Goal: Information Seeking & Learning: Learn about a topic

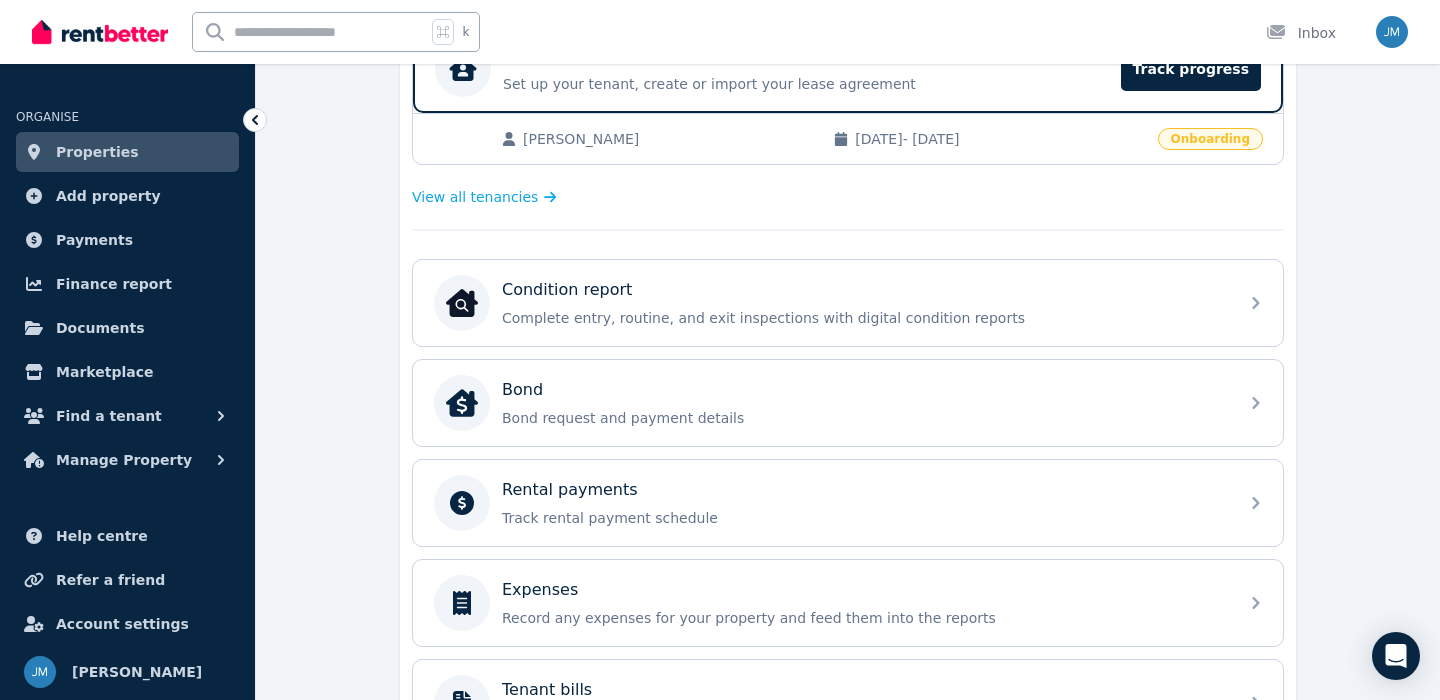
scroll to position [451, 0]
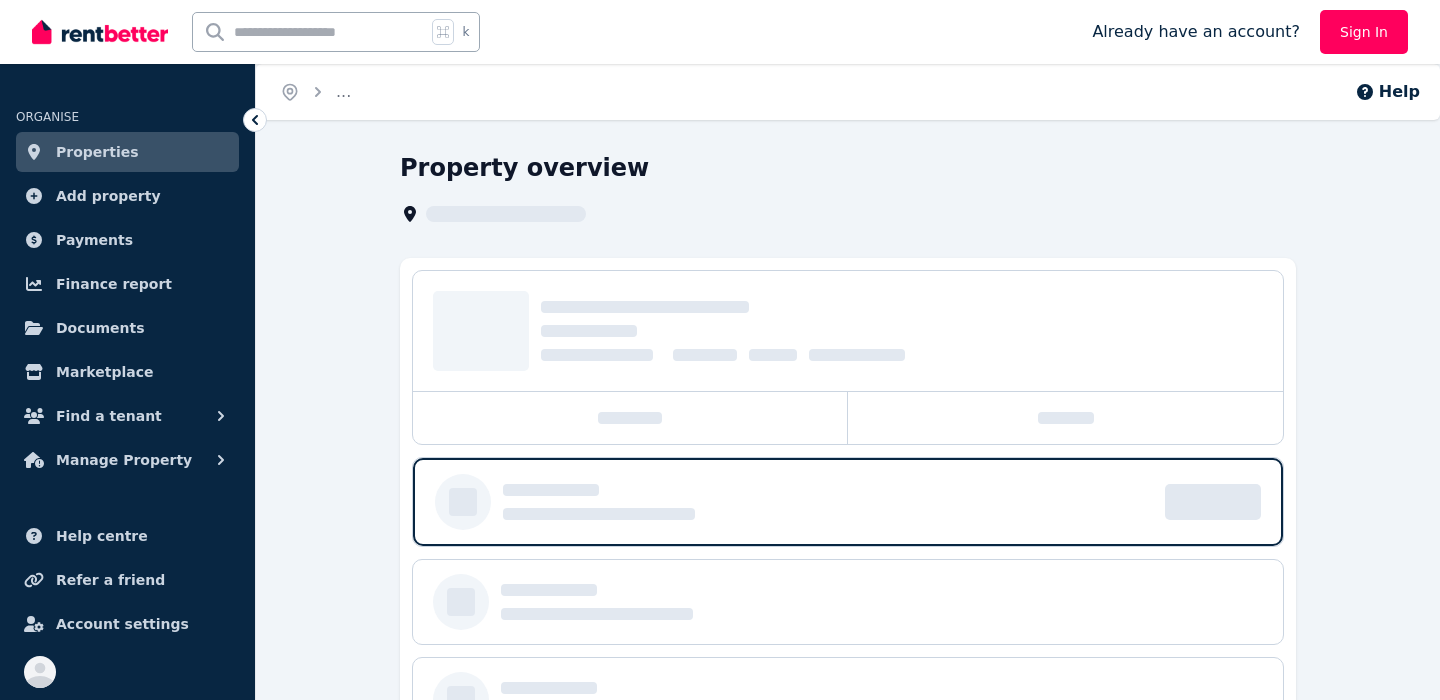
scroll to position [287, 0]
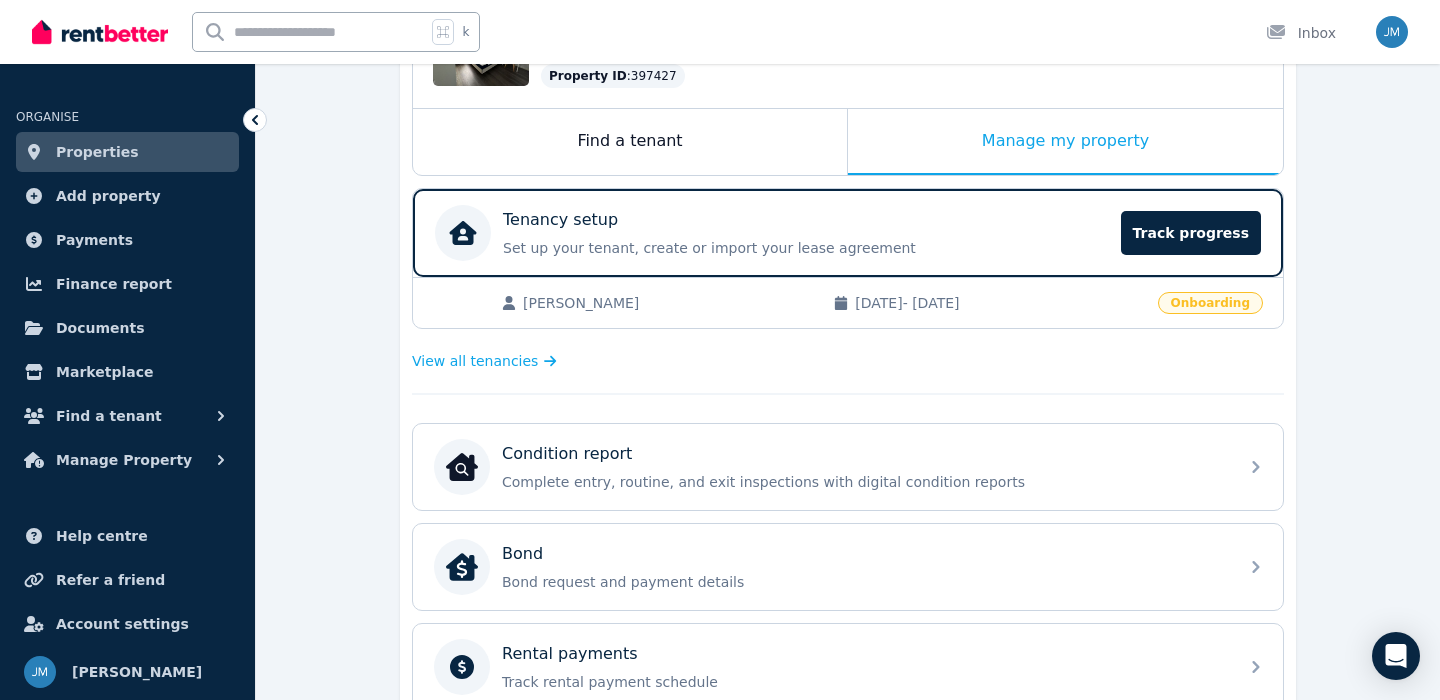
click at [1191, 306] on span "Onboarding" at bounding box center [1210, 303] width 105 height 22
click at [1189, 233] on span "Track progress" at bounding box center [1191, 233] width 140 height 44
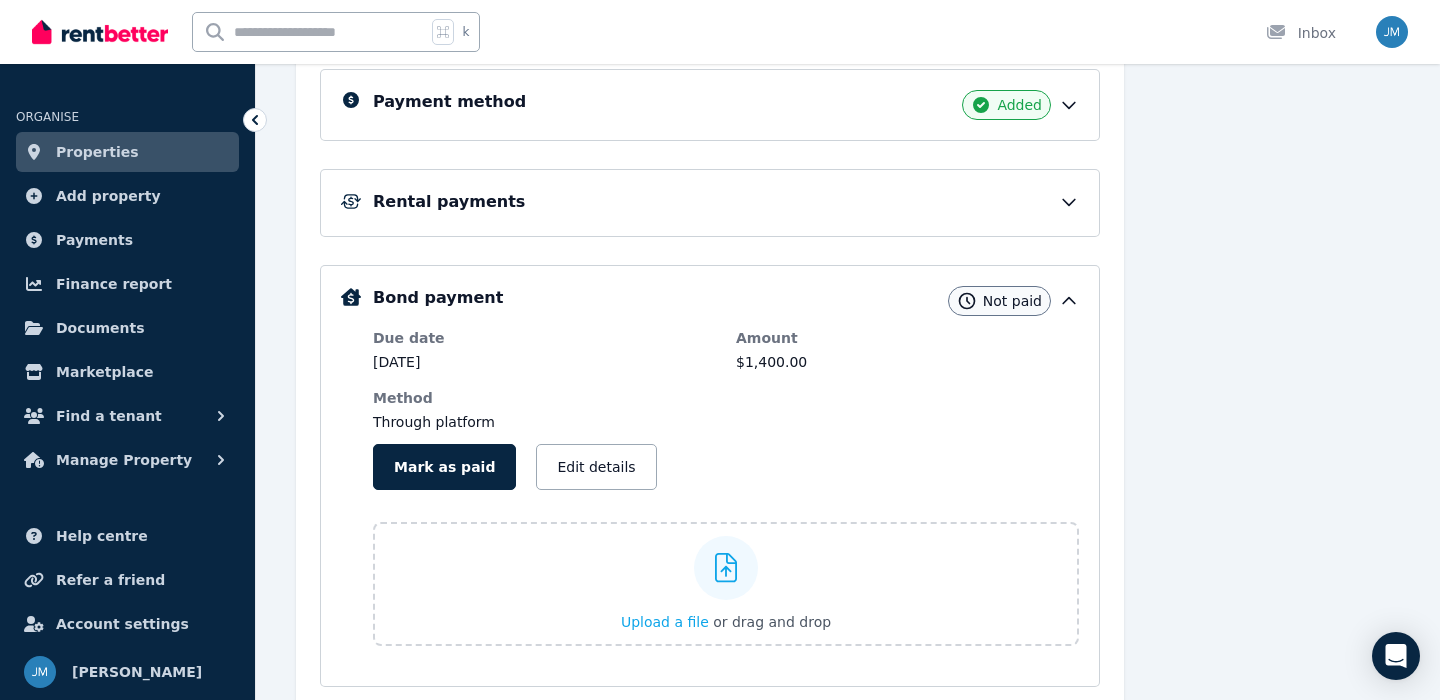
scroll to position [496, 0]
click at [1002, 234] on div "Rental payments" at bounding box center [710, 204] width 780 height 68
click at [1030, 202] on div "Rental payments" at bounding box center [726, 203] width 706 height 24
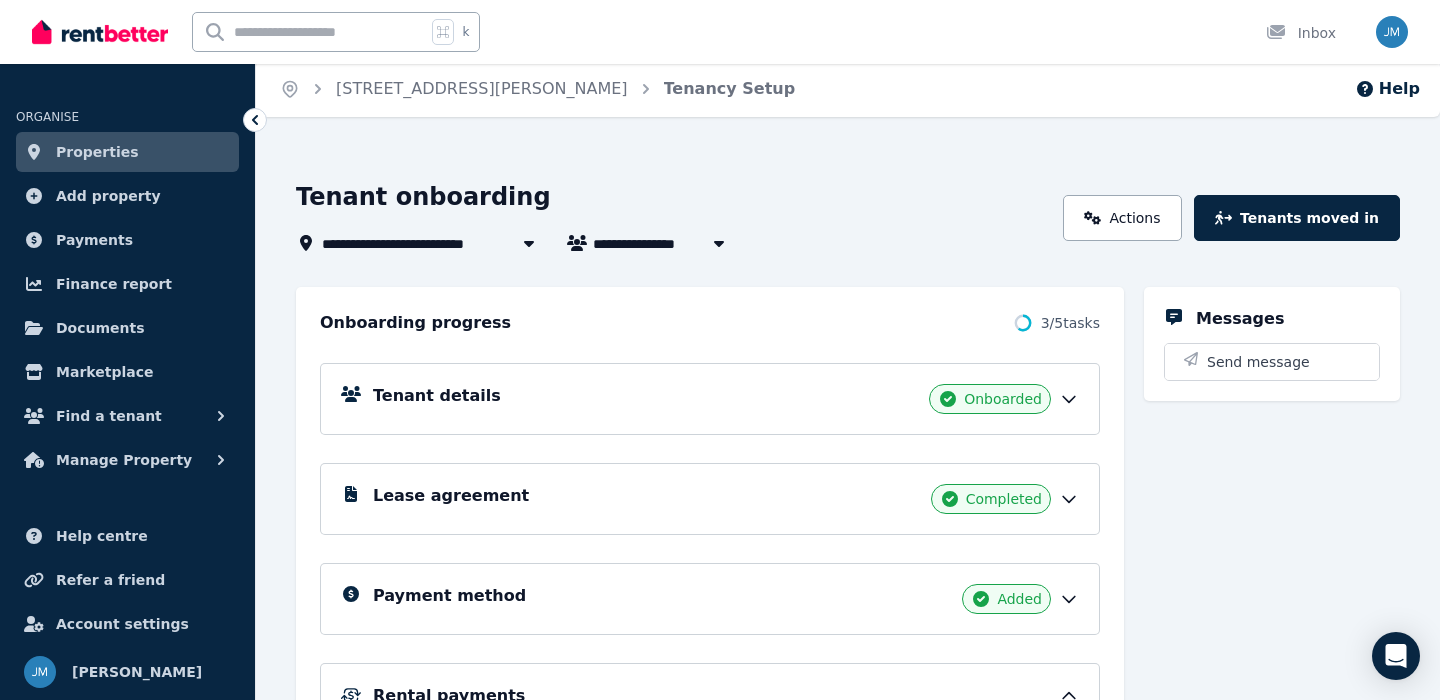
scroll to position [0, 0]
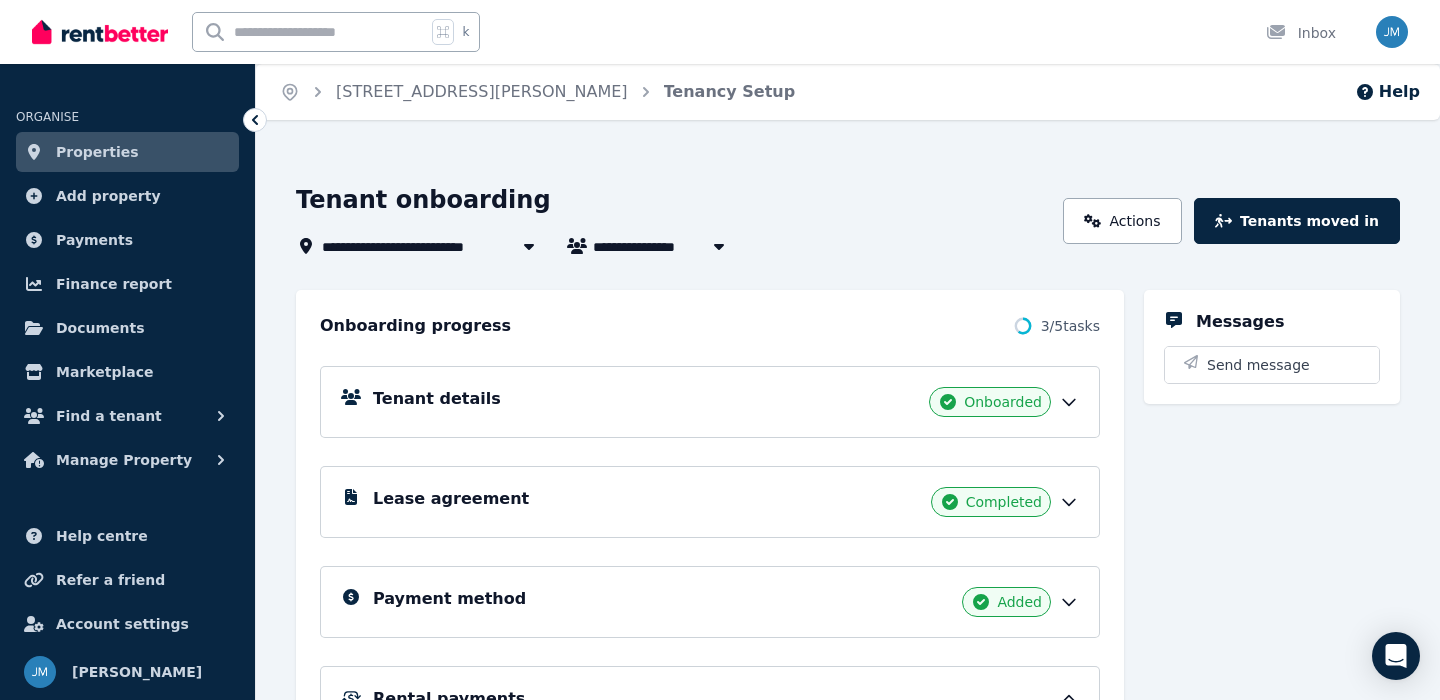
click at [142, 161] on link "Properties" at bounding box center [127, 152] width 223 height 40
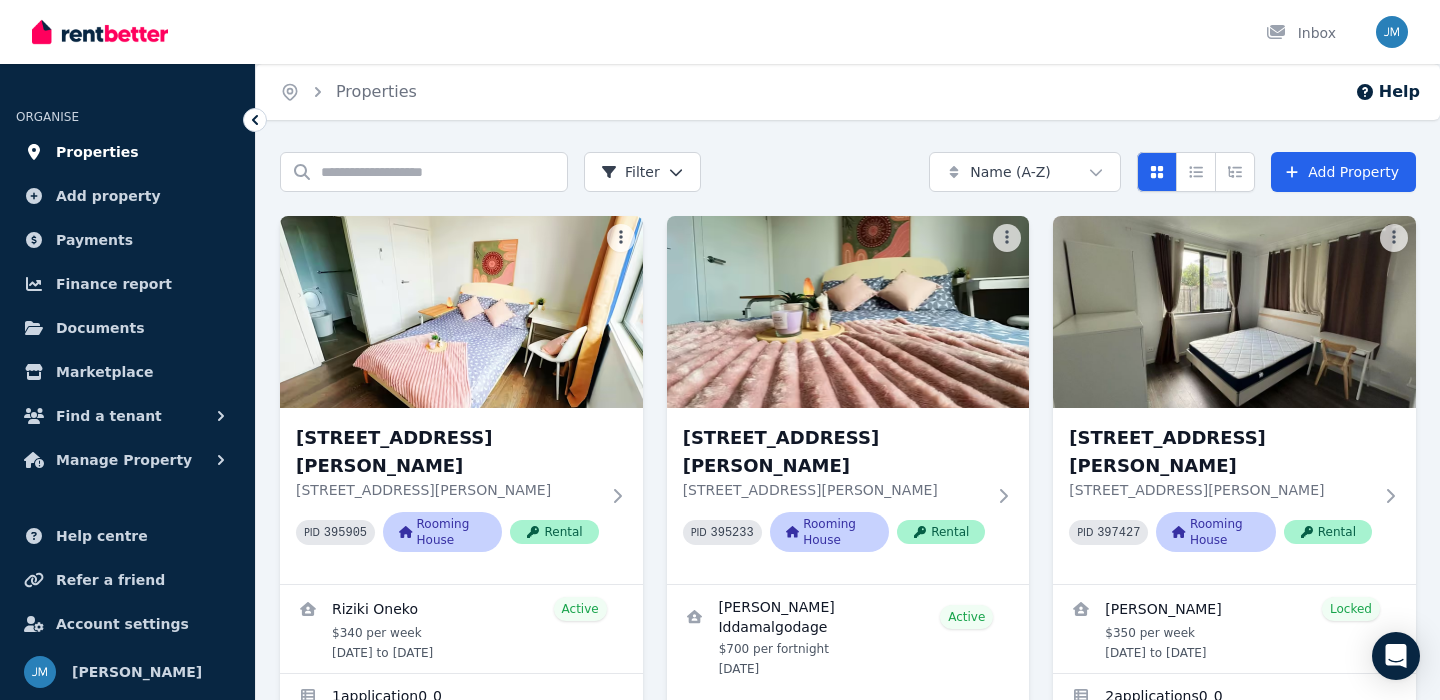
click at [128, 152] on link "Properties" at bounding box center [127, 152] width 223 height 40
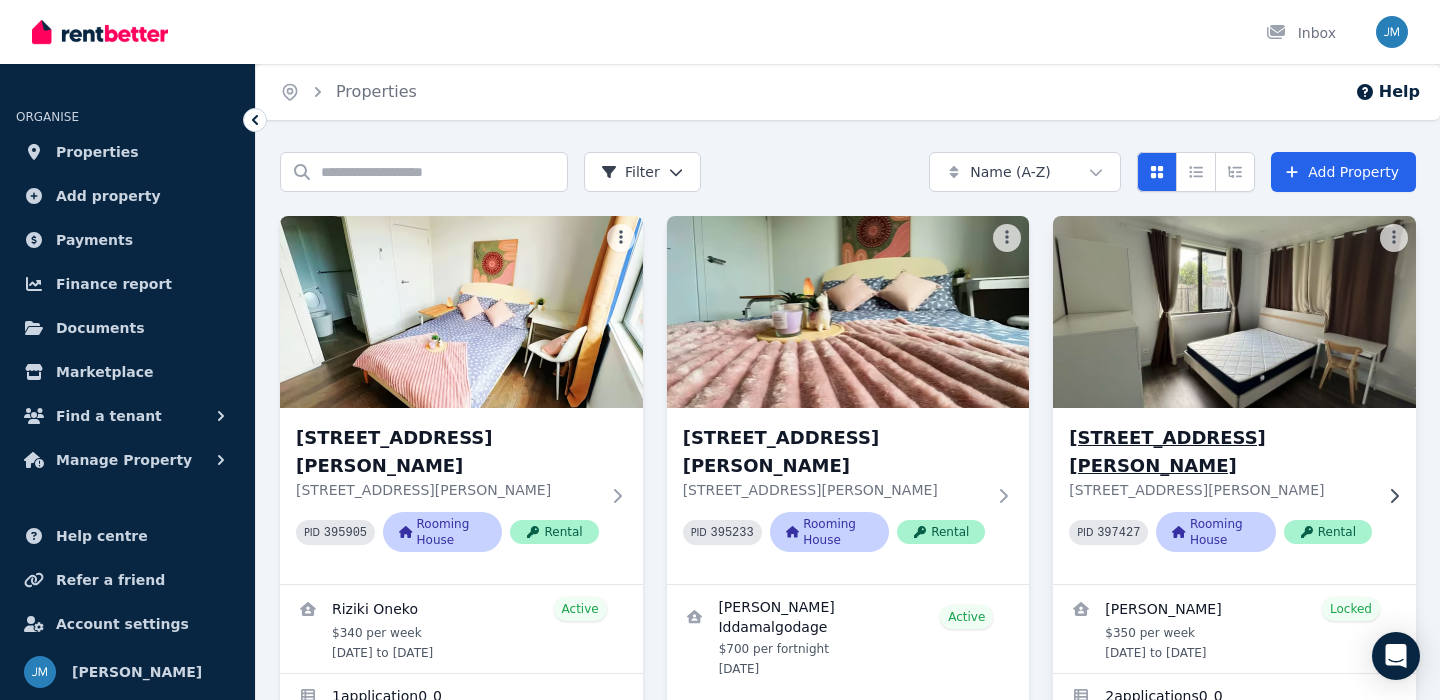
click at [1121, 311] on img at bounding box center [1234, 312] width 381 height 202
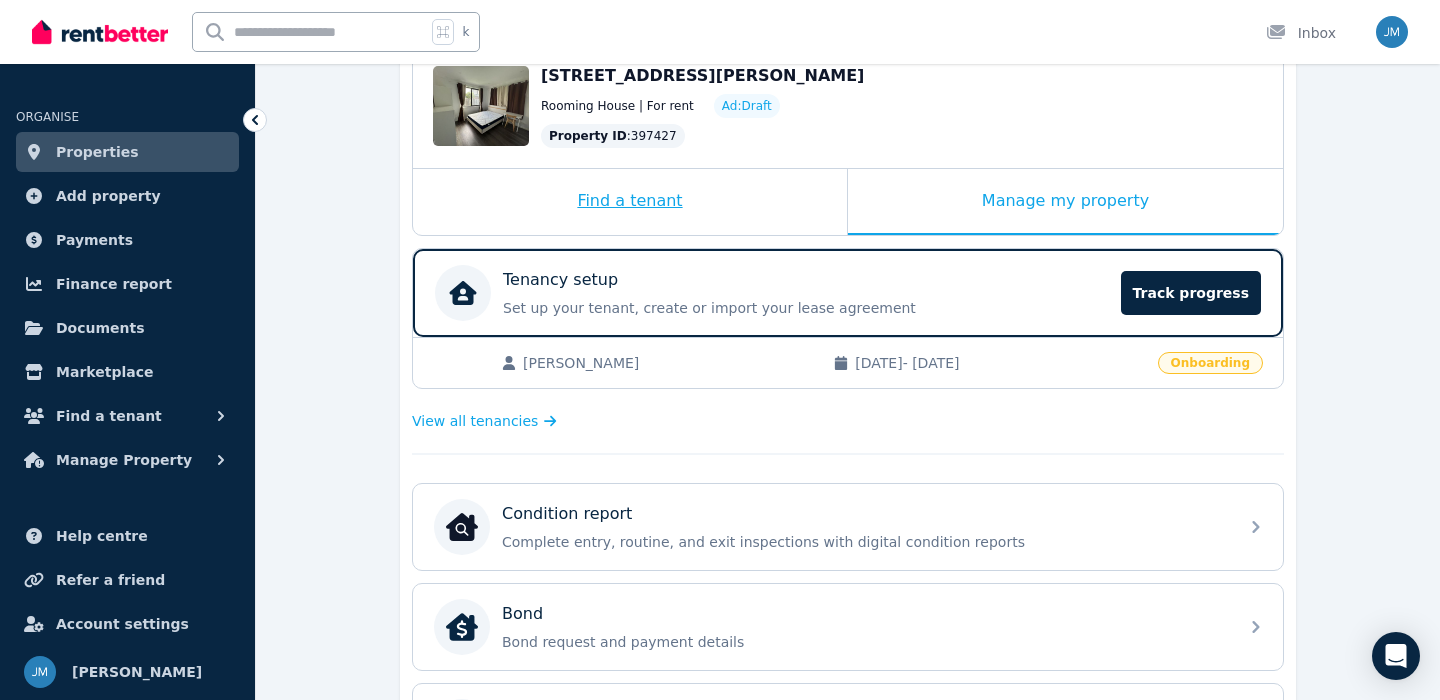
scroll to position [226, 0]
click at [174, 329] on link "Documents" at bounding box center [127, 328] width 223 height 40
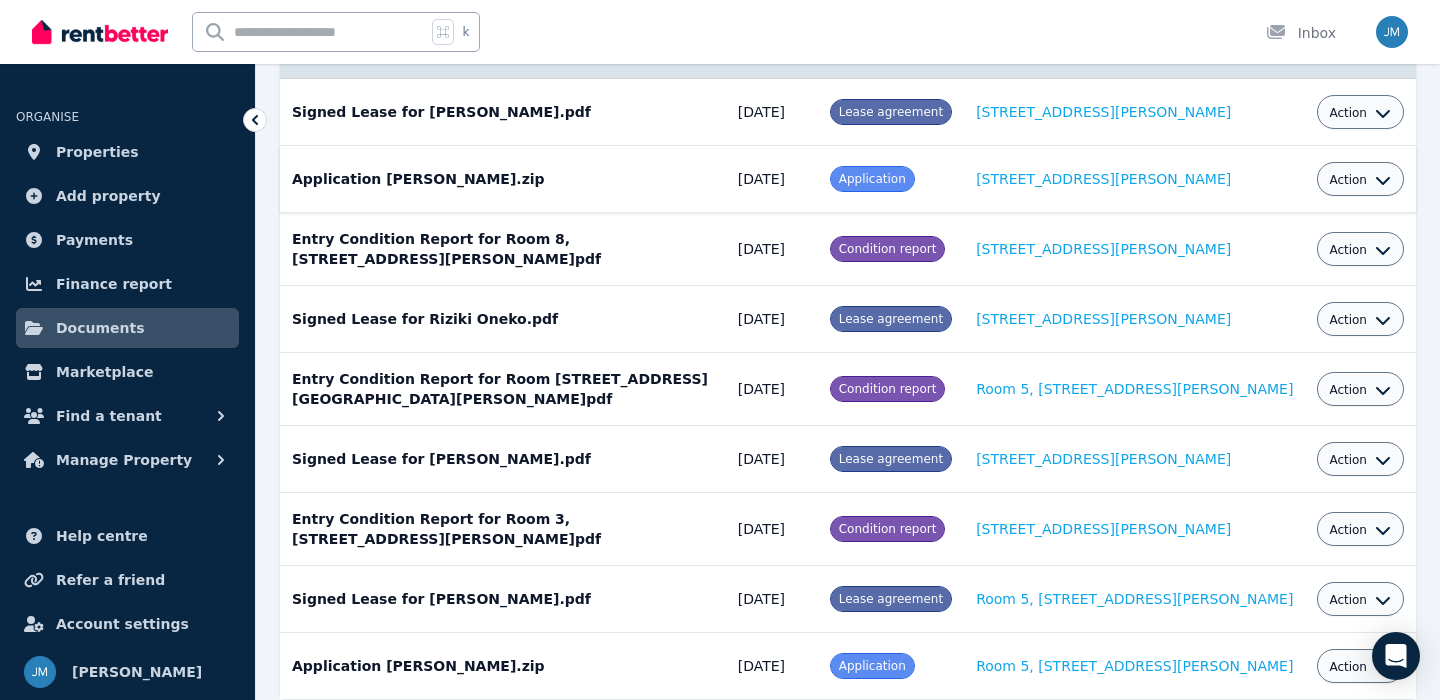
scroll to position [229, 0]
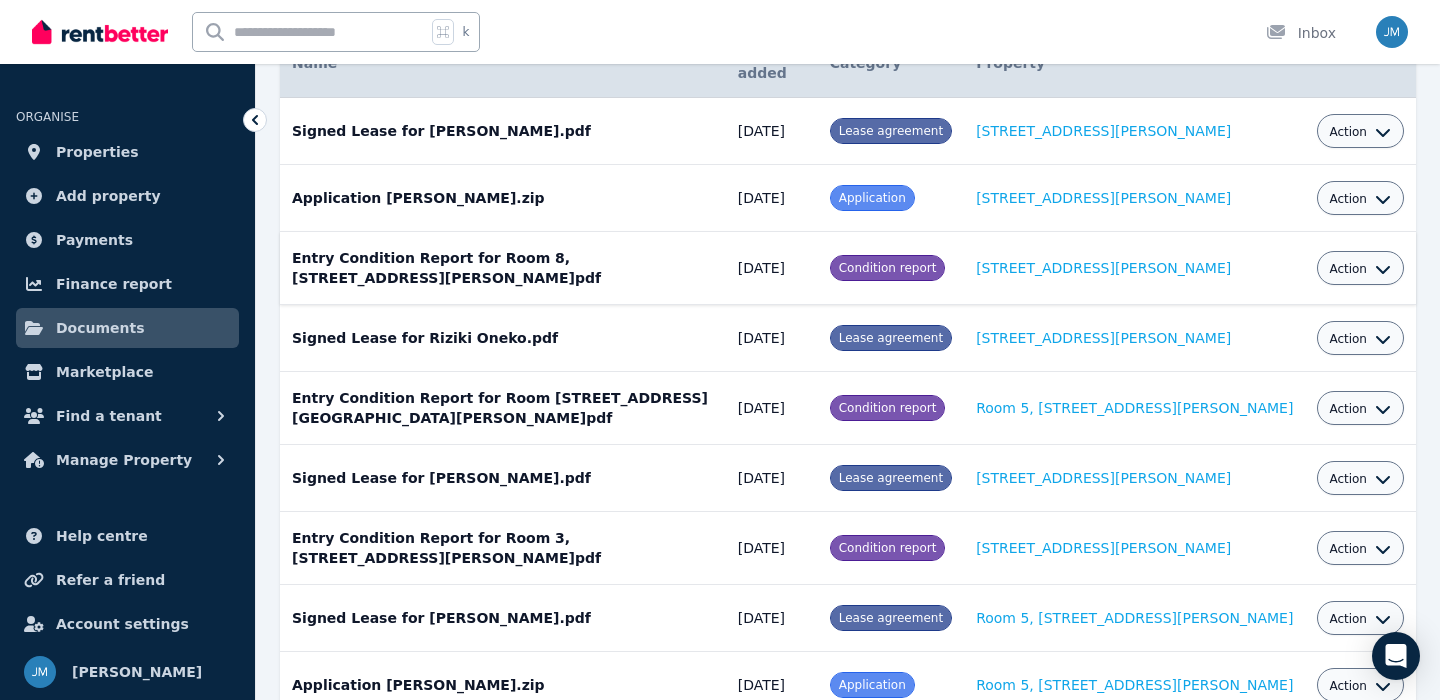
click at [421, 271] on td "Entry Condition Report for Room 8, [STREET_ADDRESS][PERSON_NAME]pdf Date added:…" at bounding box center [503, 268] width 446 height 73
click at [162, 160] on link "Properties" at bounding box center [127, 152] width 223 height 40
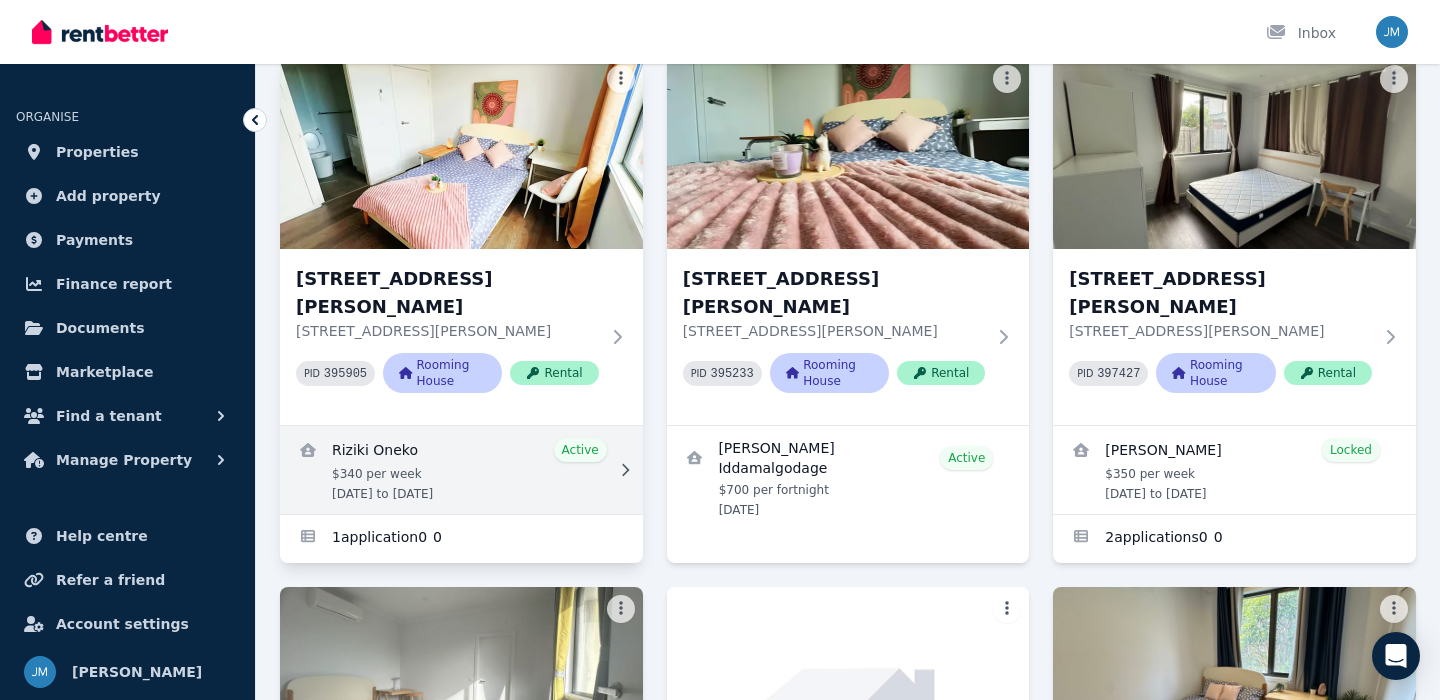
scroll to position [160, 0]
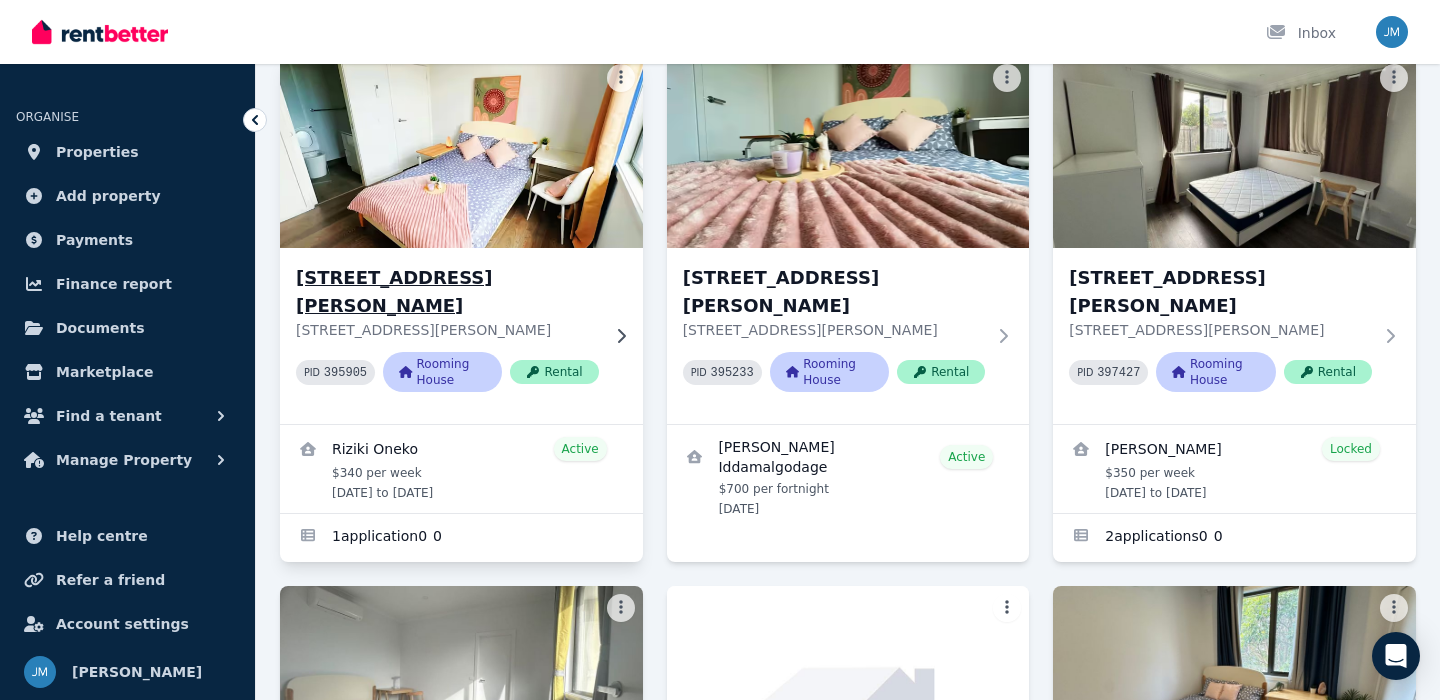
click at [510, 320] on p "[STREET_ADDRESS][PERSON_NAME]" at bounding box center [447, 330] width 303 height 20
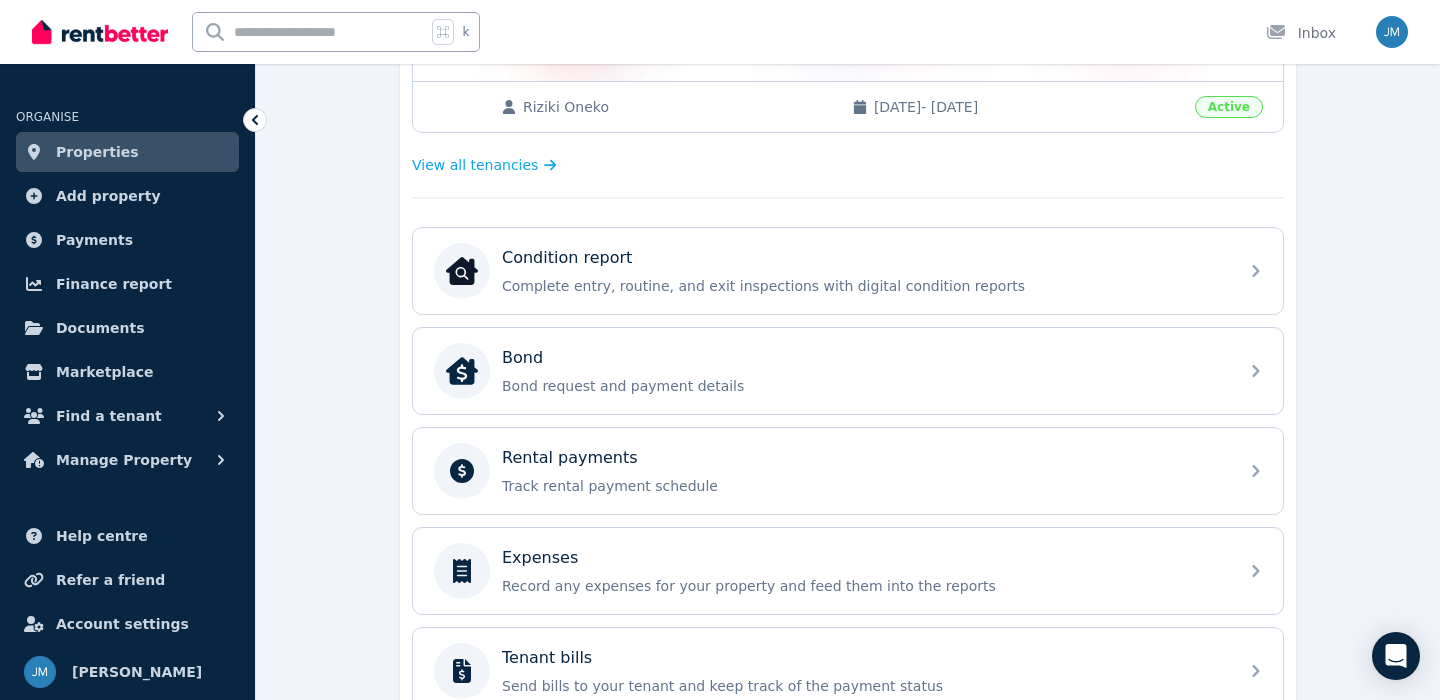
scroll to position [509, 0]
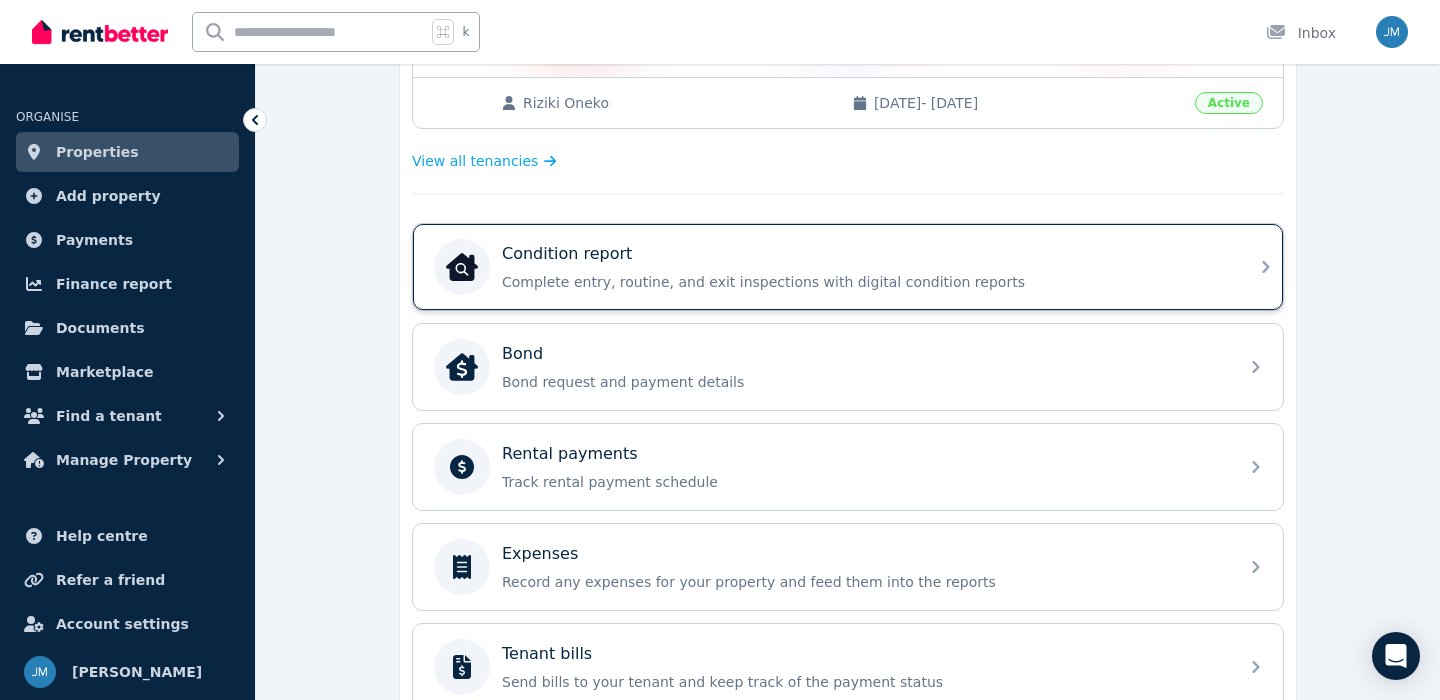
click at [660, 272] on p "Complete entry, routine, and exit inspections with digital condition reports" at bounding box center [864, 282] width 724 height 20
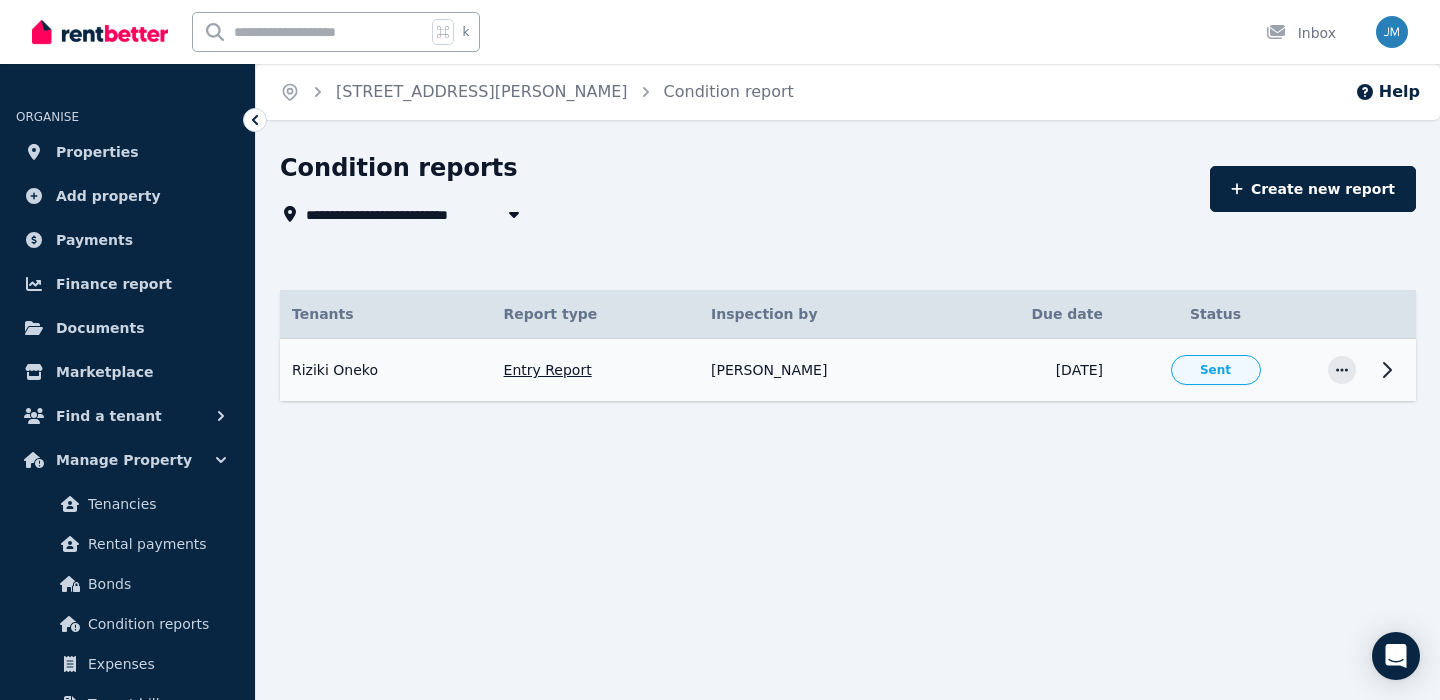
click at [1036, 360] on td "[DATE]" at bounding box center [1030, 370] width 169 height 63
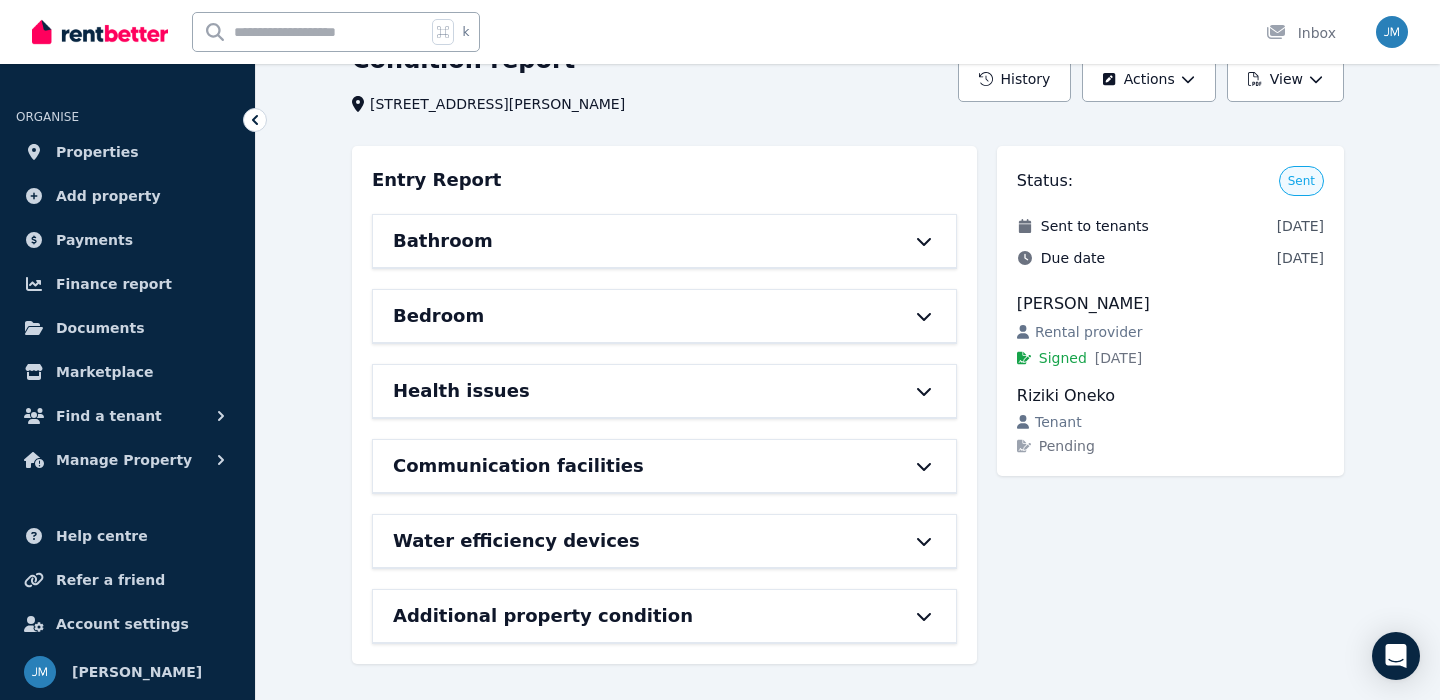
scroll to position [48, 0]
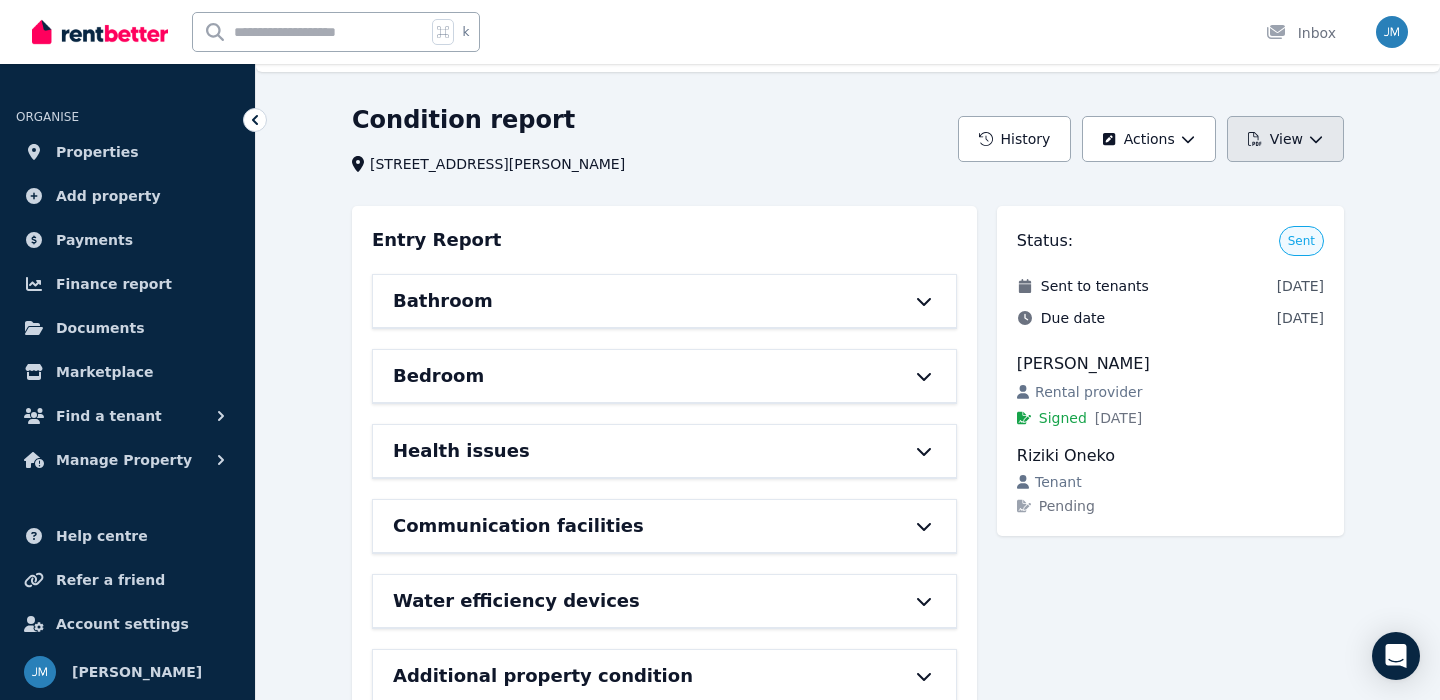
click at [1290, 133] on button "View" at bounding box center [1285, 139] width 117 height 46
click at [1289, 133] on button "View" at bounding box center [1285, 139] width 117 height 46
click at [1208, 137] on button "Actions" at bounding box center [1148, 139] width 133 height 46
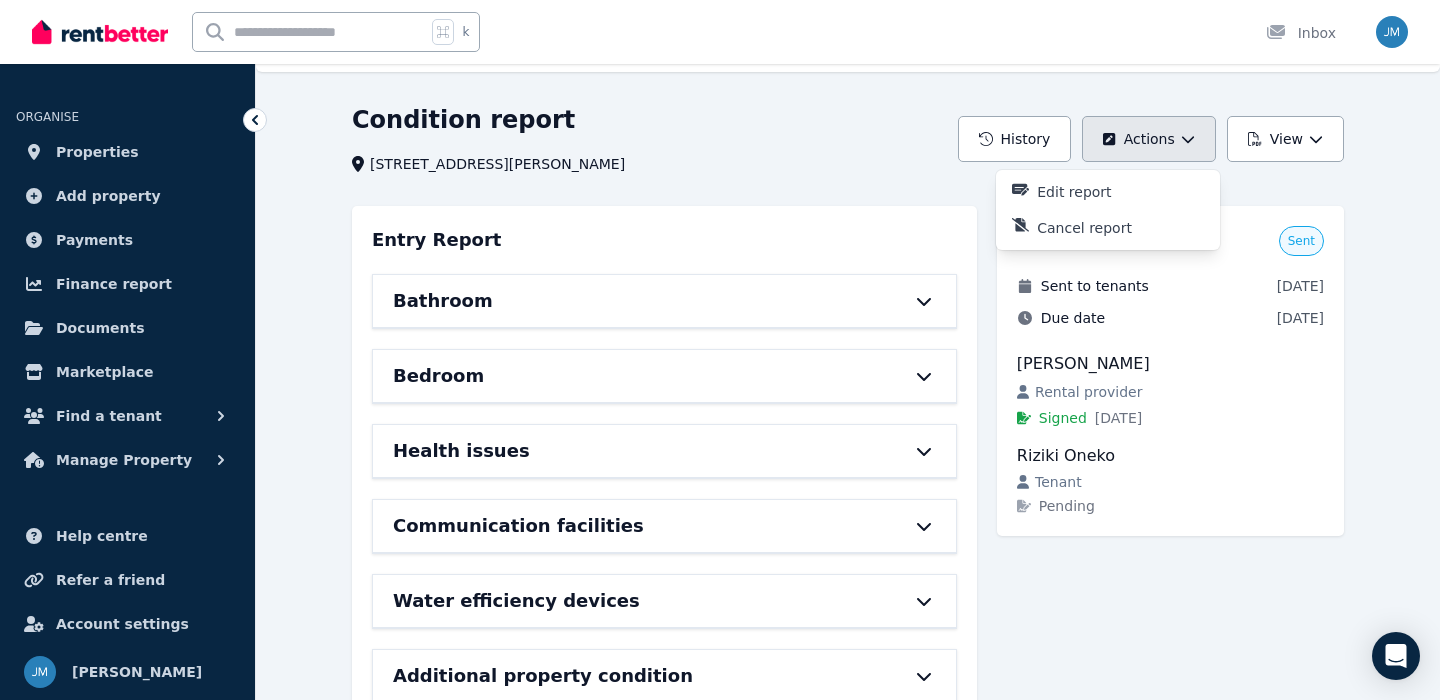
click at [1208, 138] on button "Actions" at bounding box center [1148, 139] width 133 height 46
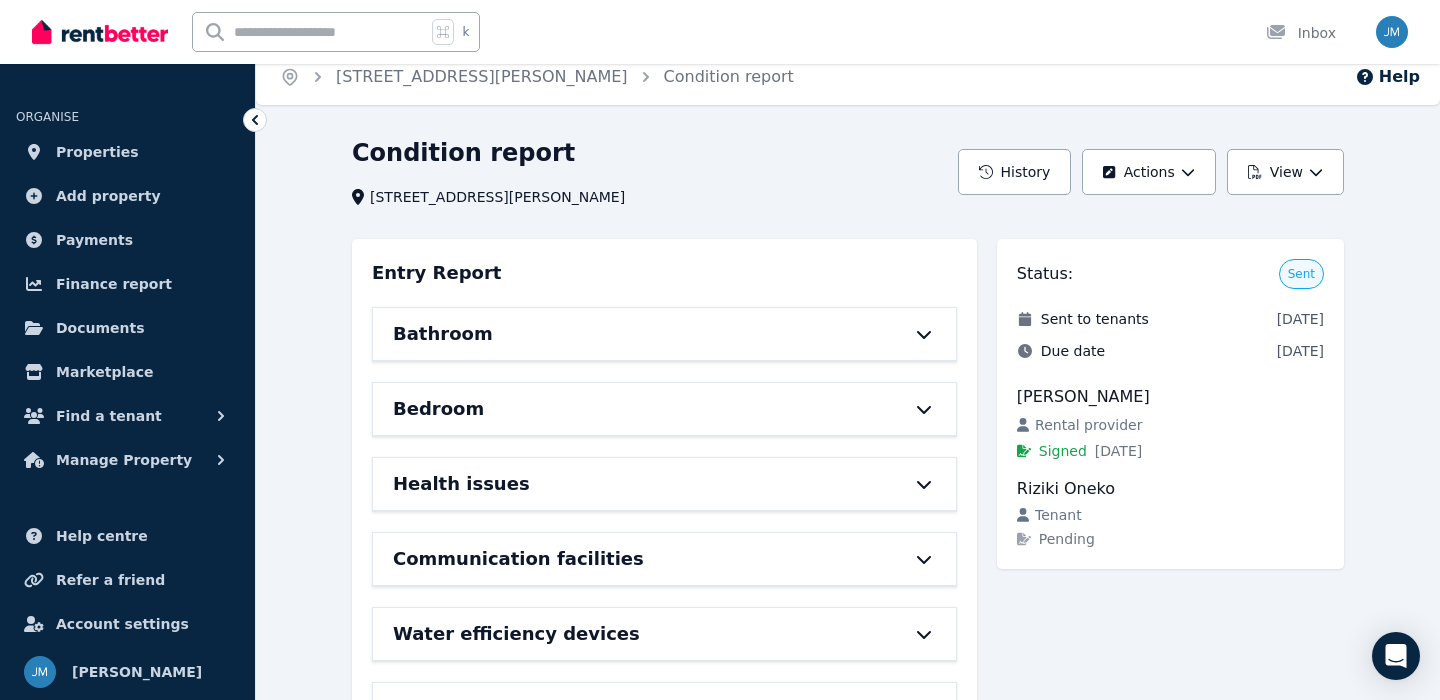
scroll to position [0, 0]
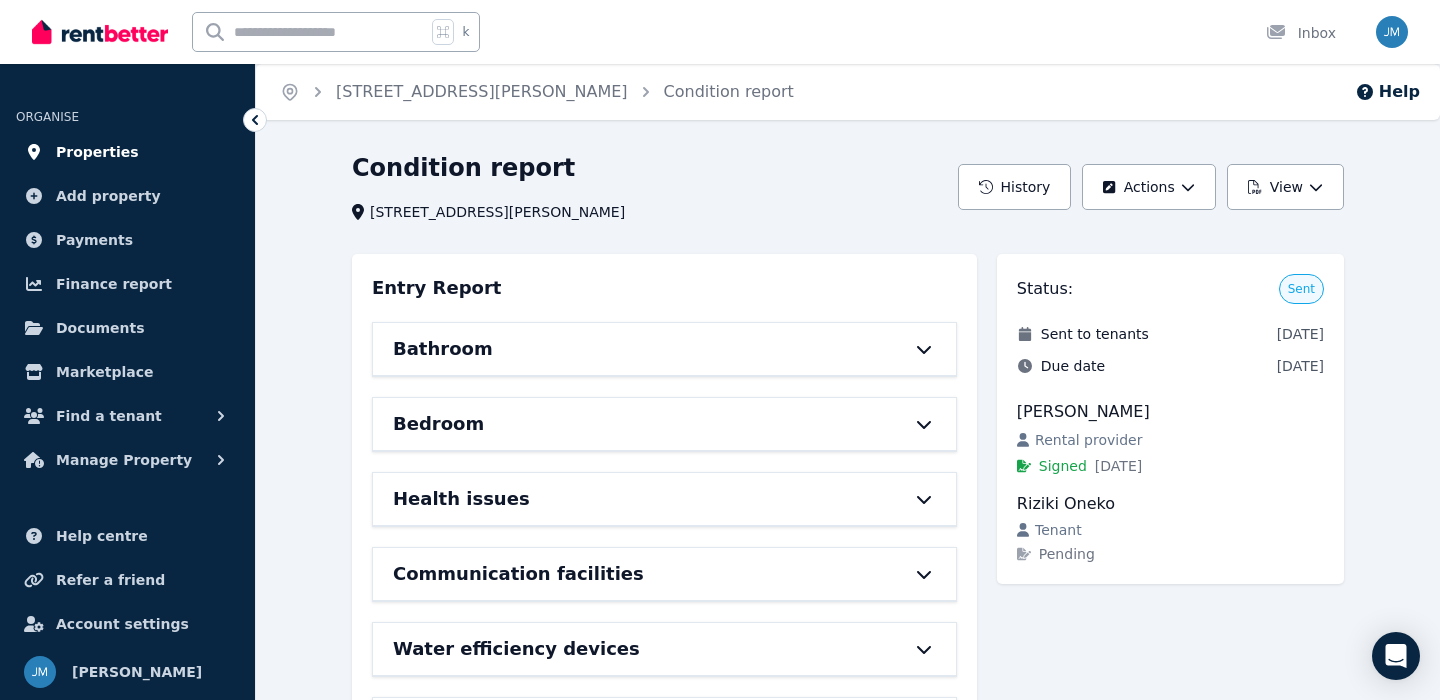
click at [144, 162] on link "Properties" at bounding box center [127, 152] width 223 height 40
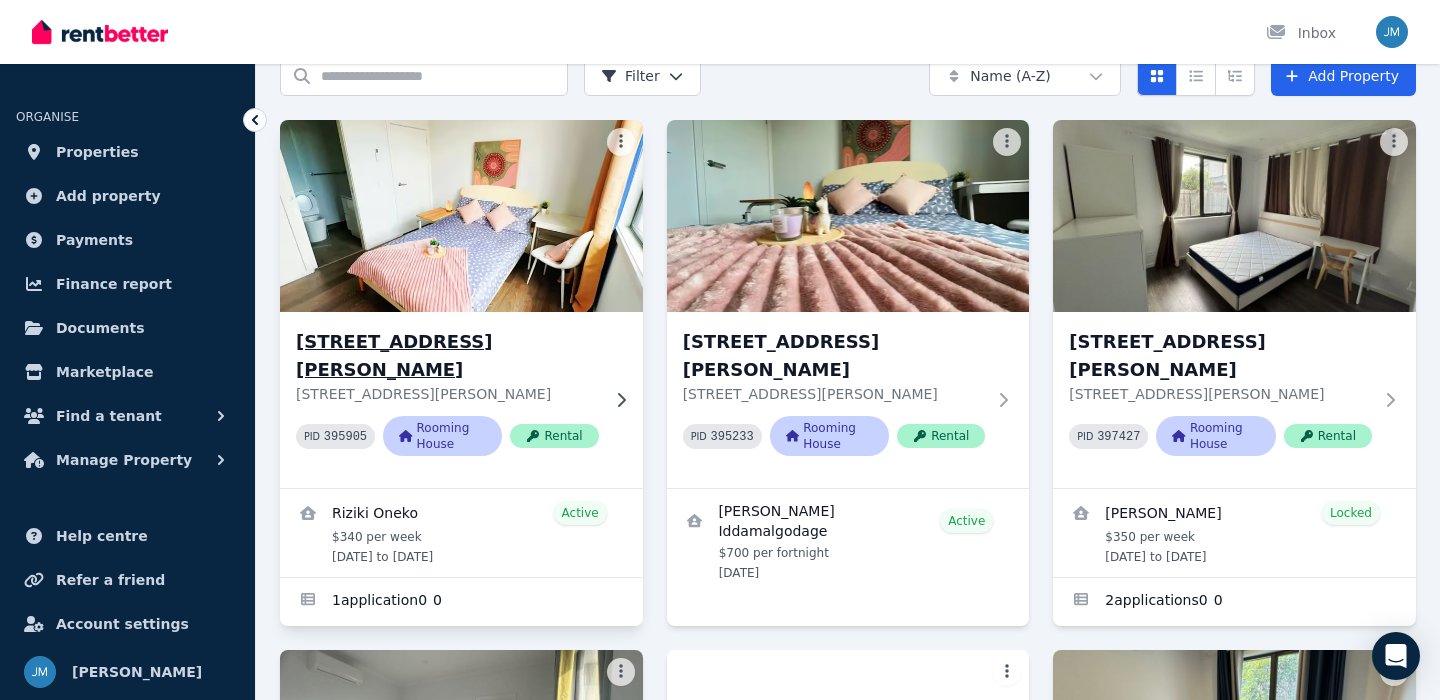
scroll to position [100, 0]
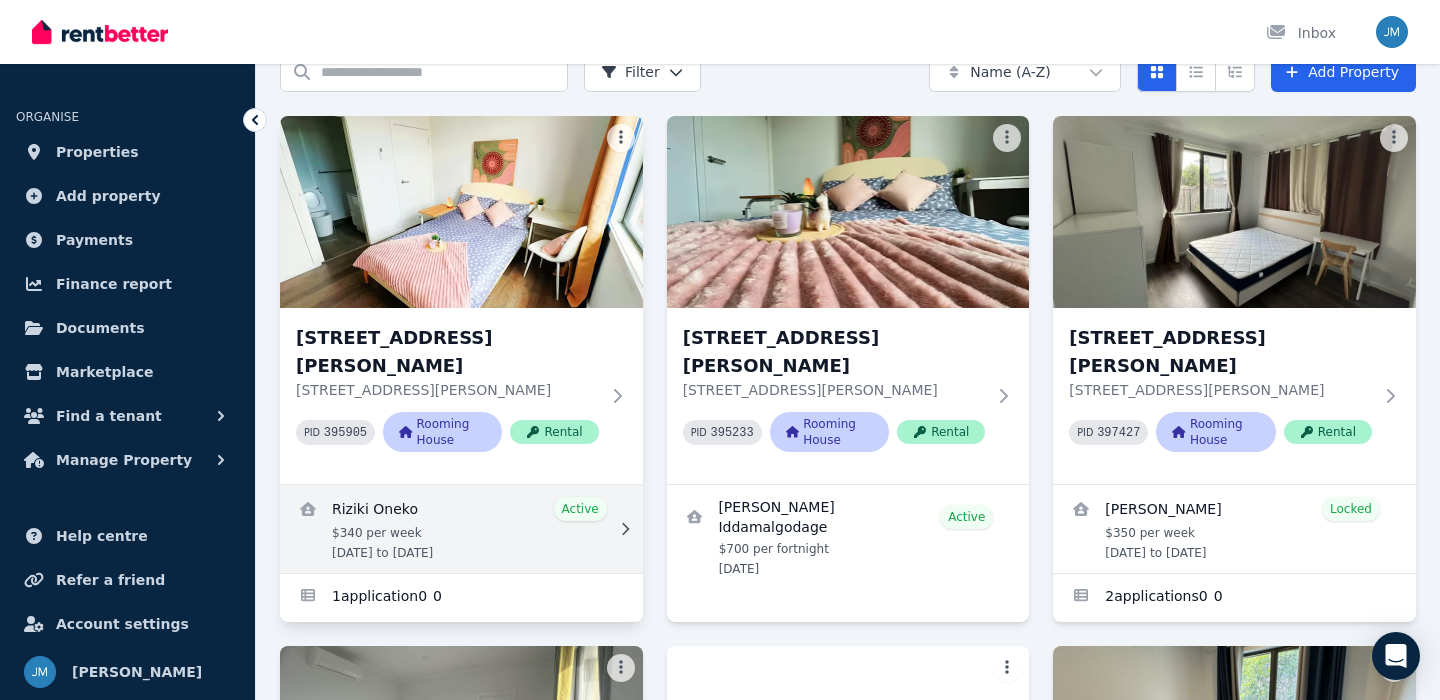
click at [390, 512] on link "View details for Riziki Oneko" at bounding box center [461, 529] width 363 height 88
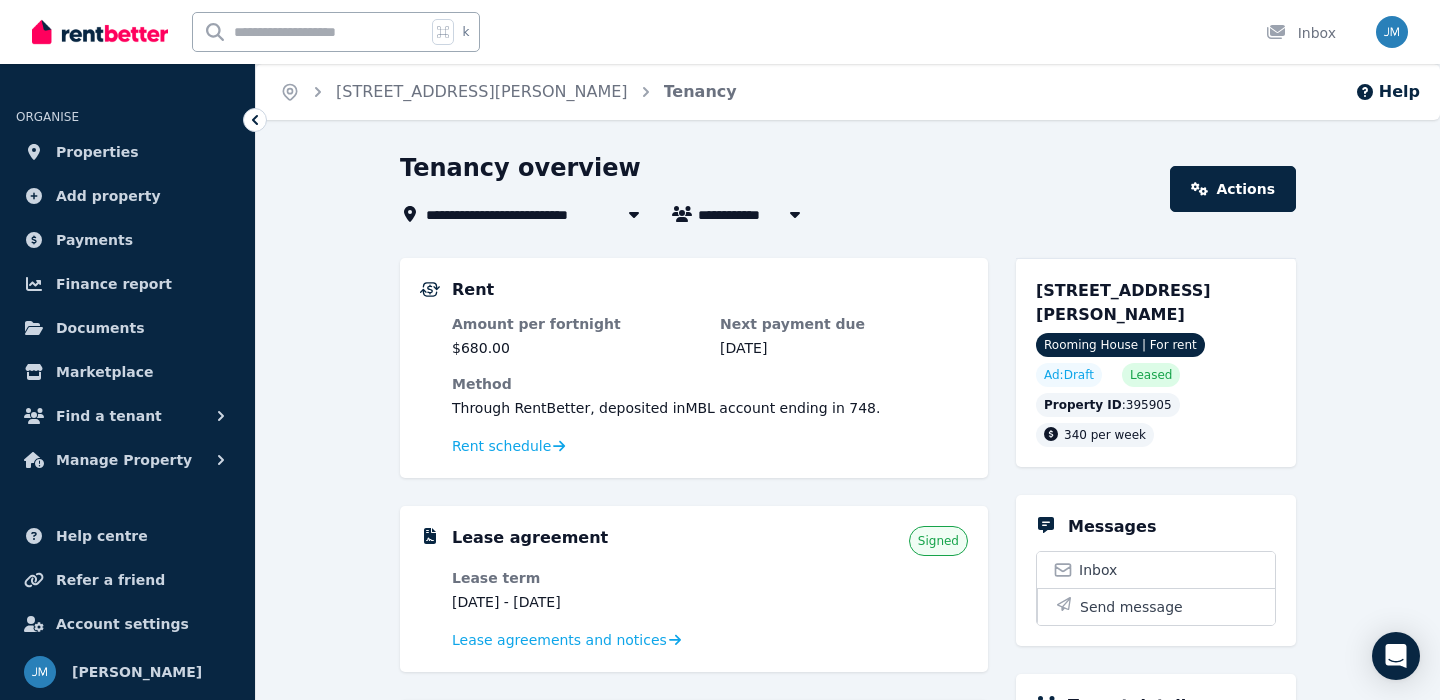
scroll to position [22, 0]
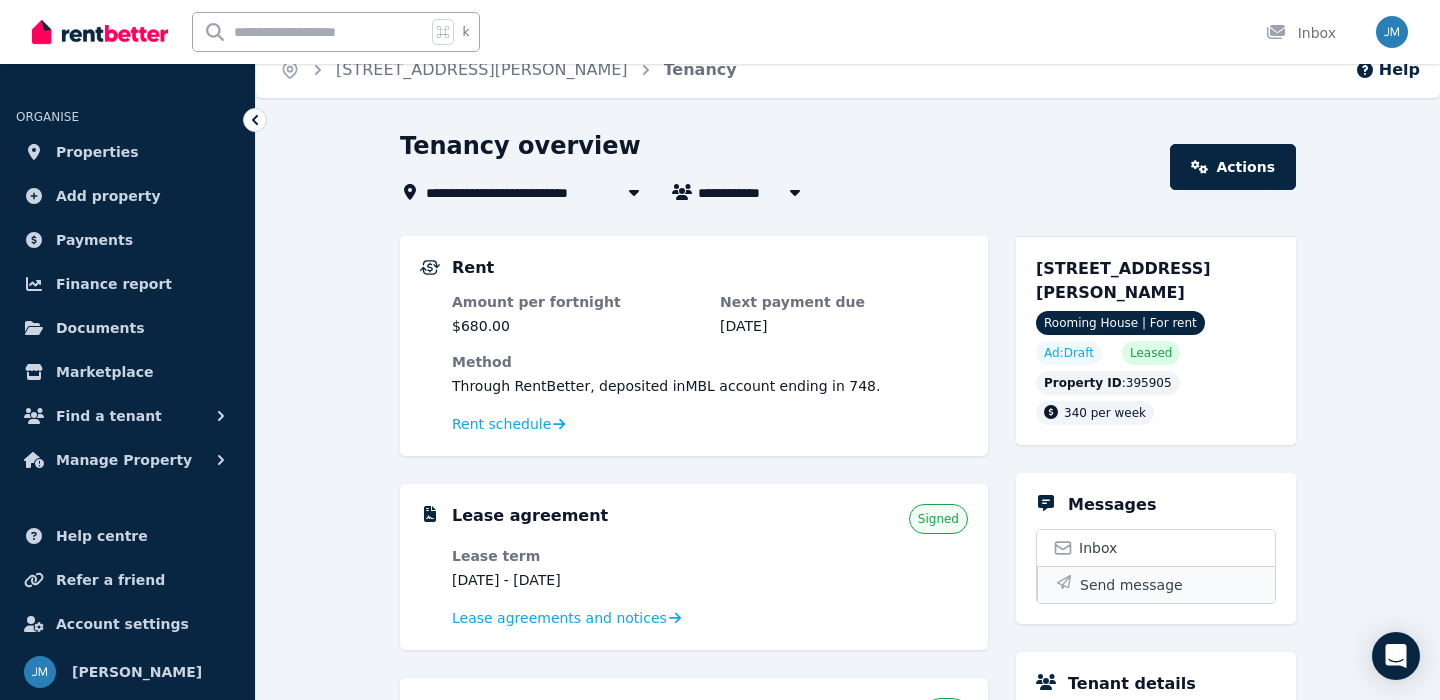
click at [1110, 582] on span "Send message" at bounding box center [1131, 585] width 103 height 20
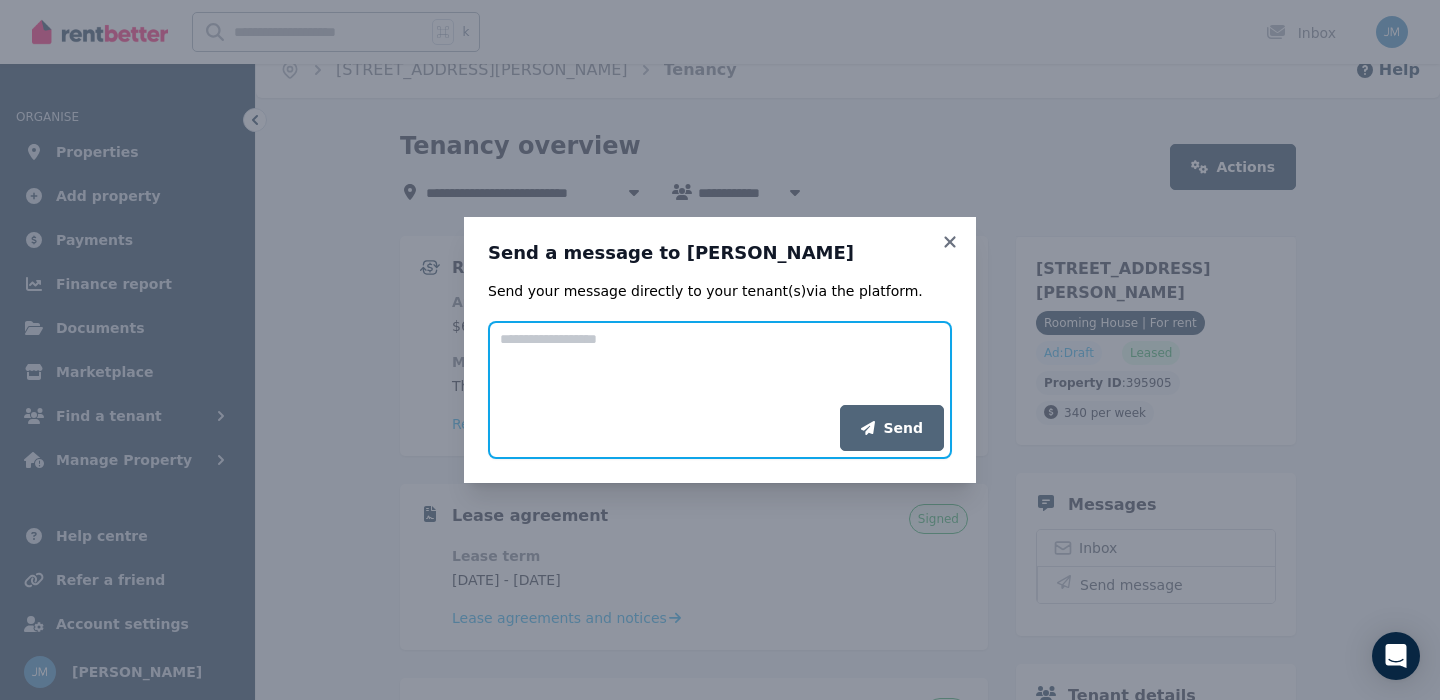
click at [735, 392] on textarea "Add your message" at bounding box center [720, 363] width 464 height 84
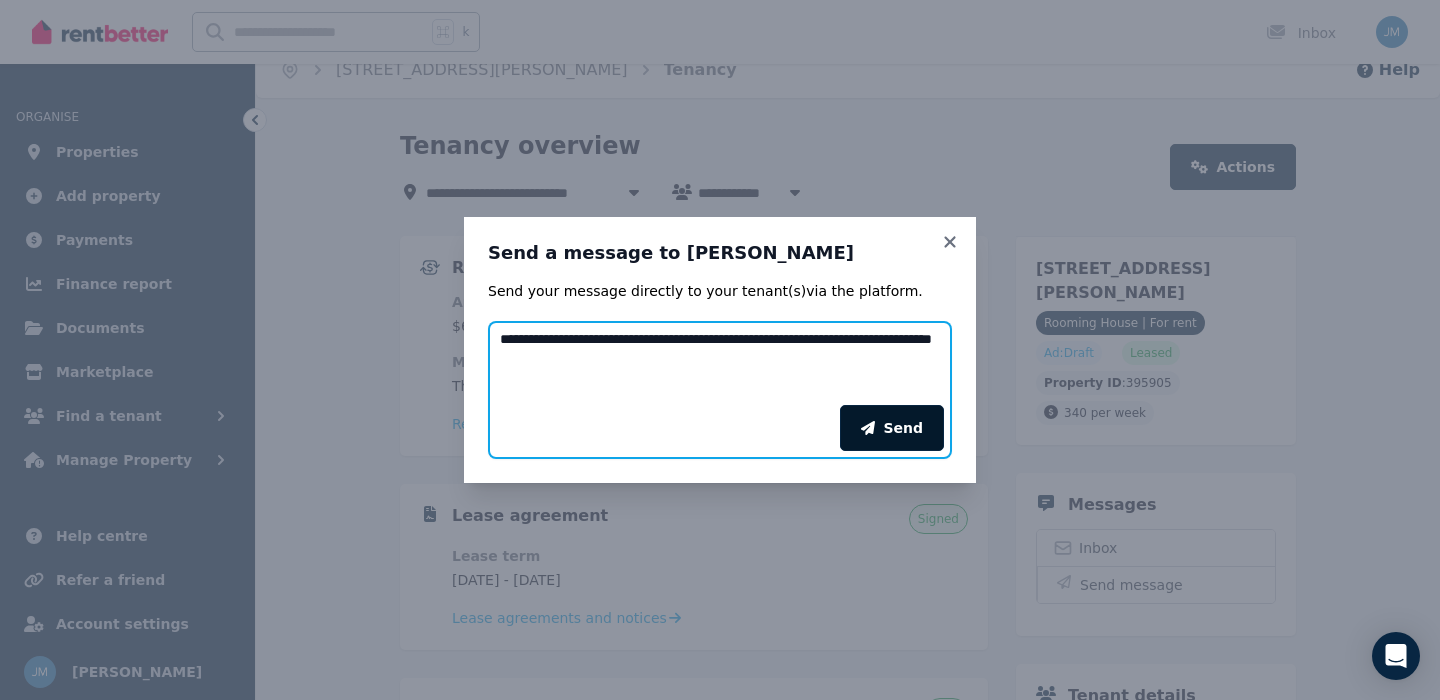
type textarea "**********"
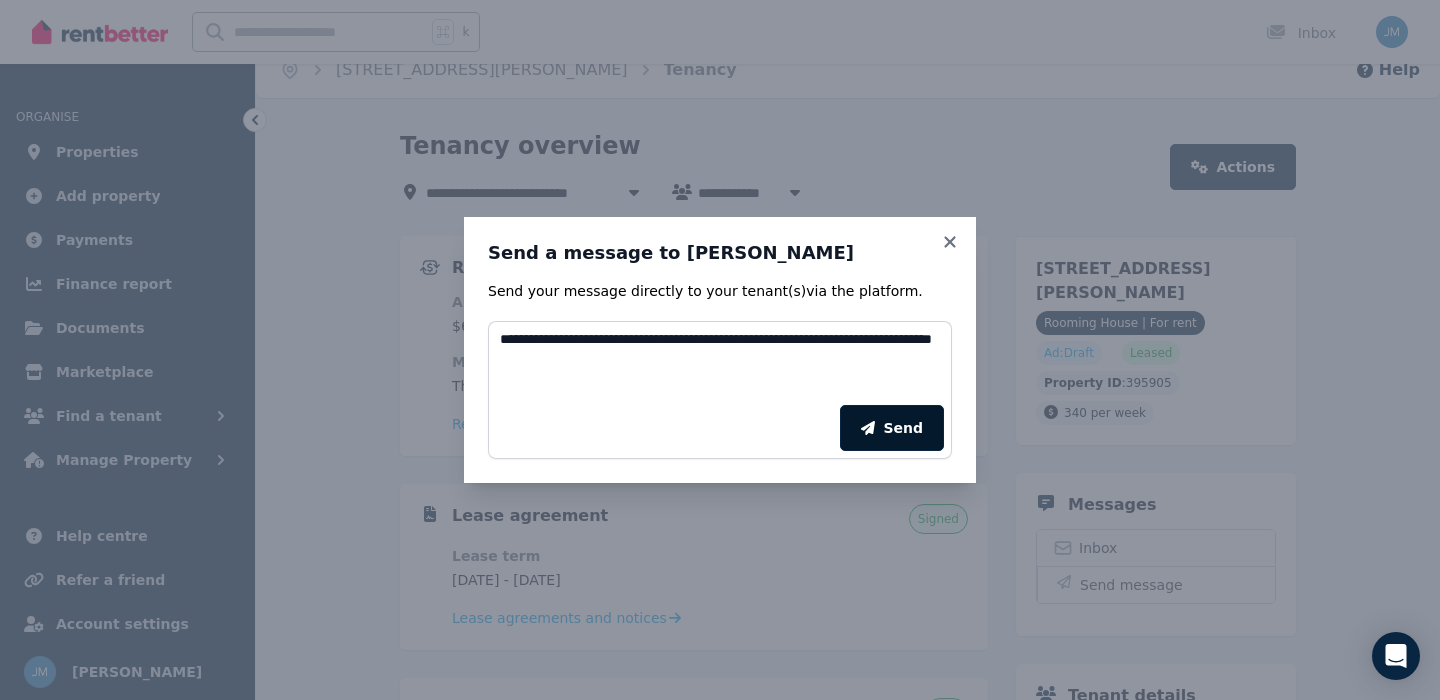
click at [895, 429] on button "Send" at bounding box center [892, 428] width 104 height 46
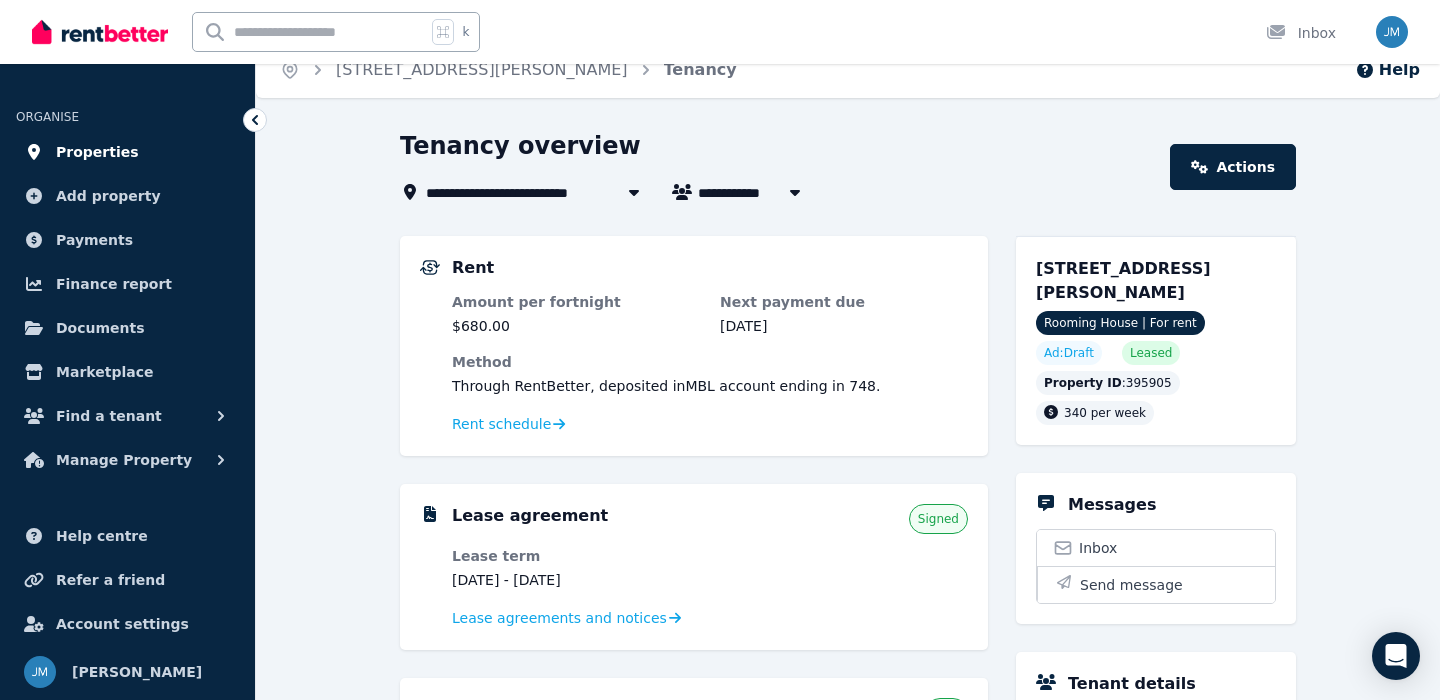
click at [161, 143] on link "Properties" at bounding box center [127, 152] width 223 height 40
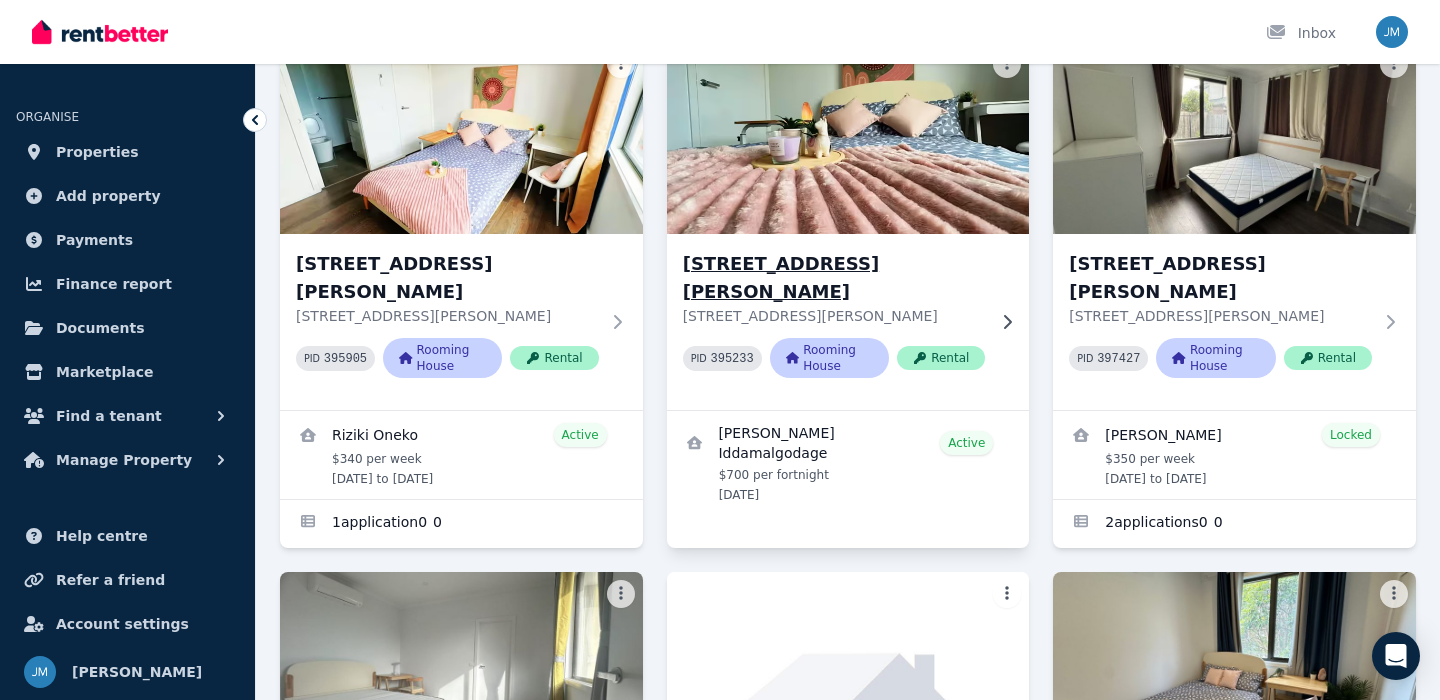
scroll to position [172, 0]
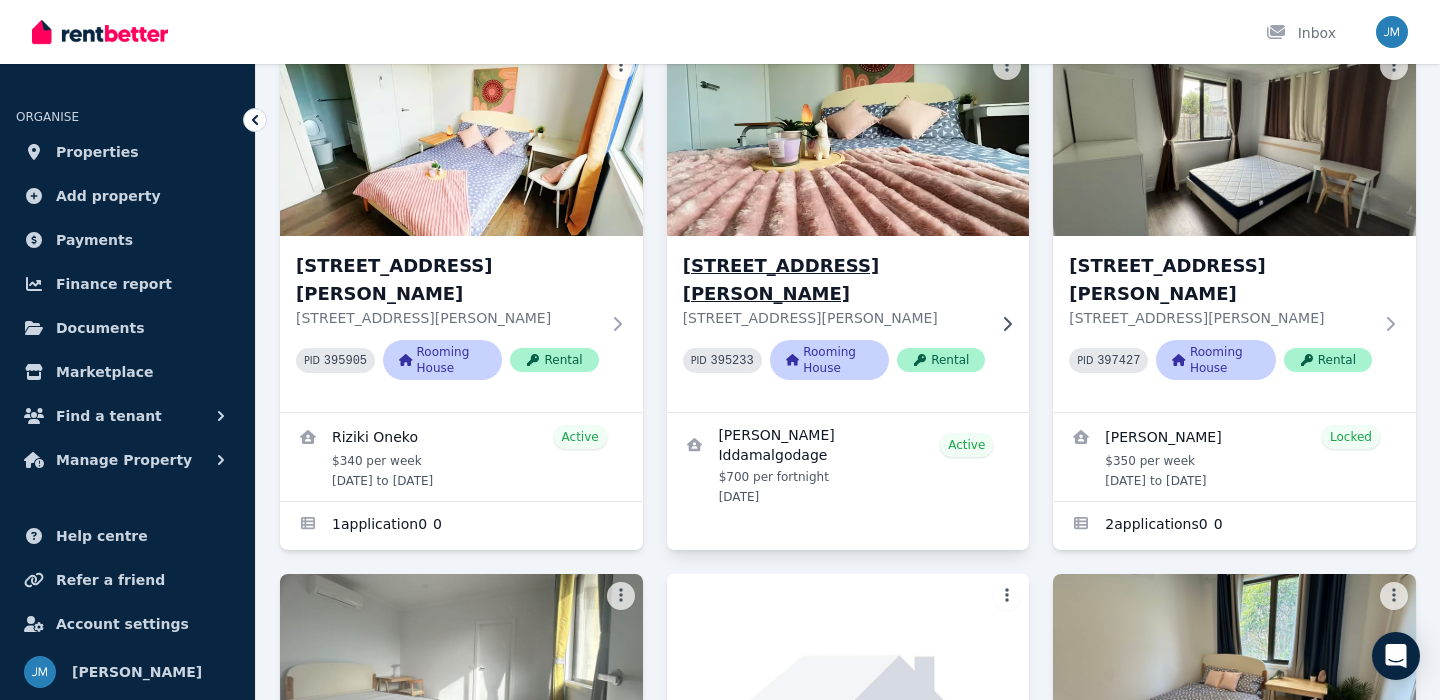
click at [797, 269] on h3 "[STREET_ADDRESS][PERSON_NAME]" at bounding box center [834, 280] width 303 height 56
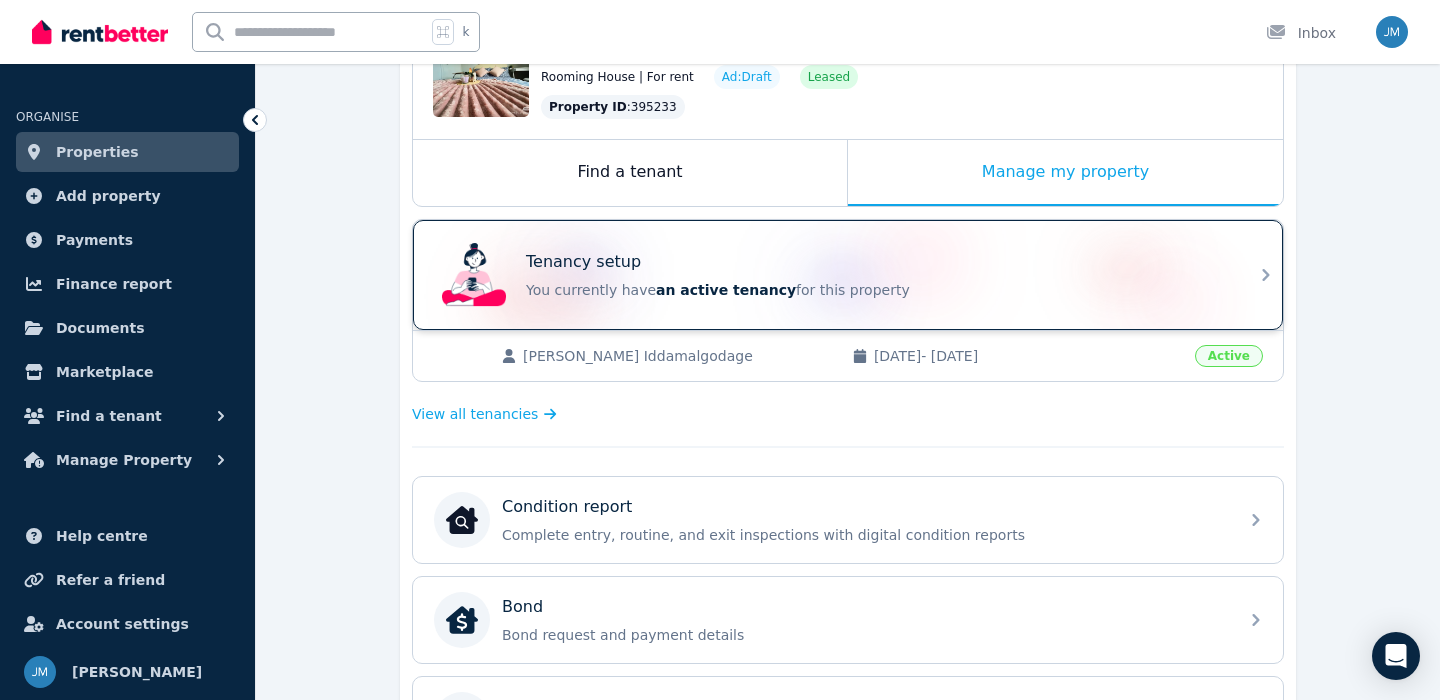
scroll to position [258, 0]
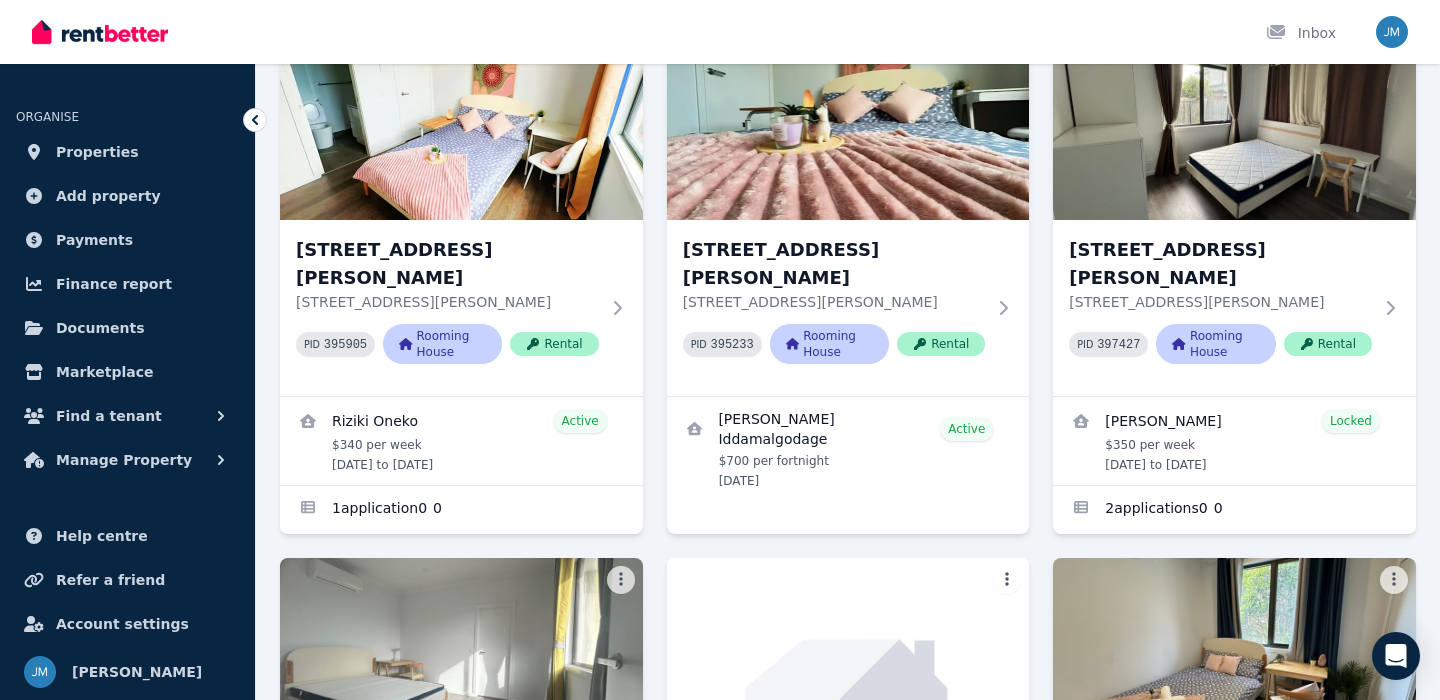
scroll to position [153, 0]
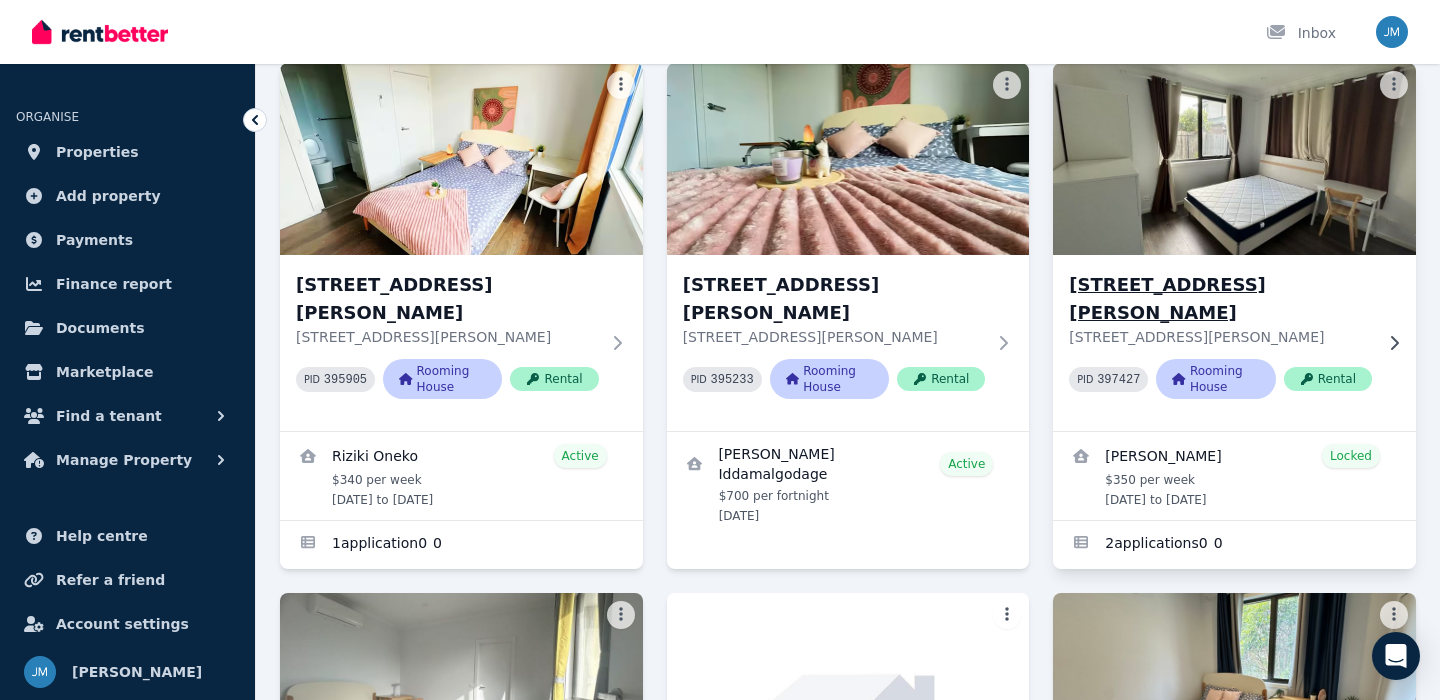
click at [1132, 235] on img at bounding box center [1234, 159] width 381 height 202
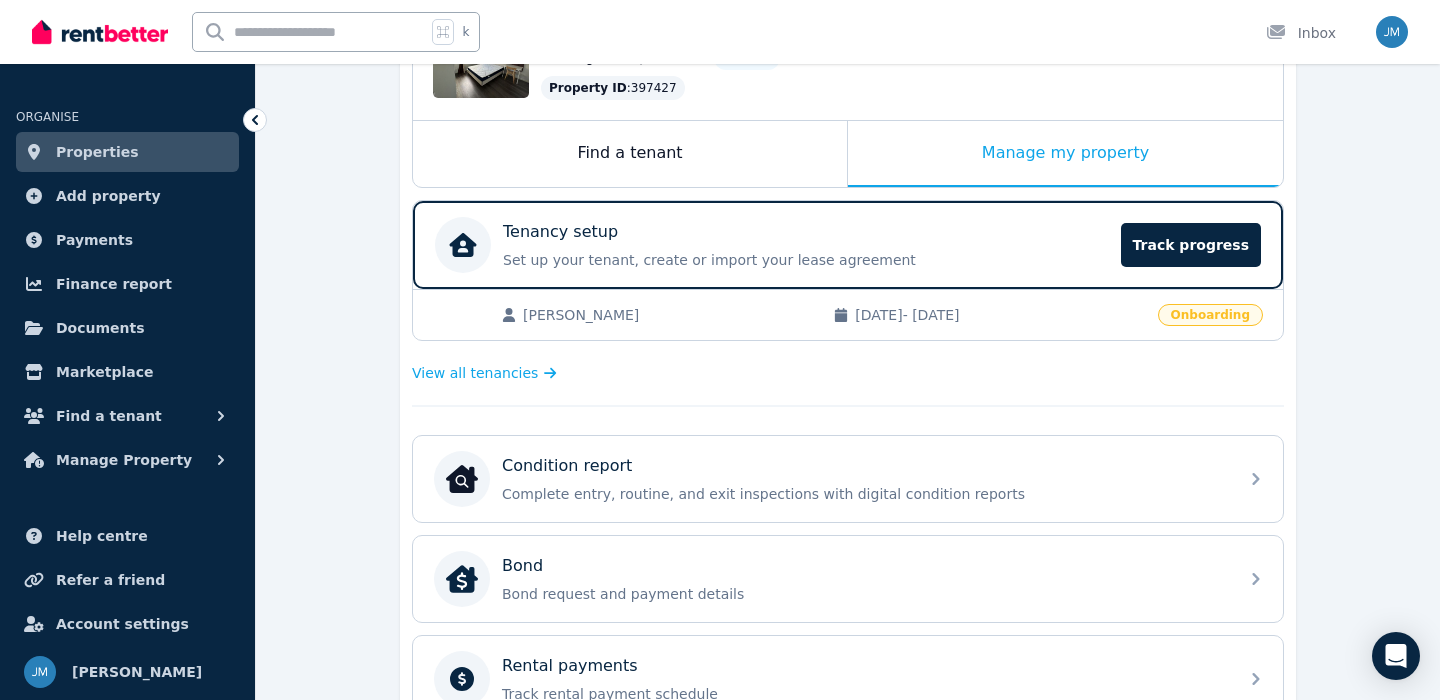
scroll to position [237, 0]
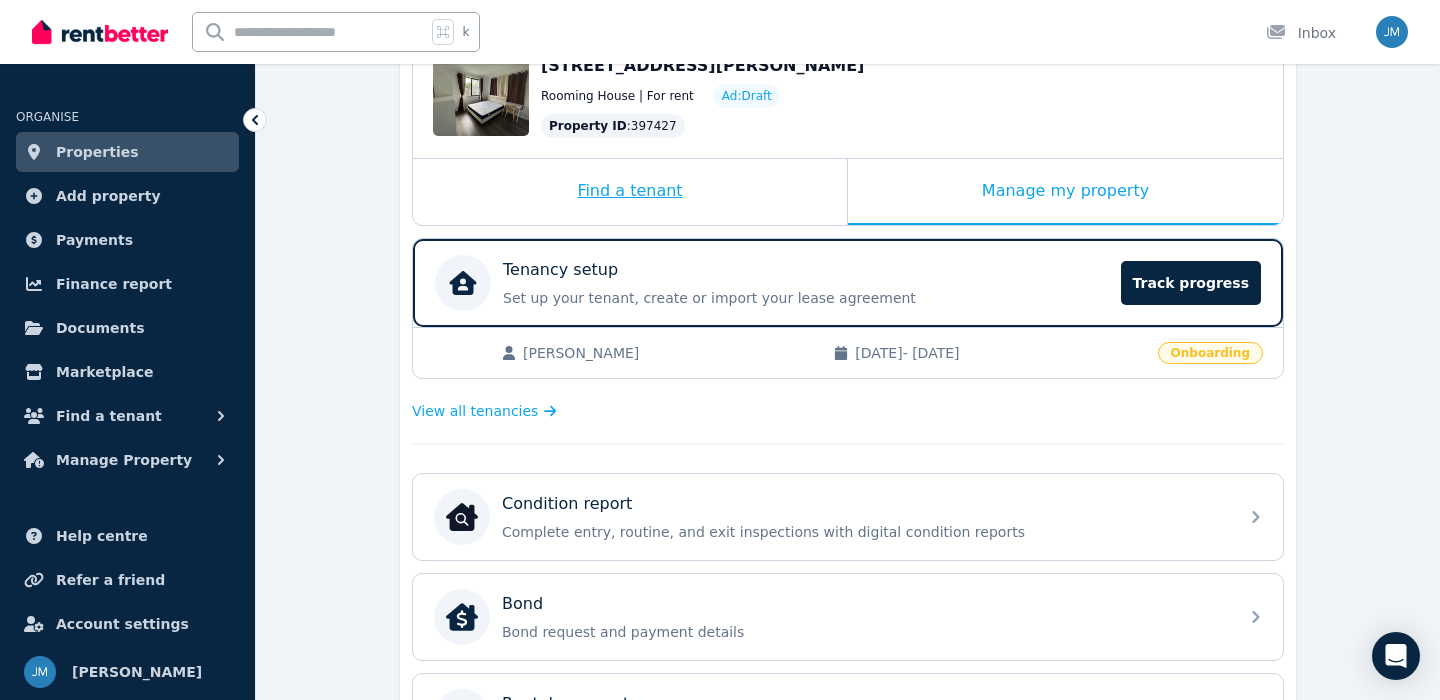
click at [662, 197] on div "Find a tenant" at bounding box center [630, 192] width 434 height 66
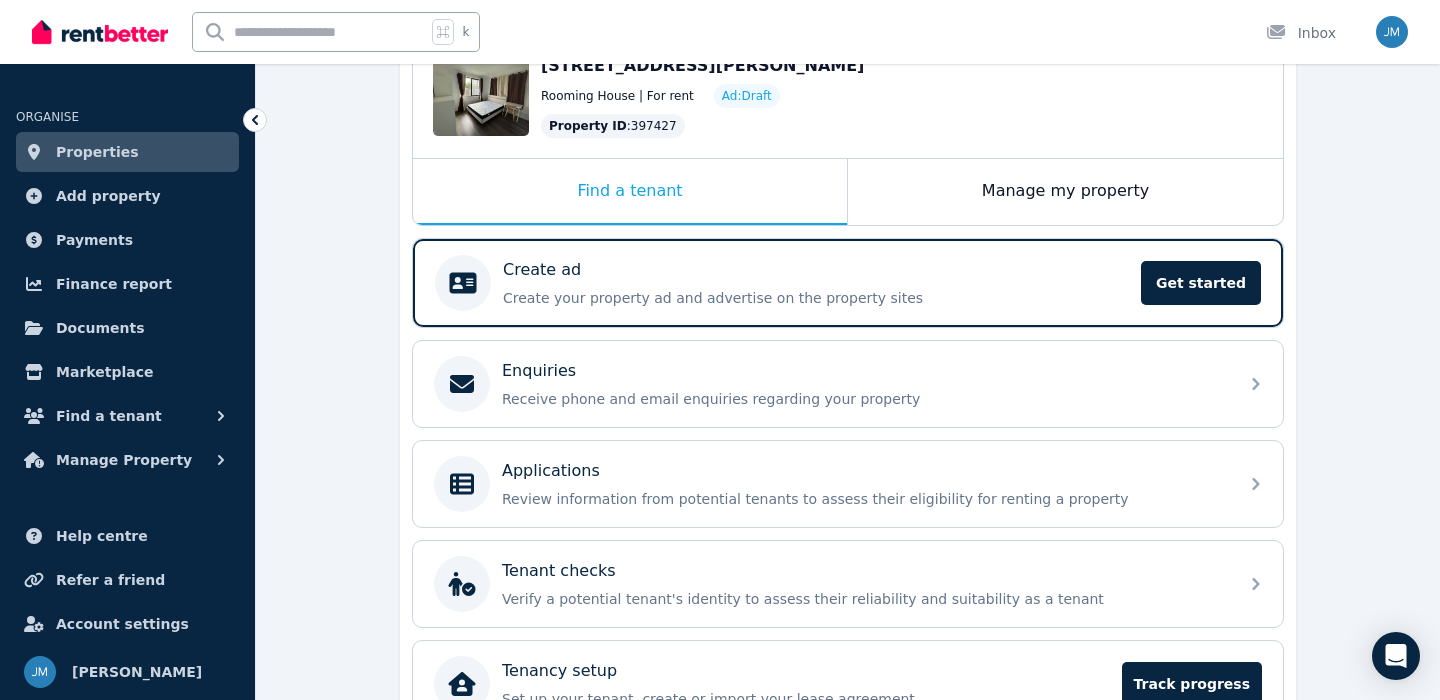
scroll to position [260, 0]
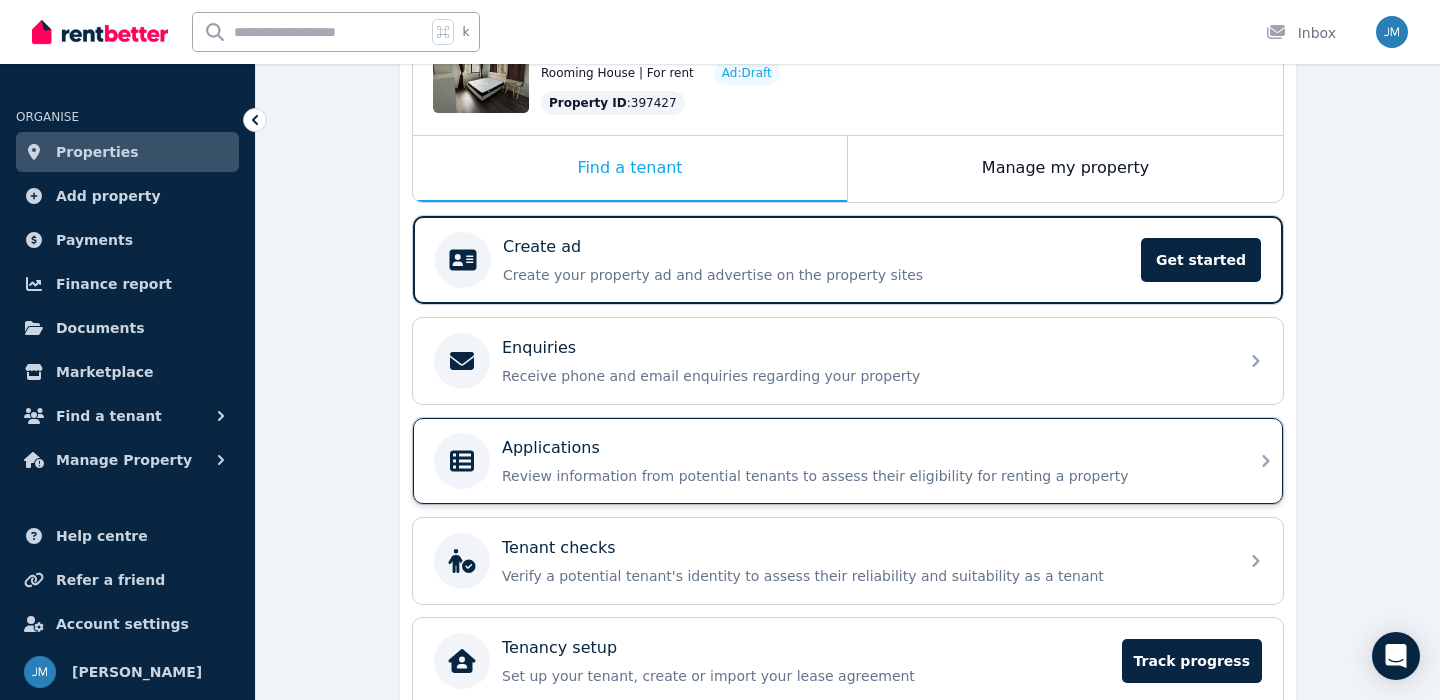
click at [662, 462] on div "Applications Review information from potential tenants to assess their eligibil…" at bounding box center [864, 461] width 724 height 50
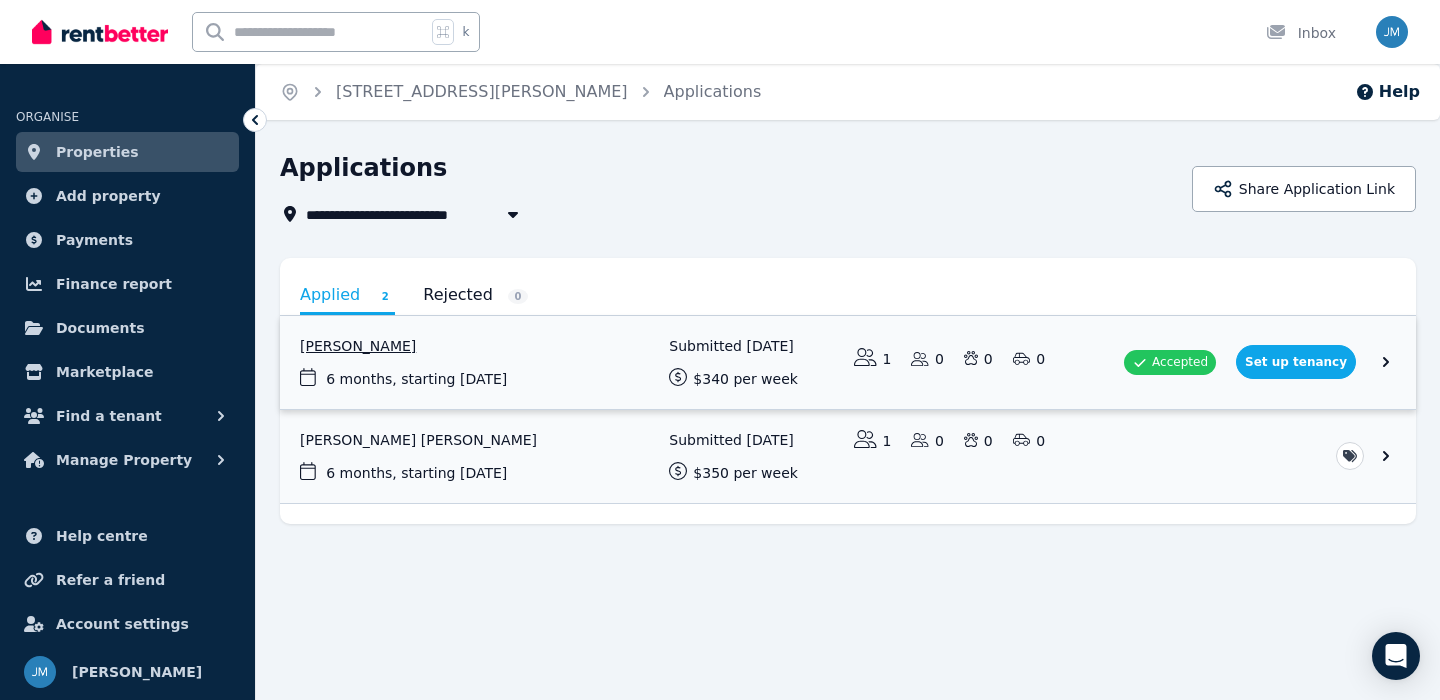
click at [630, 367] on link "View application: Santiago Viveros" at bounding box center [848, 362] width 1136 height 93
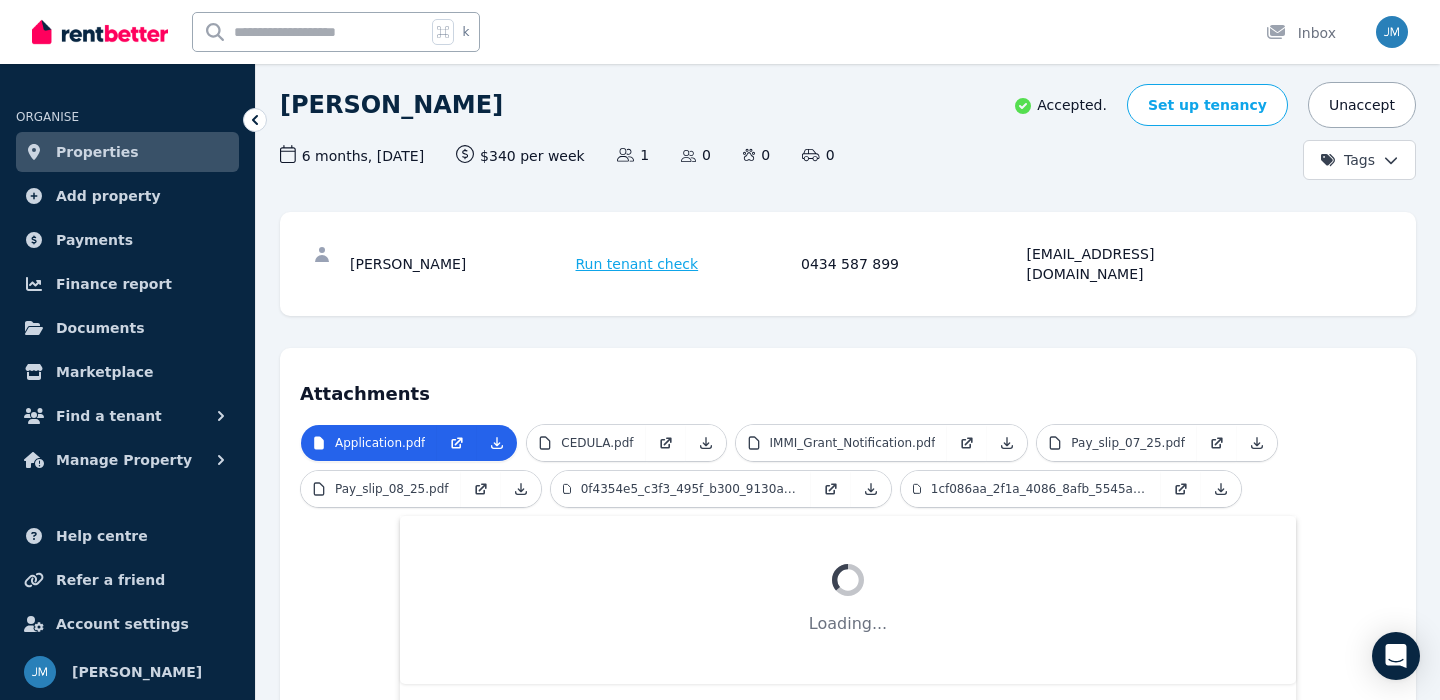
scroll to position [135, 0]
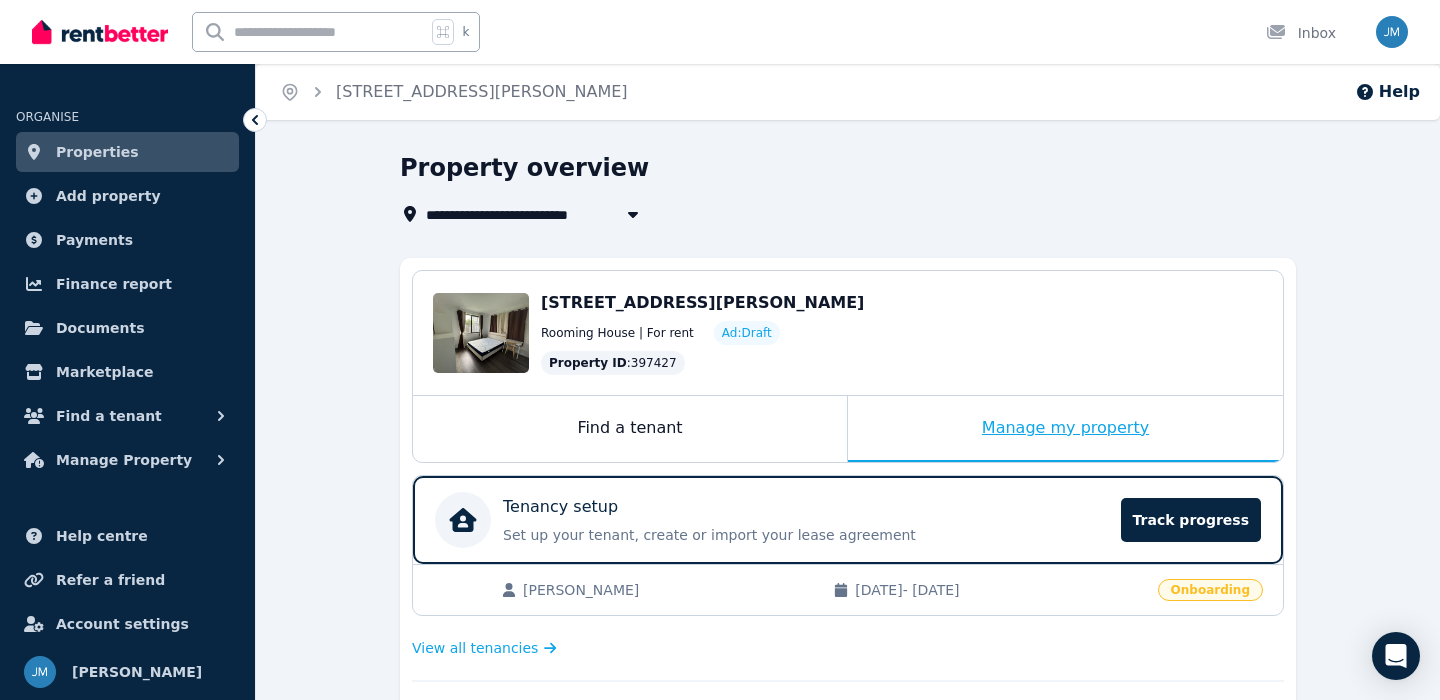
click at [1081, 432] on div "Manage my property" at bounding box center [1065, 429] width 435 height 66
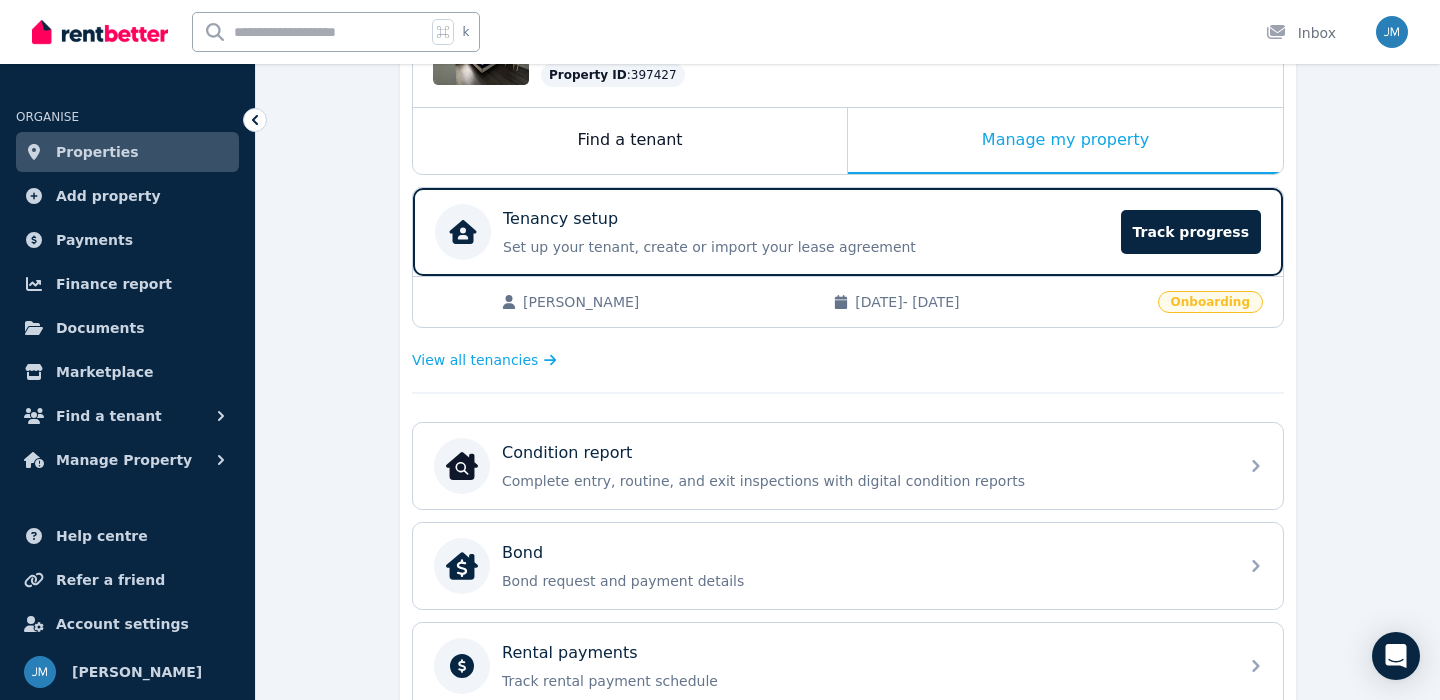
scroll to position [268, 0]
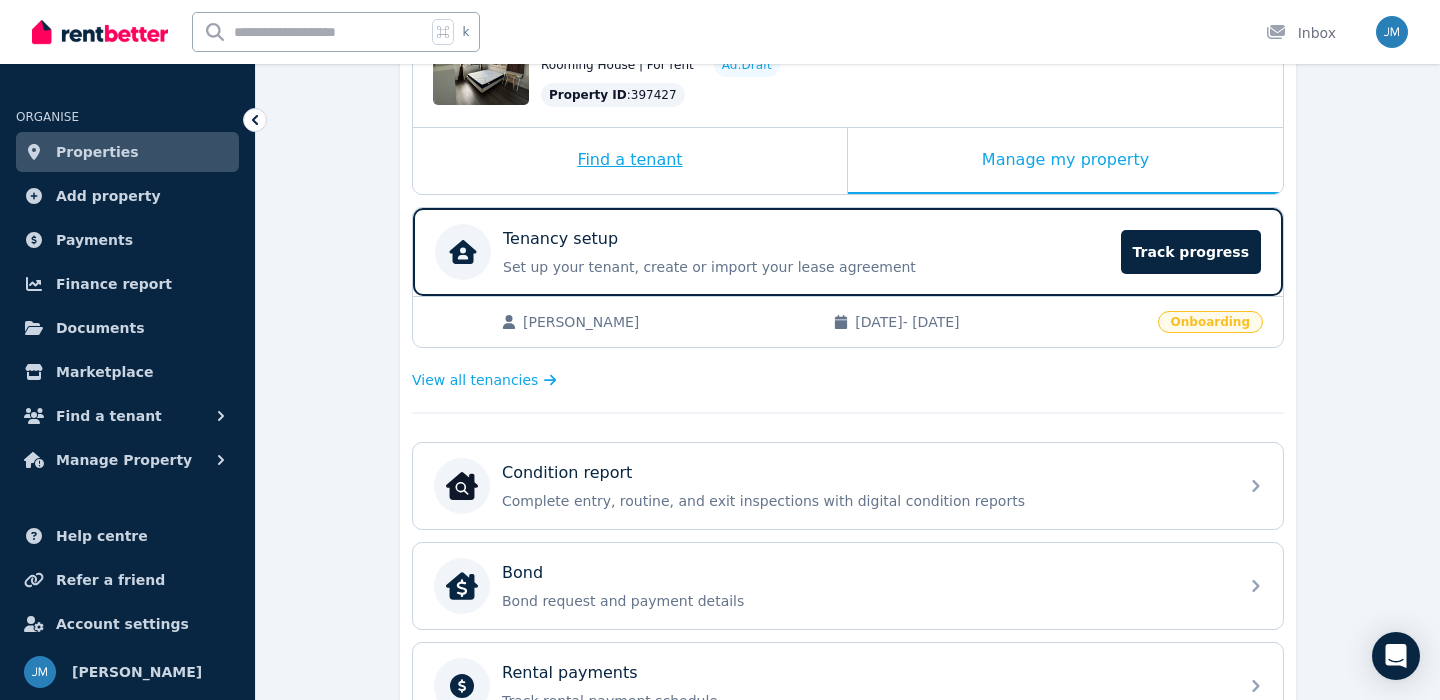
click at [729, 166] on div "Find a tenant" at bounding box center [630, 161] width 434 height 66
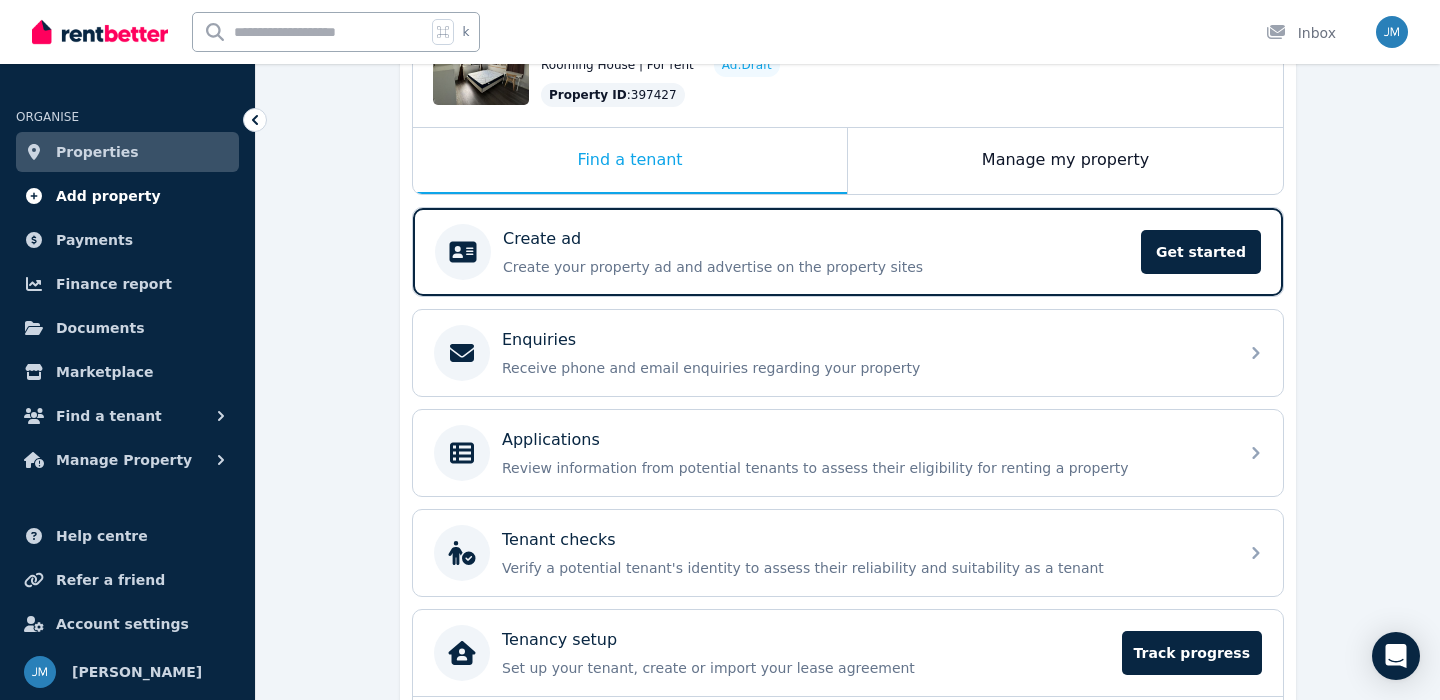
click at [184, 199] on link "Add property" at bounding box center [127, 196] width 223 height 40
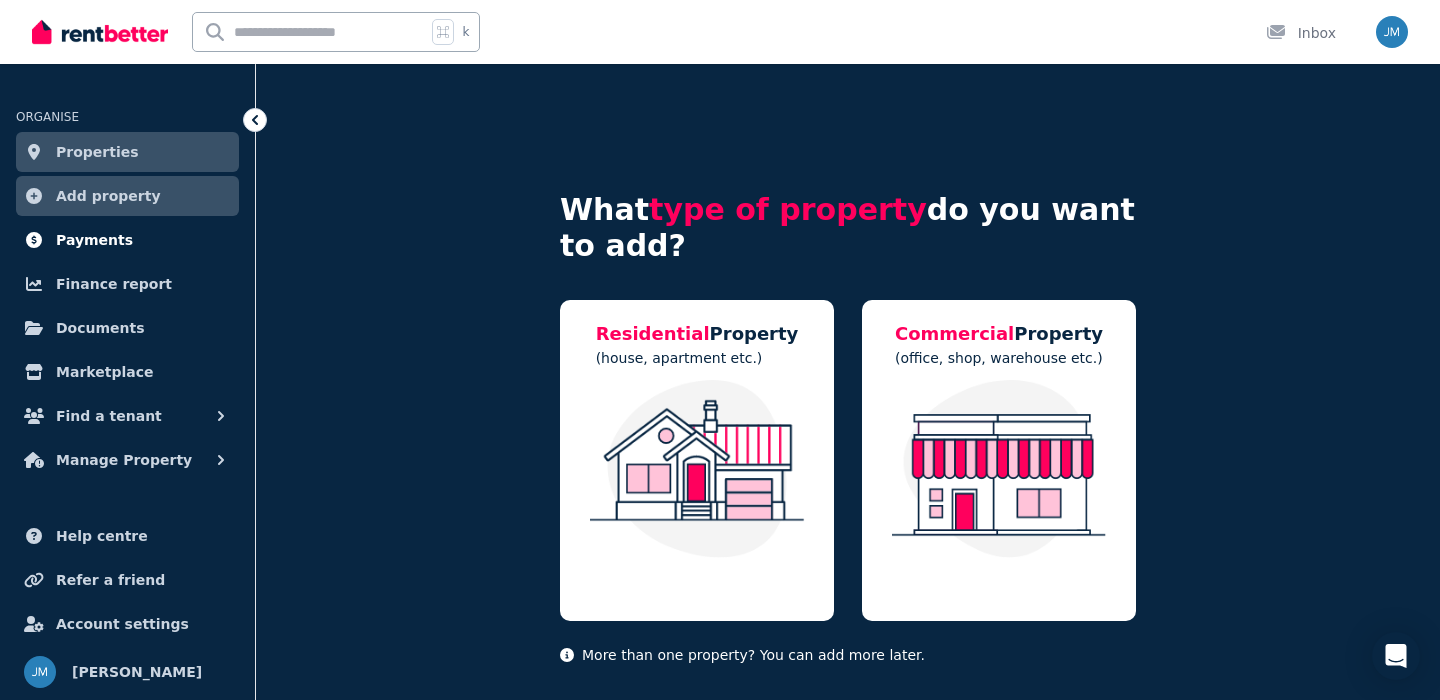
click at [164, 250] on link "Payments" at bounding box center [127, 240] width 223 height 40
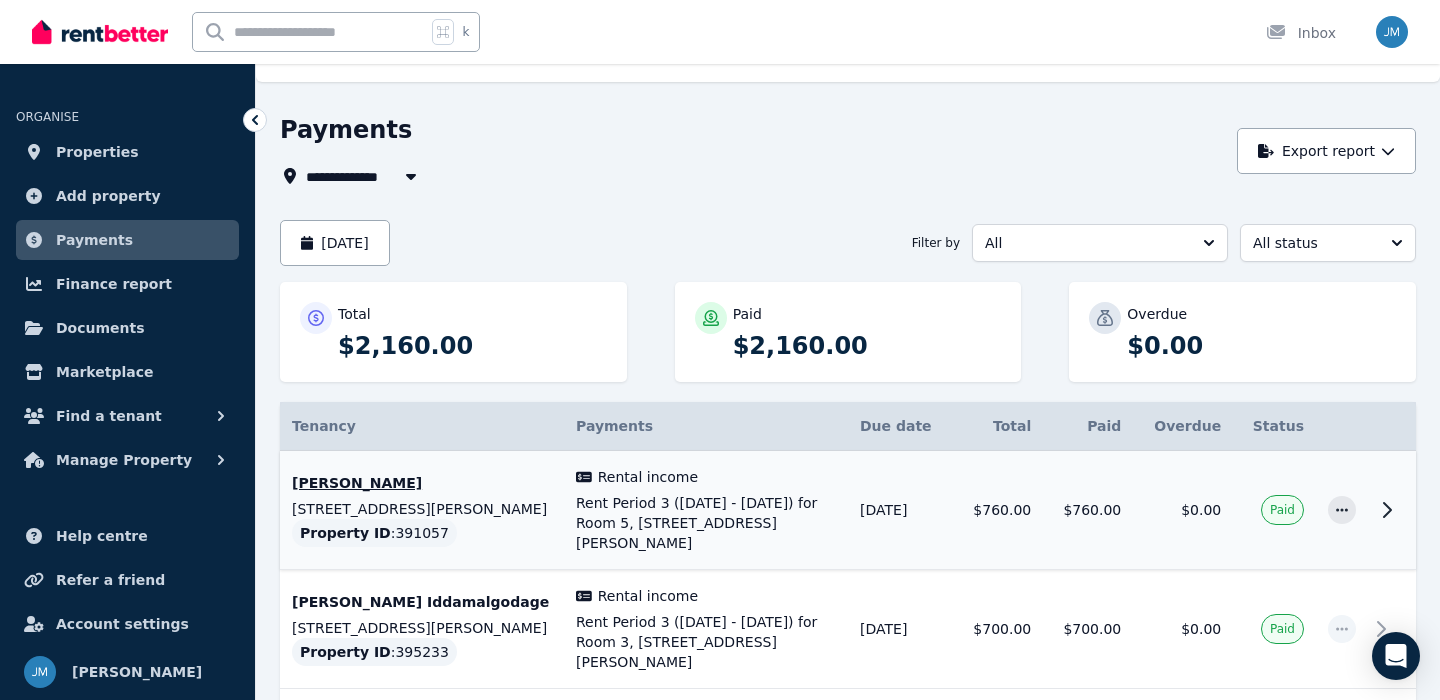
scroll to position [36, 0]
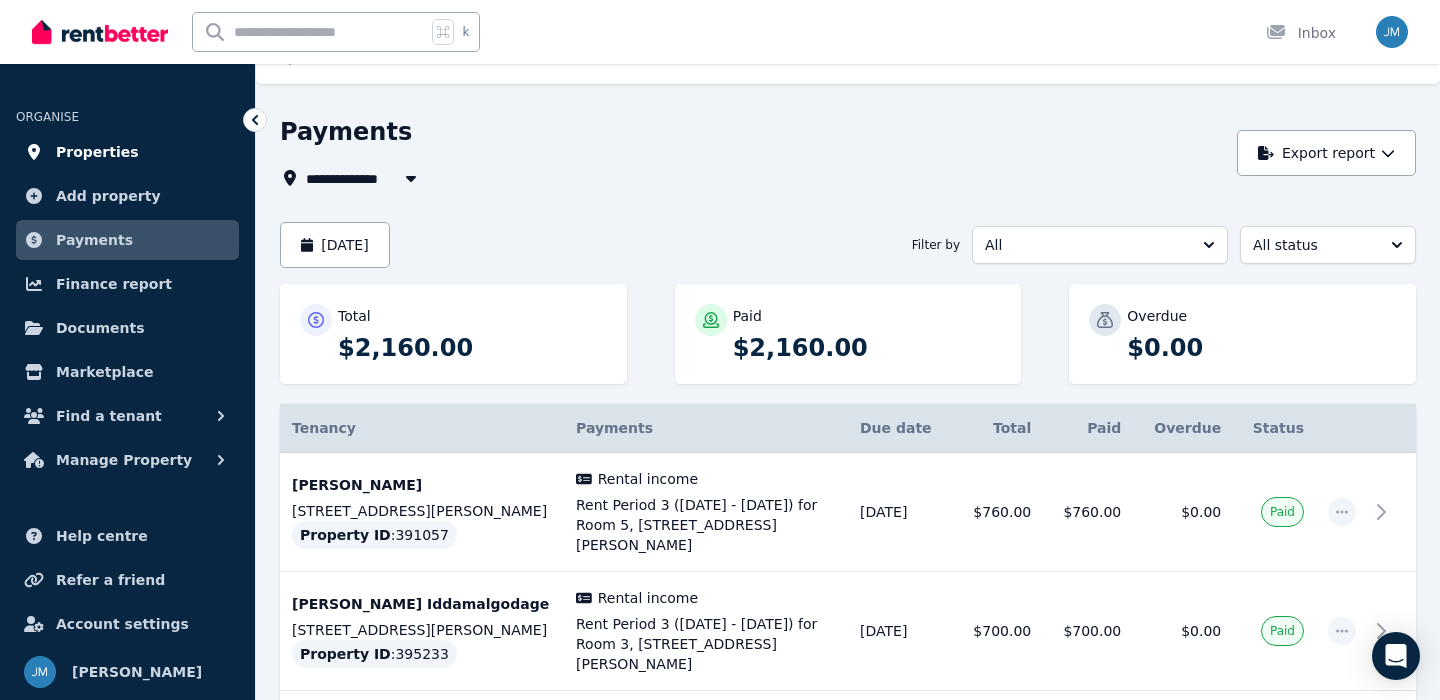
click at [150, 146] on link "Properties" at bounding box center [127, 152] width 223 height 40
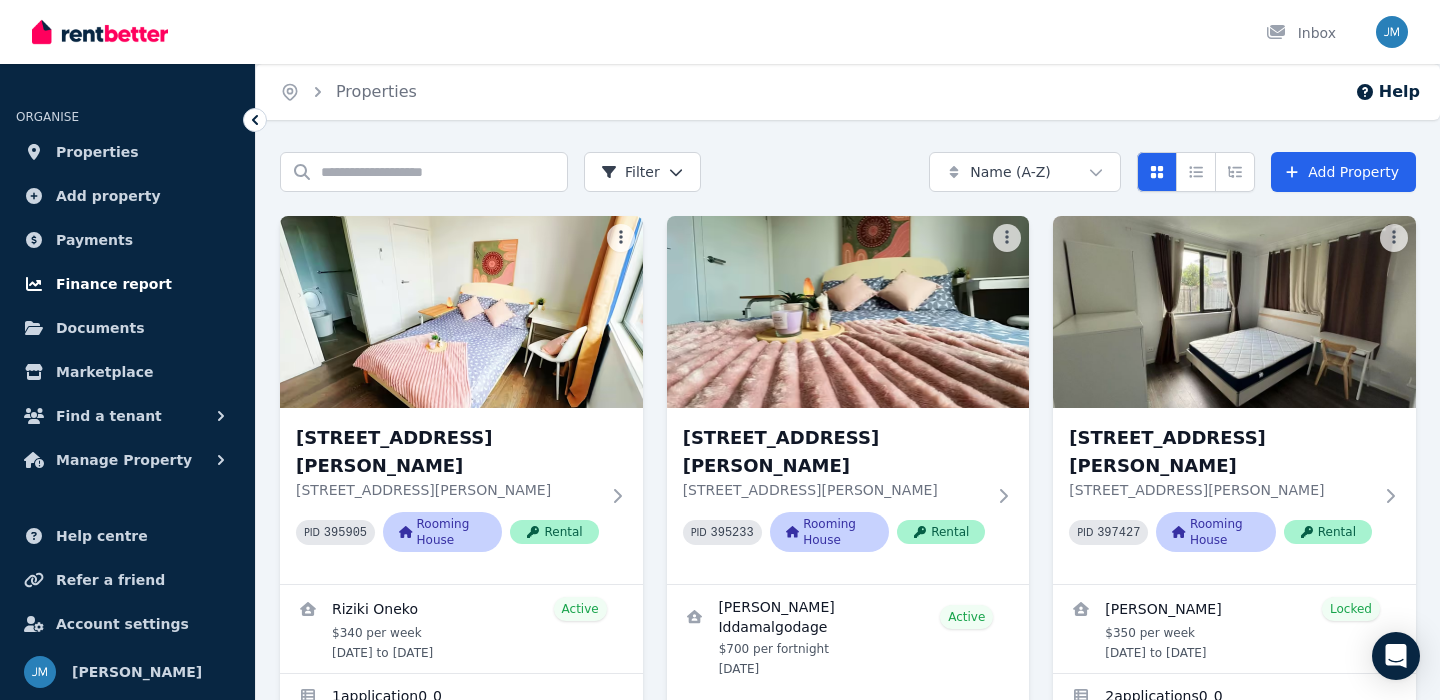
click at [163, 296] on link "Finance report" at bounding box center [127, 284] width 223 height 40
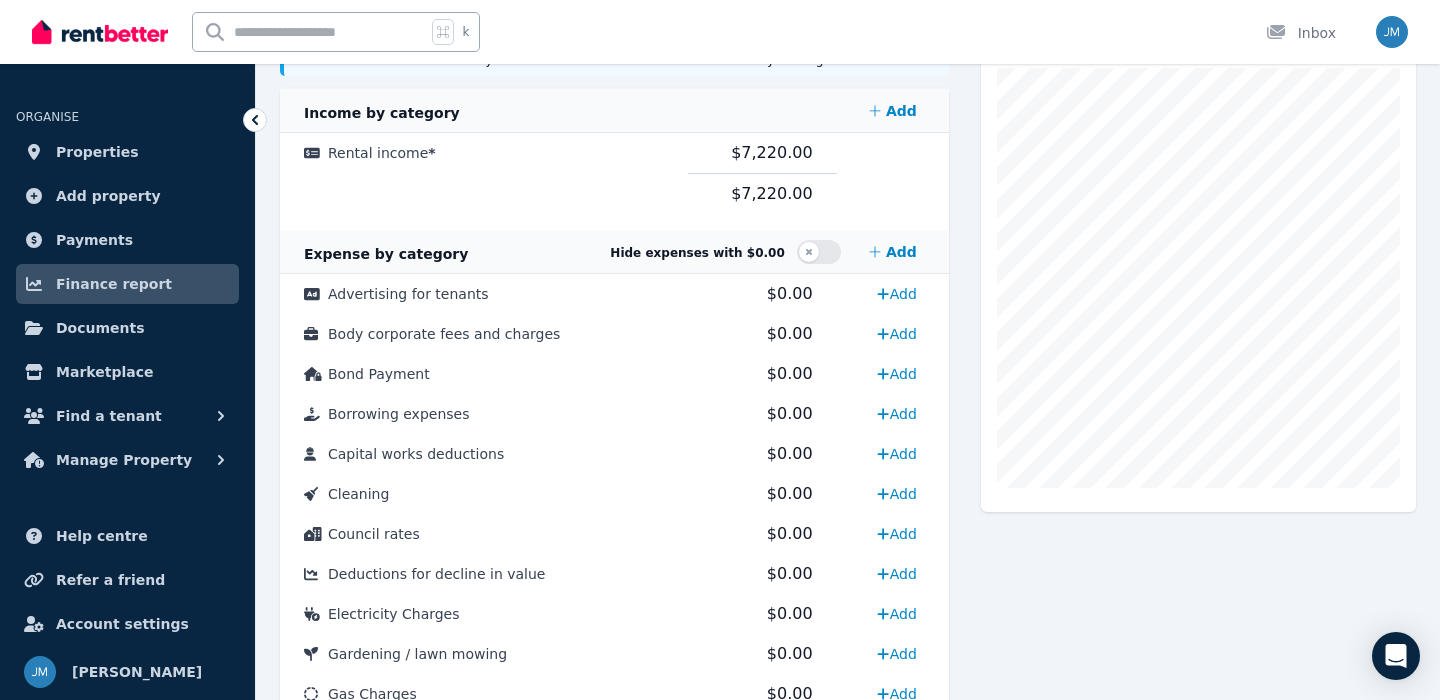
scroll to position [629, 0]
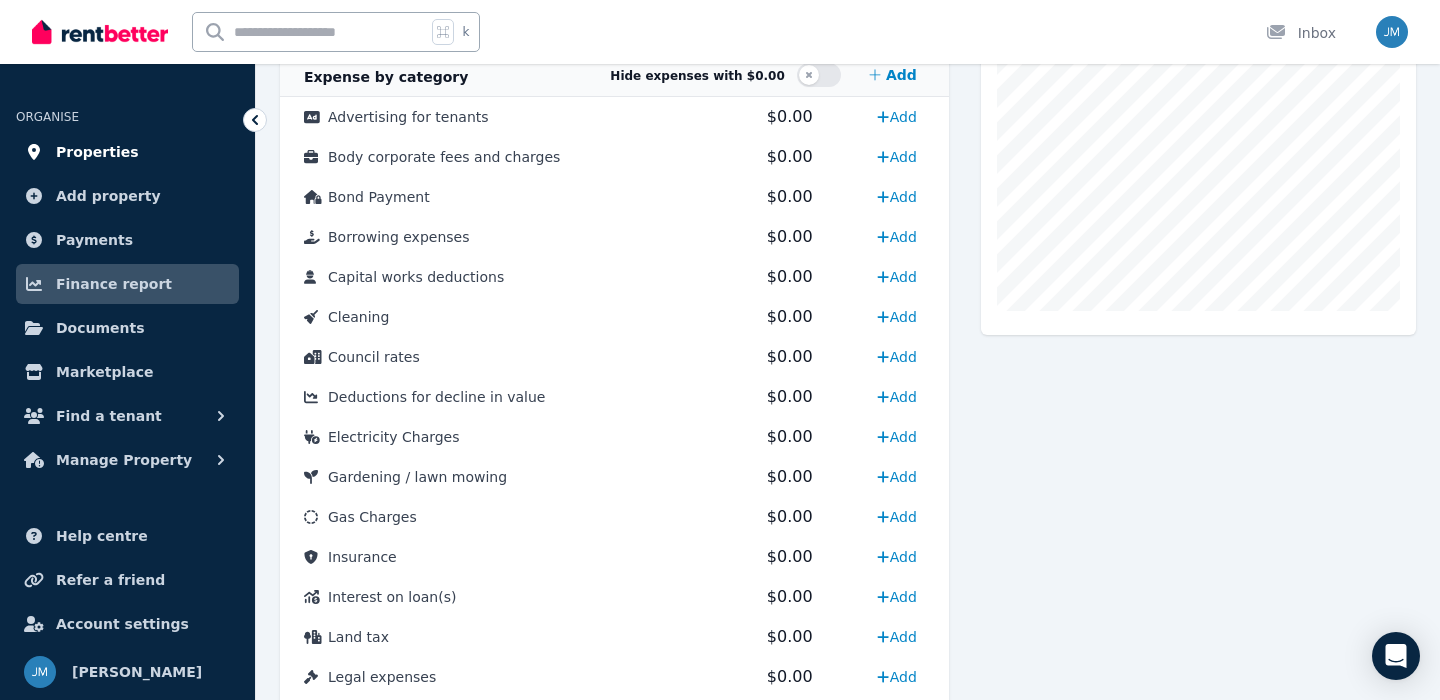
click at [125, 148] on span "Properties" at bounding box center [97, 152] width 83 height 24
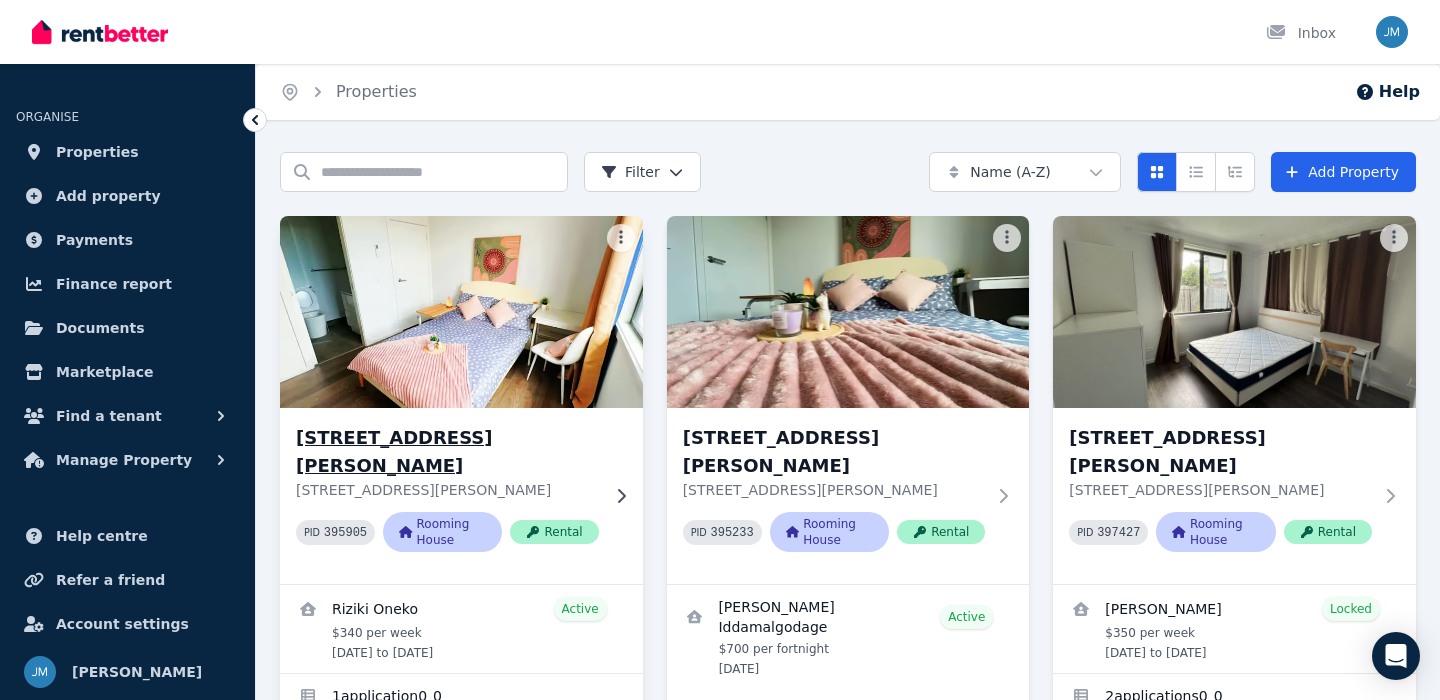
scroll to position [120, 0]
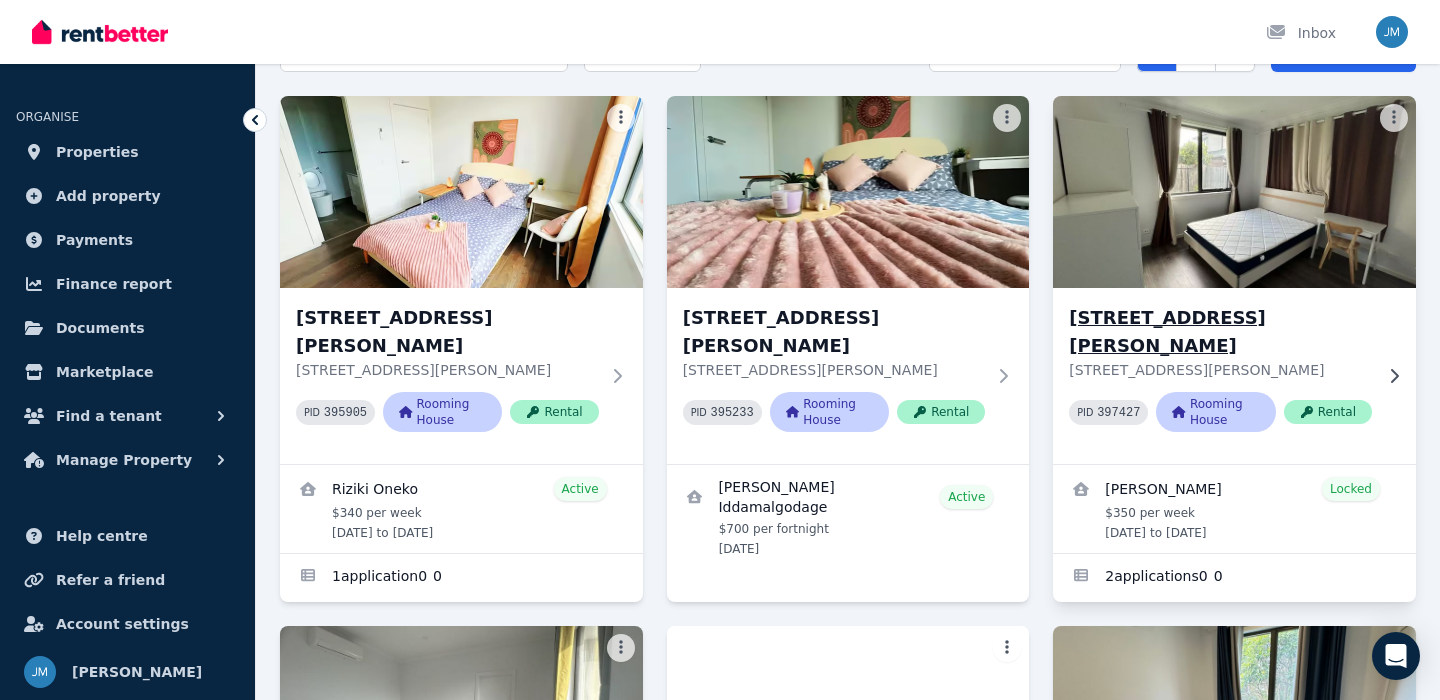
click at [1119, 317] on h3 "[STREET_ADDRESS][PERSON_NAME]" at bounding box center [1220, 332] width 303 height 56
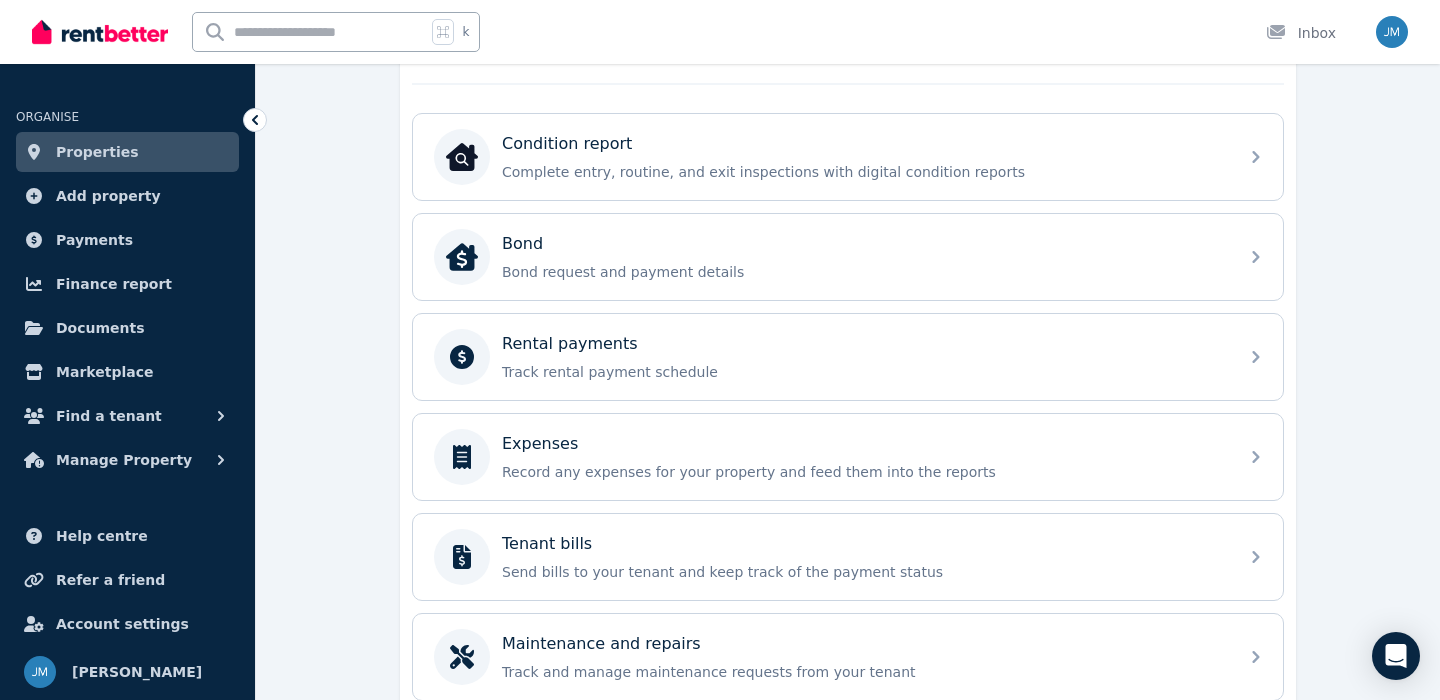
scroll to position [598, 0]
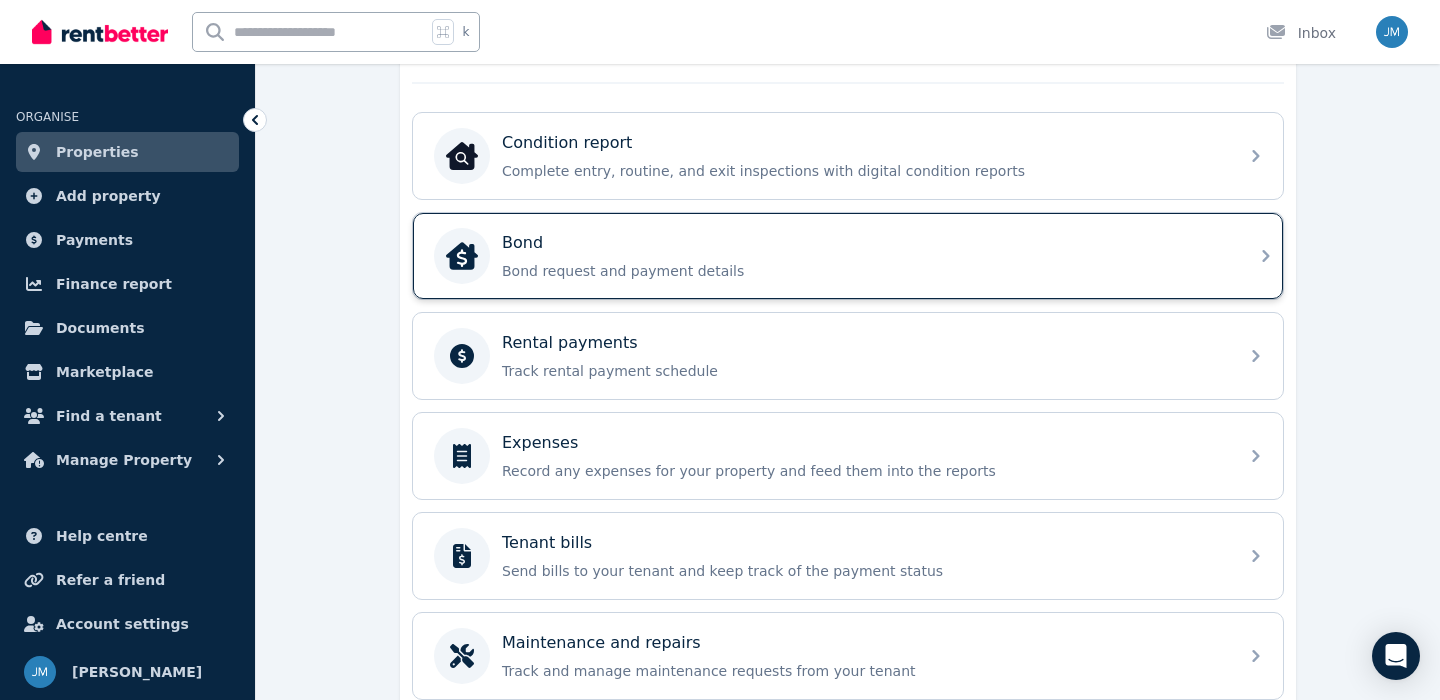
click at [947, 235] on div "Bond" at bounding box center [864, 243] width 724 height 24
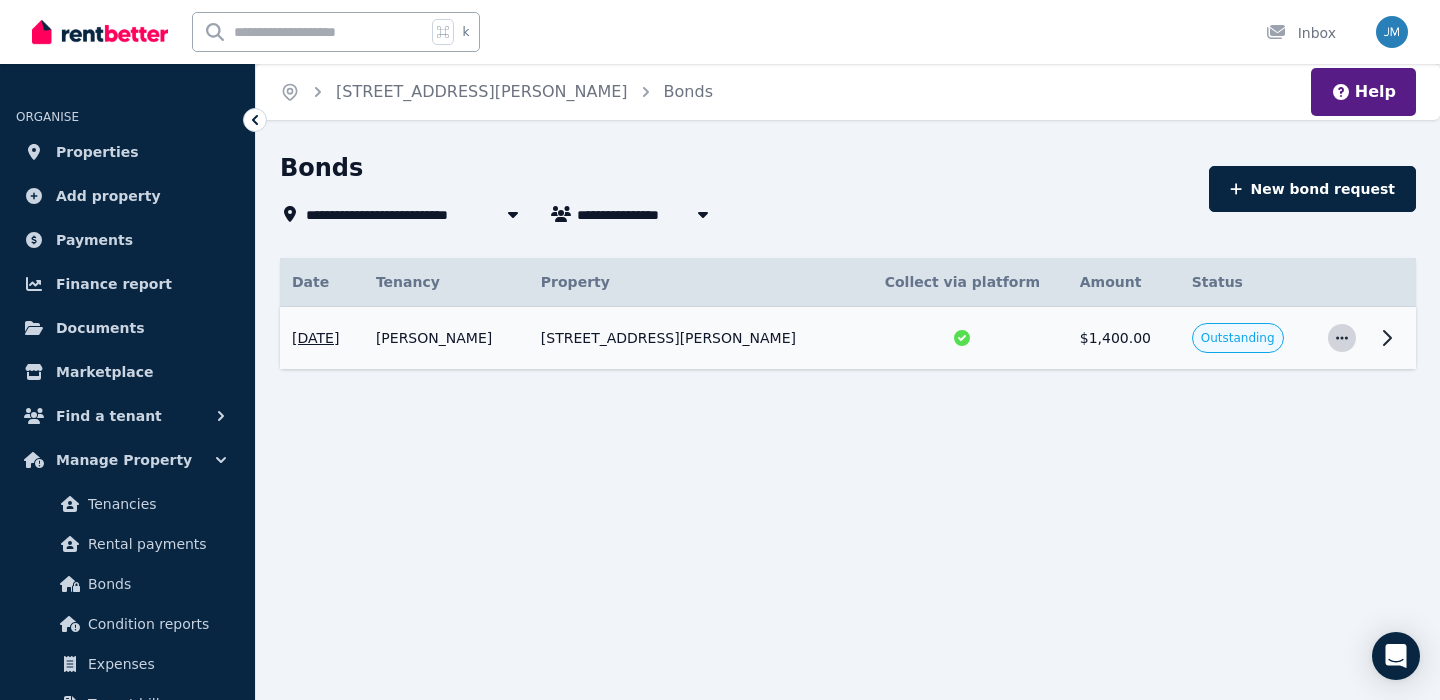
click at [1344, 338] on icon "button" at bounding box center [1342, 338] width 16 height 14
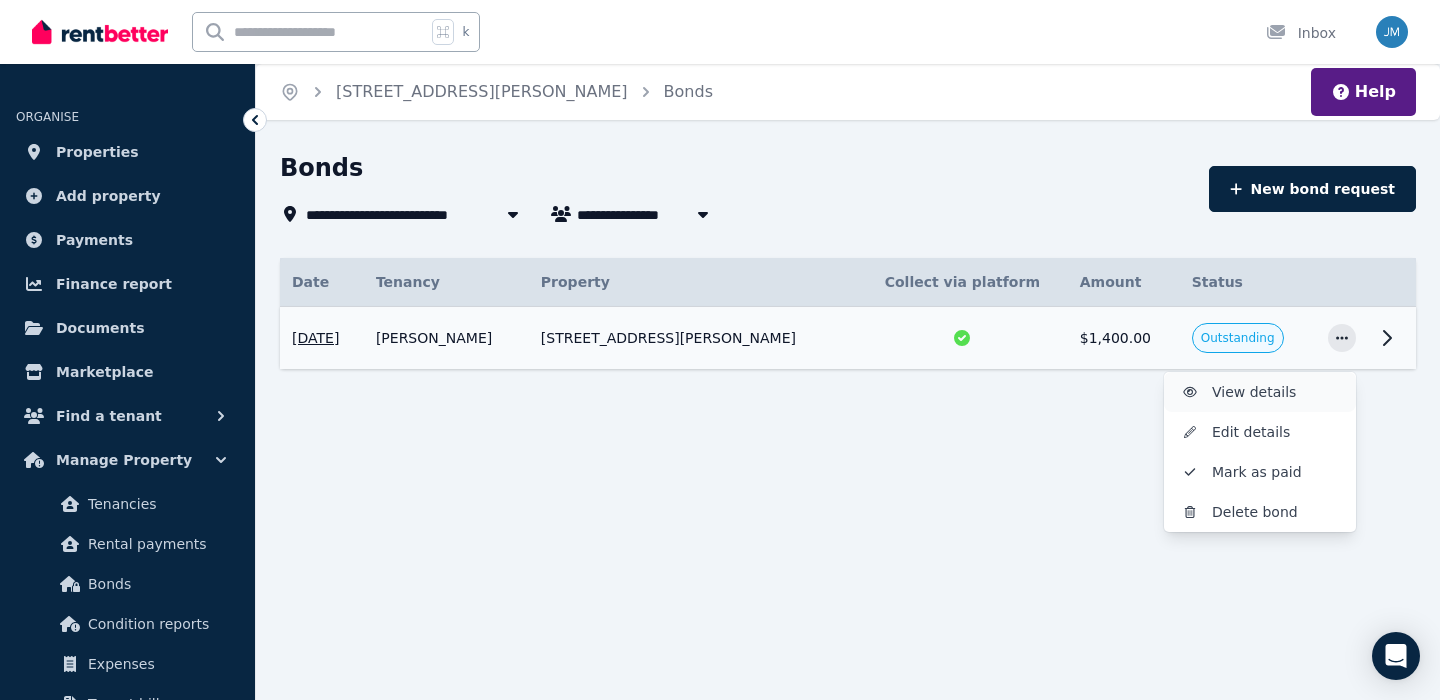
click at [1327, 383] on span "View details" at bounding box center [1276, 392] width 128 height 24
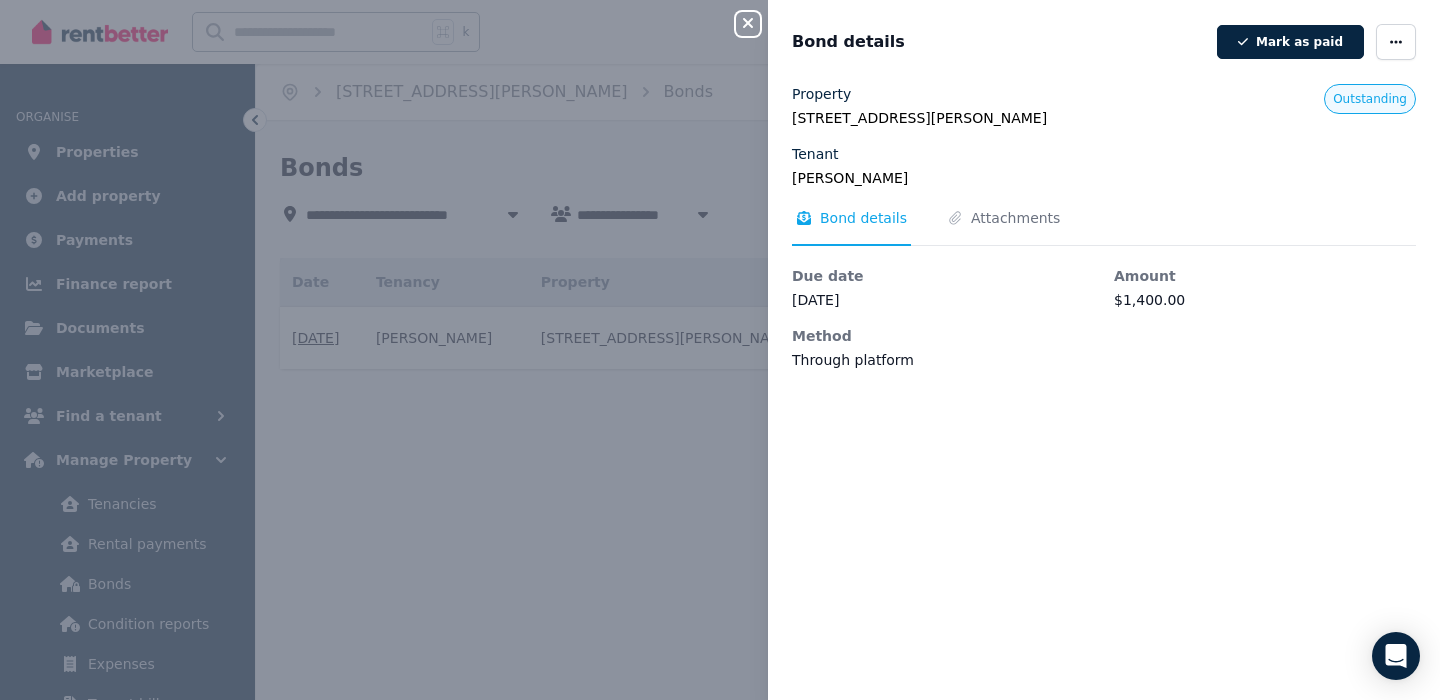
click at [750, 17] on icon "button" at bounding box center [748, 23] width 24 height 16
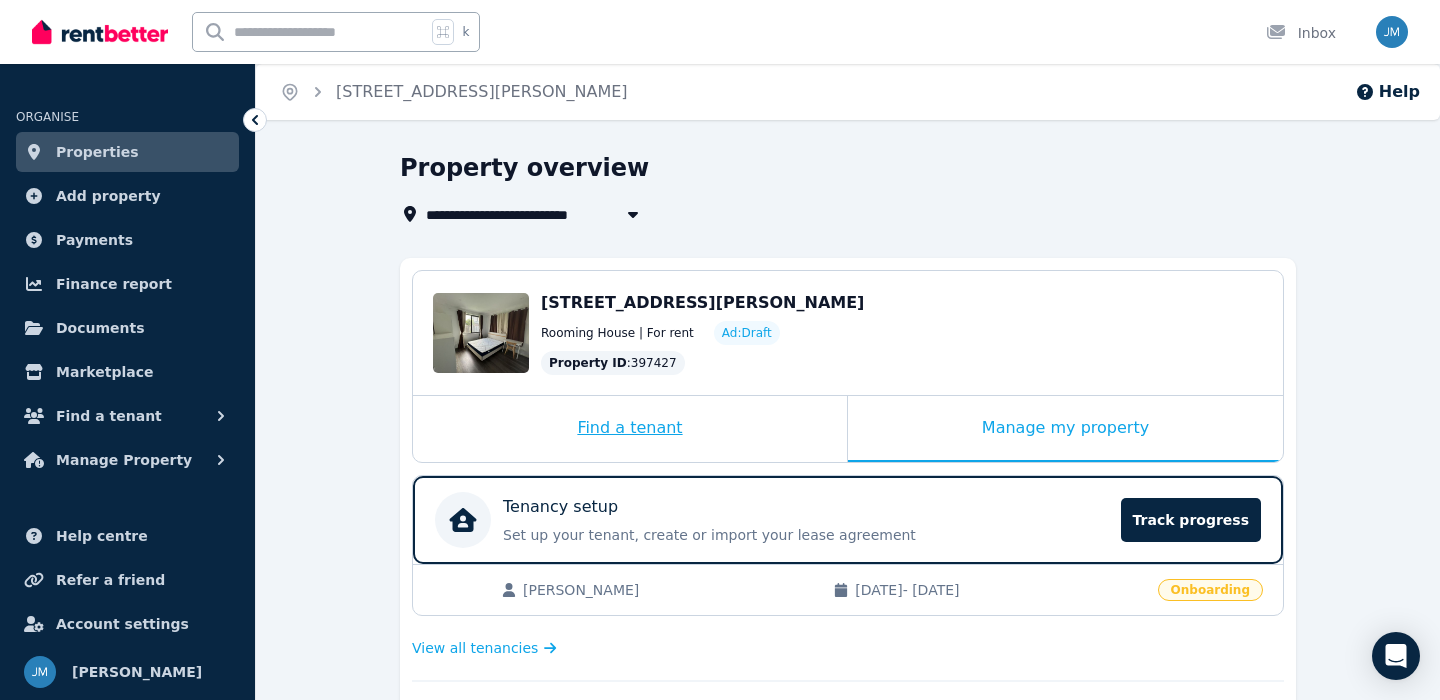
click at [665, 403] on div "Find a tenant" at bounding box center [630, 429] width 434 height 66
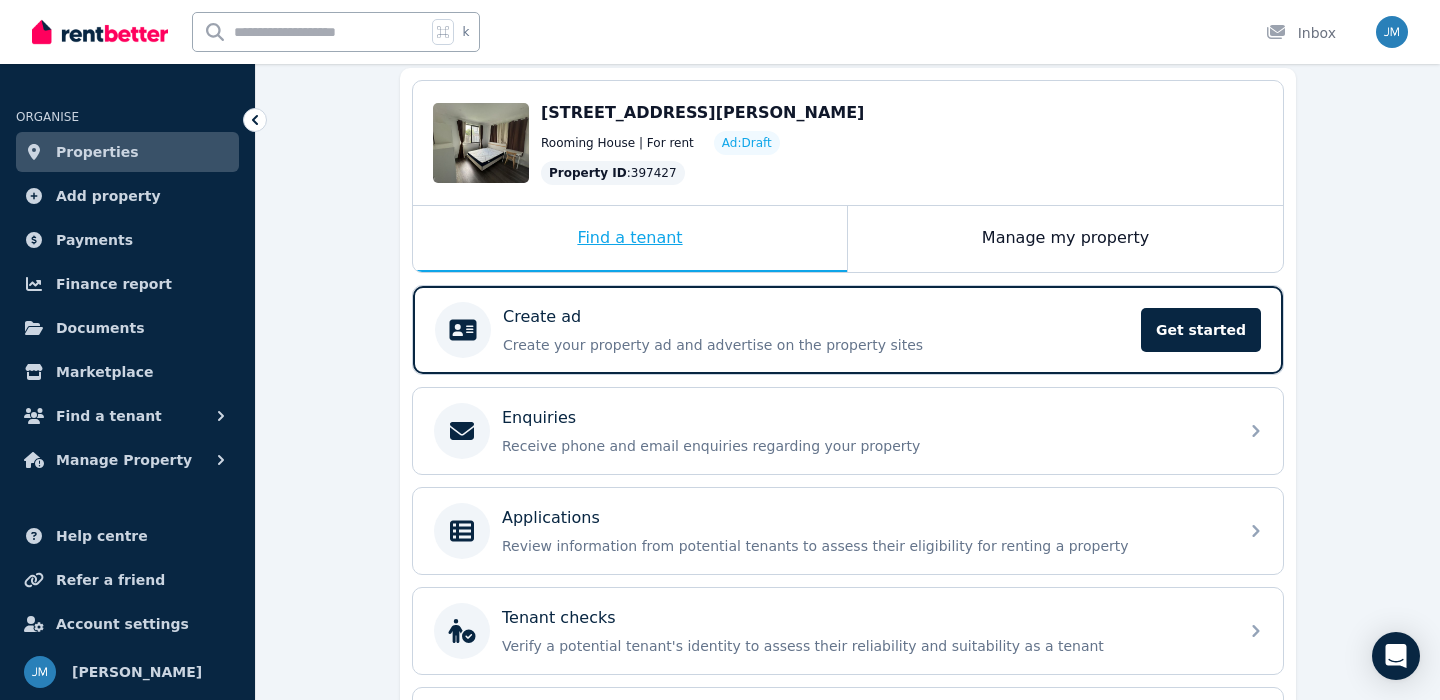
scroll to position [196, 0]
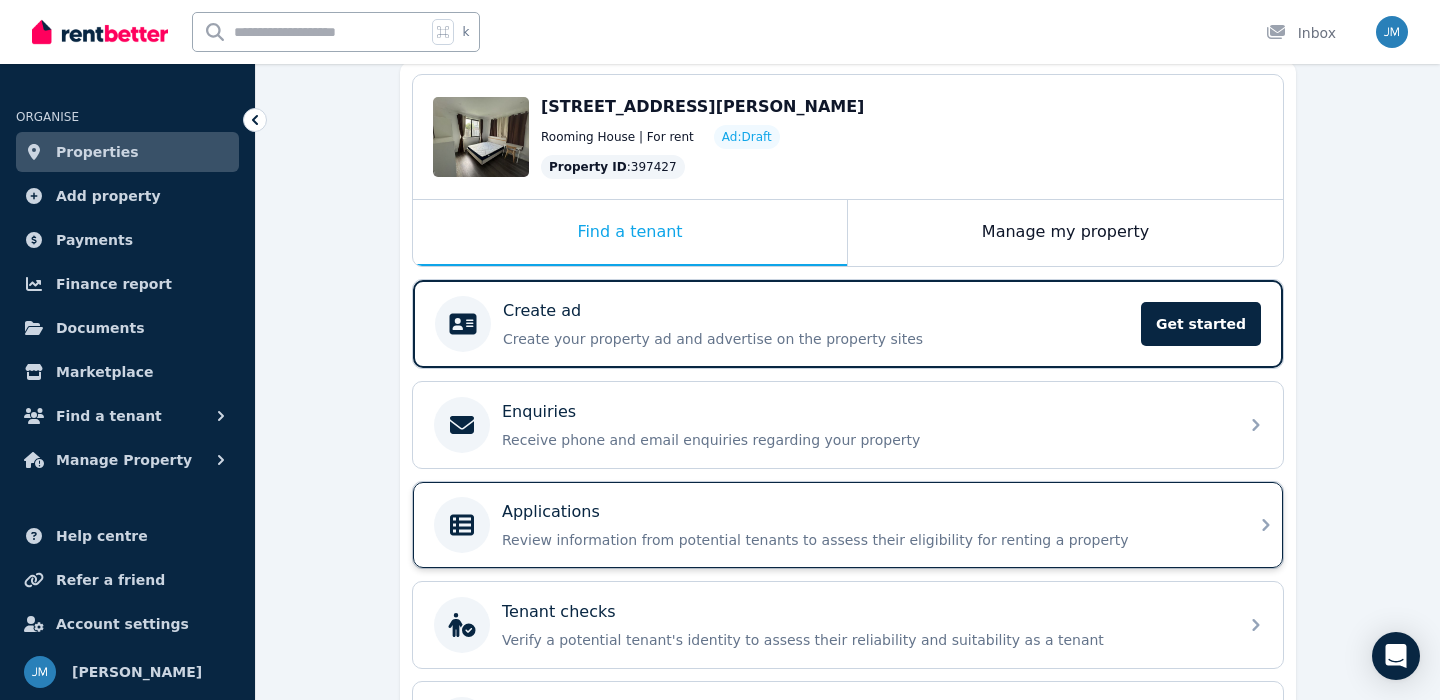
click at [660, 534] on p "Review information from potential tenants to assess their eligibility for renti…" at bounding box center [864, 540] width 724 height 20
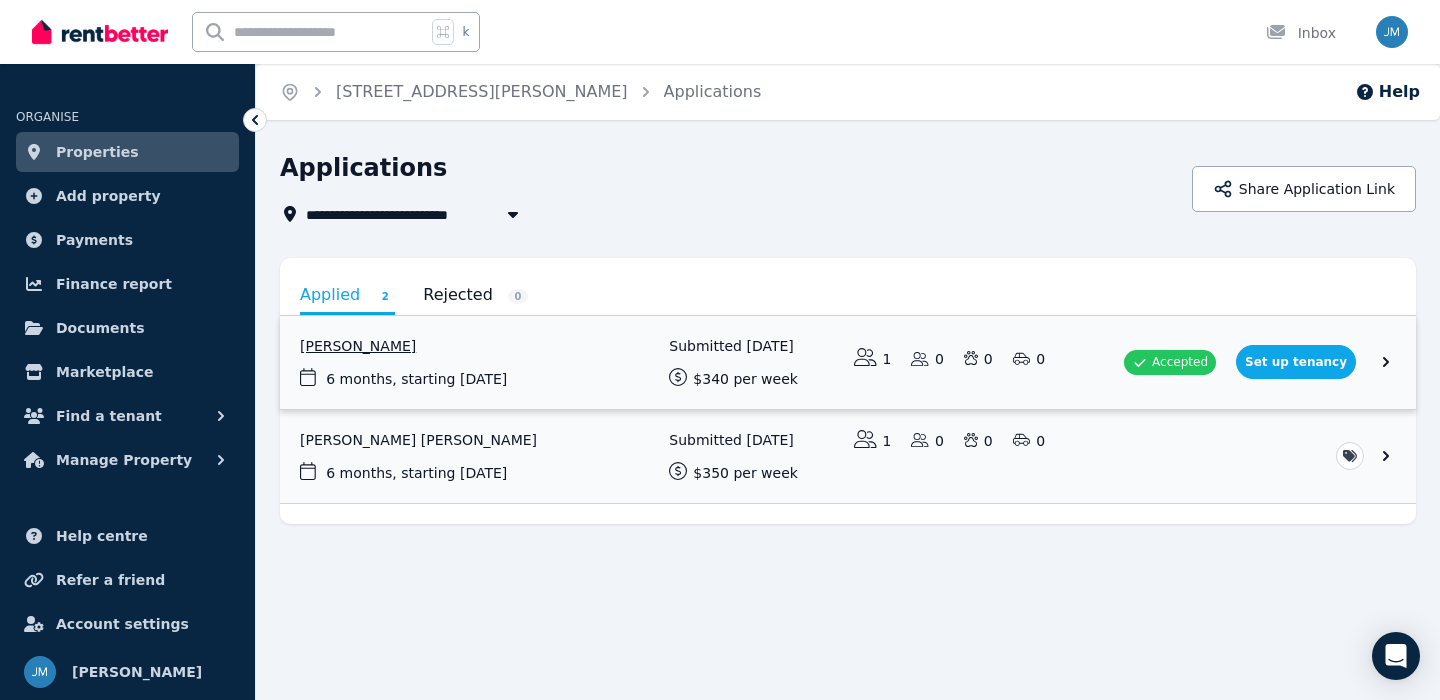
click at [997, 359] on link "View application: Santiago Viveros" at bounding box center [848, 362] width 1136 height 93
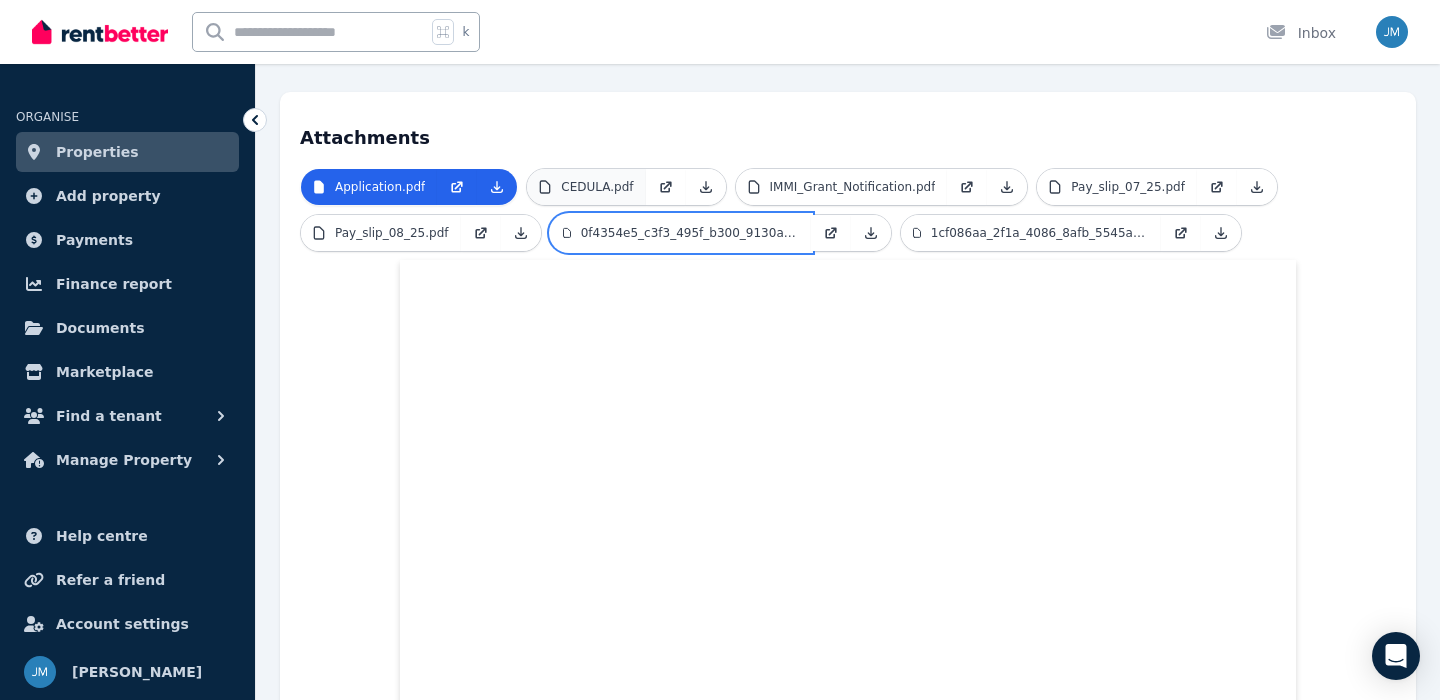
scroll to position [284, 0]
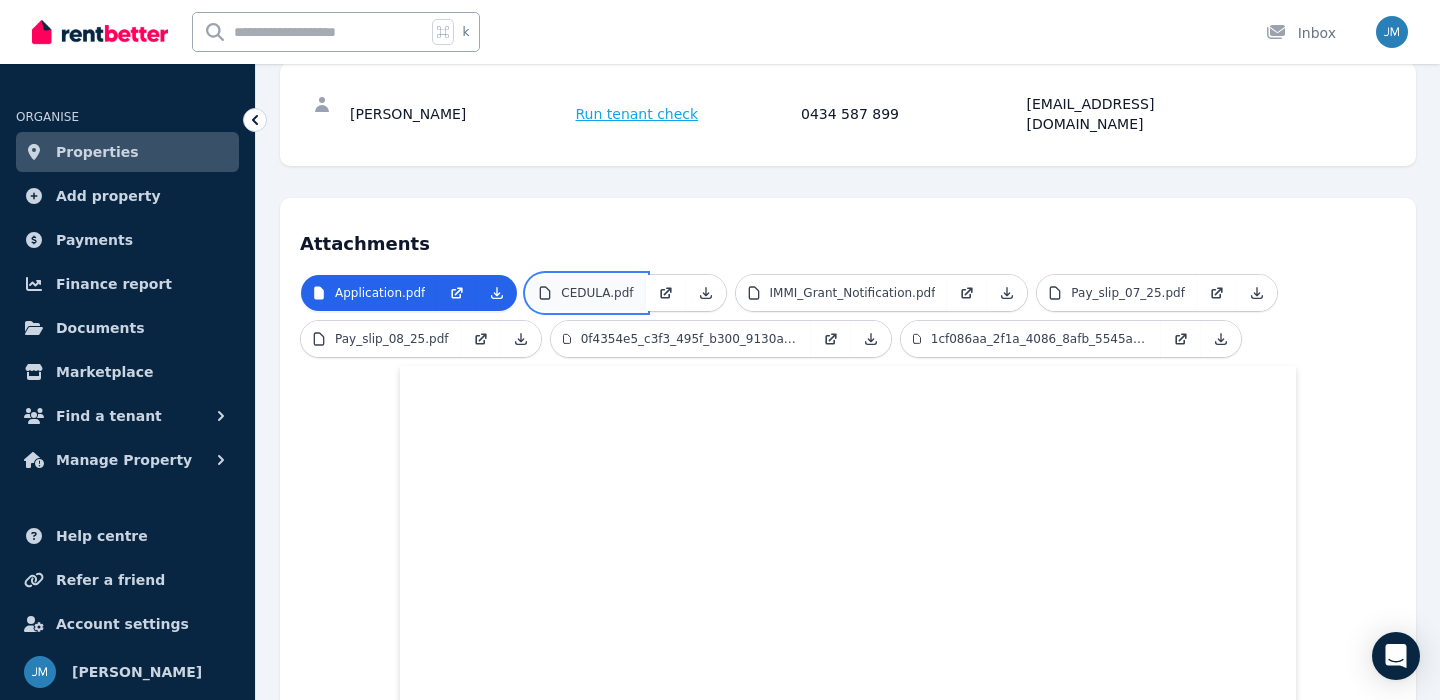
click at [620, 285] on p "CEDULA.pdf" at bounding box center [597, 293] width 72 height 16
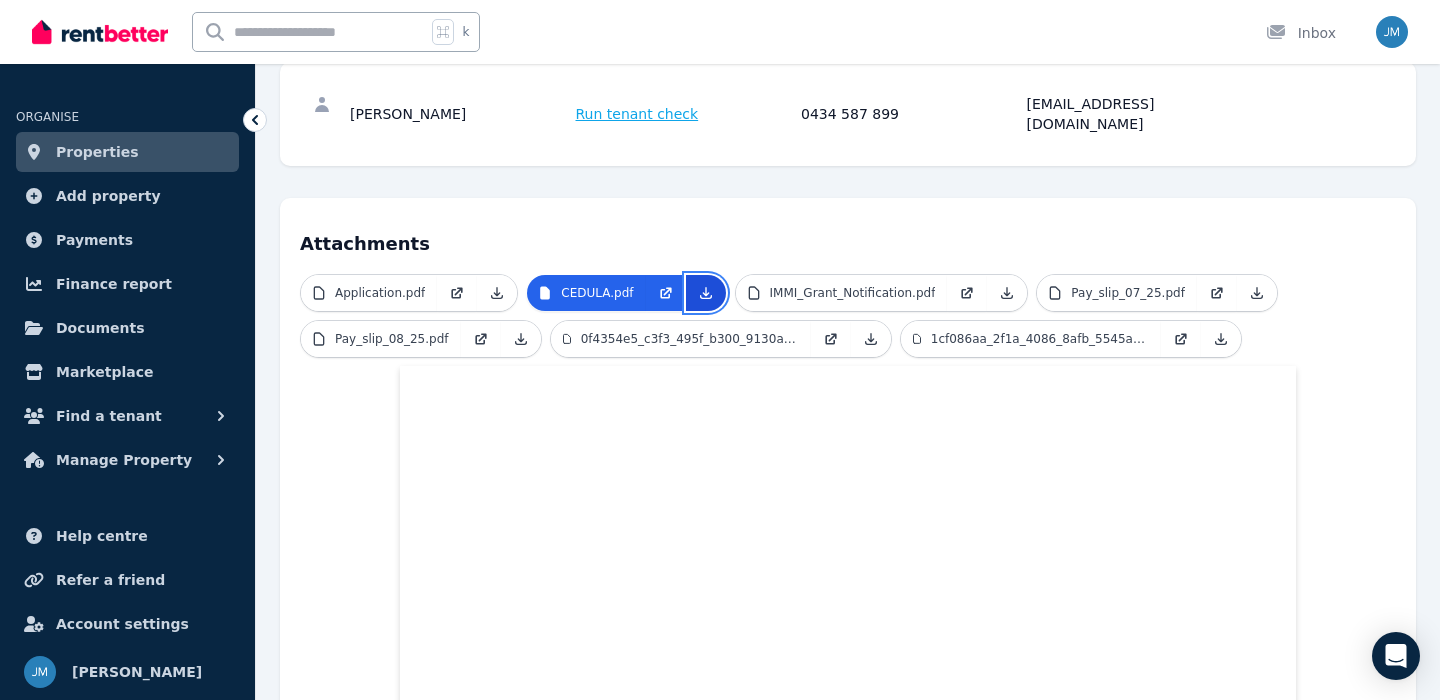
click at [703, 288] on icon at bounding box center [705, 293] width 11 height 11
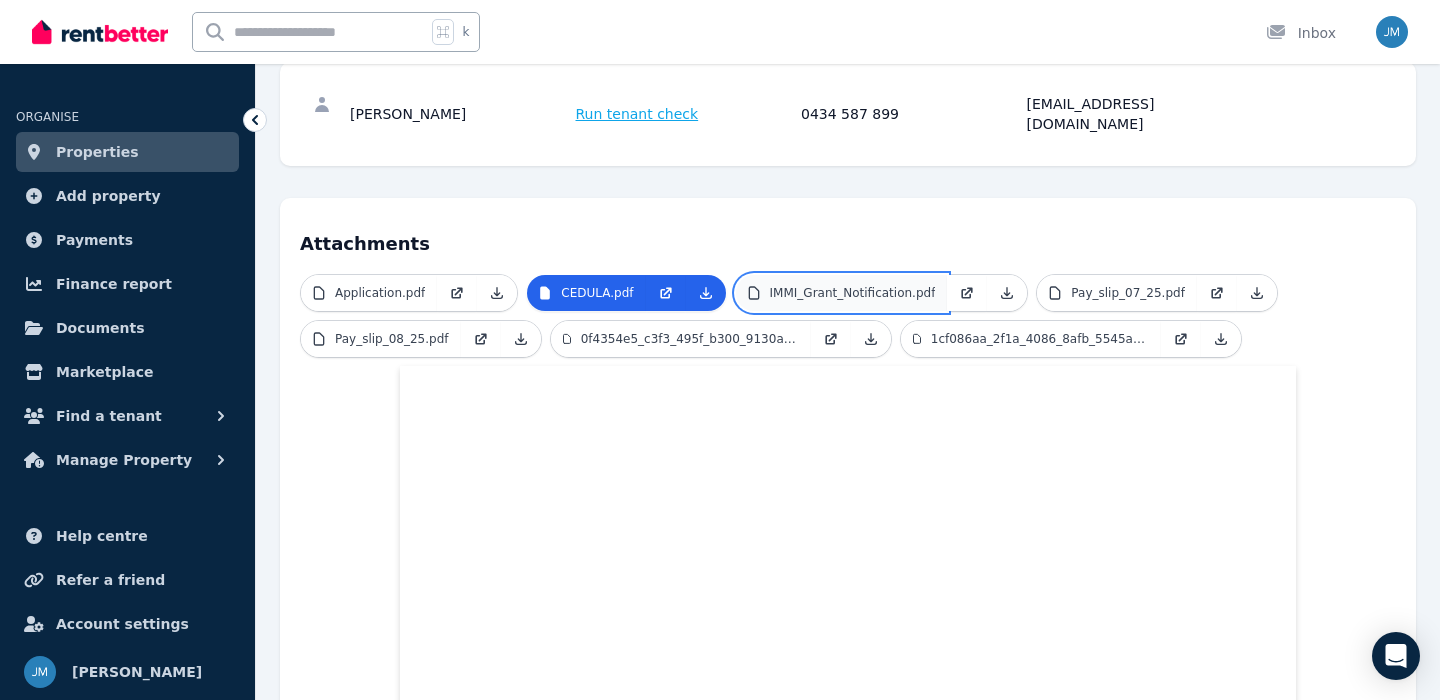
click at [869, 285] on p "IMMI_Grant_Notification.pdf" at bounding box center [853, 293] width 166 height 16
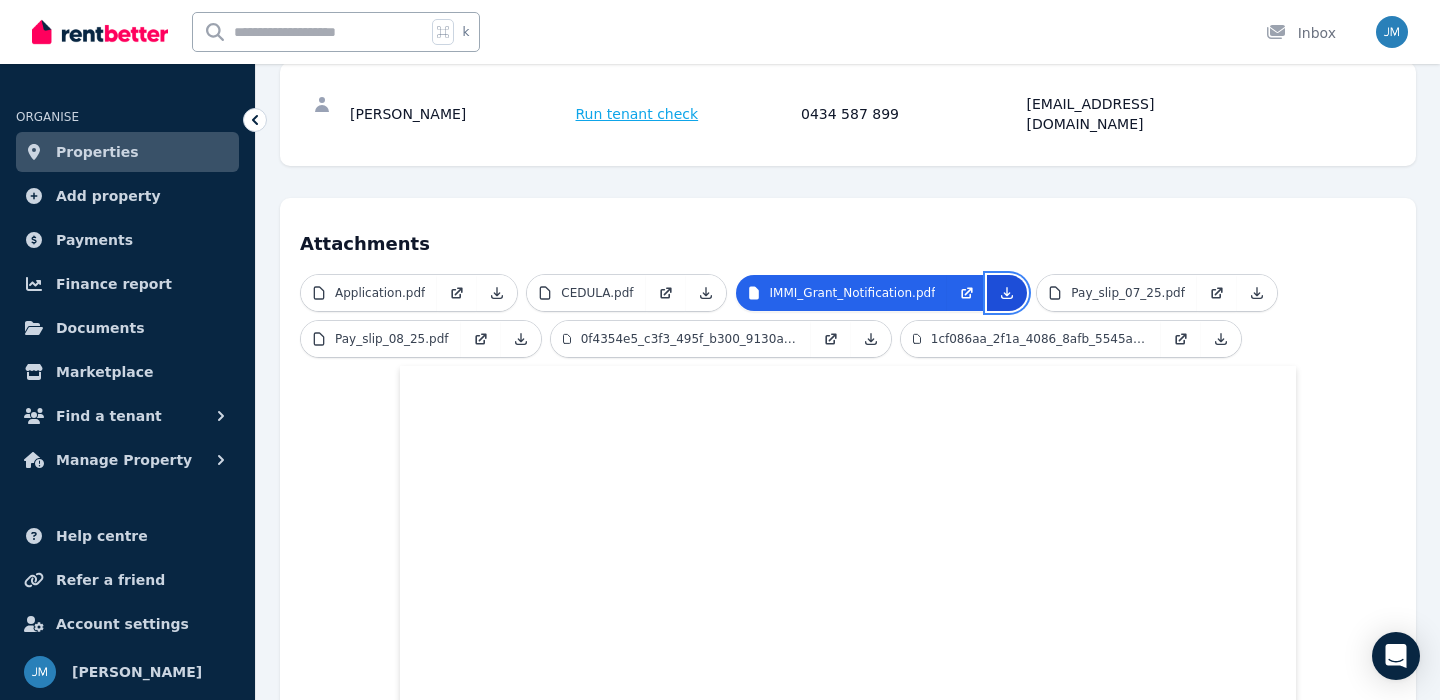
click at [1004, 285] on icon at bounding box center [1007, 293] width 16 height 16
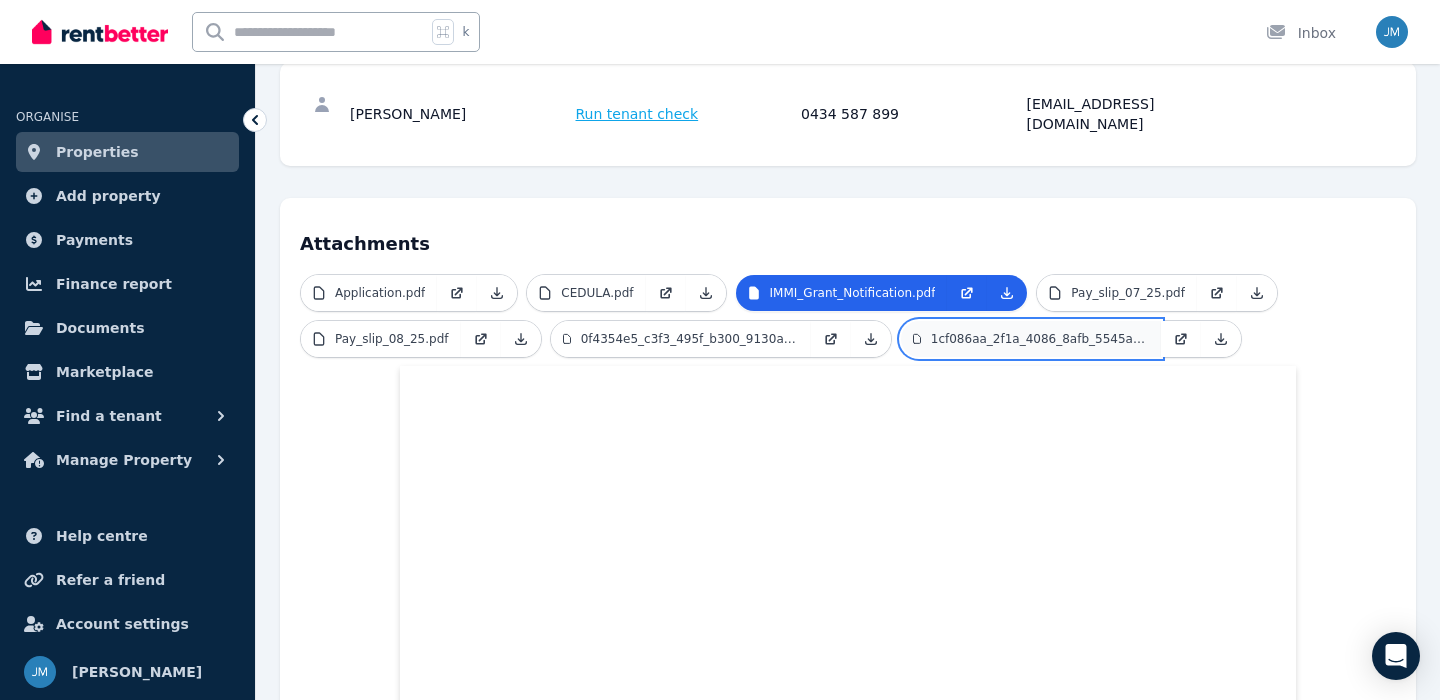
click at [1104, 331] on p "1cf086aa_2f1a_4086_8afb_5545a738334c.jpeg" at bounding box center [1040, 339] width 218 height 16
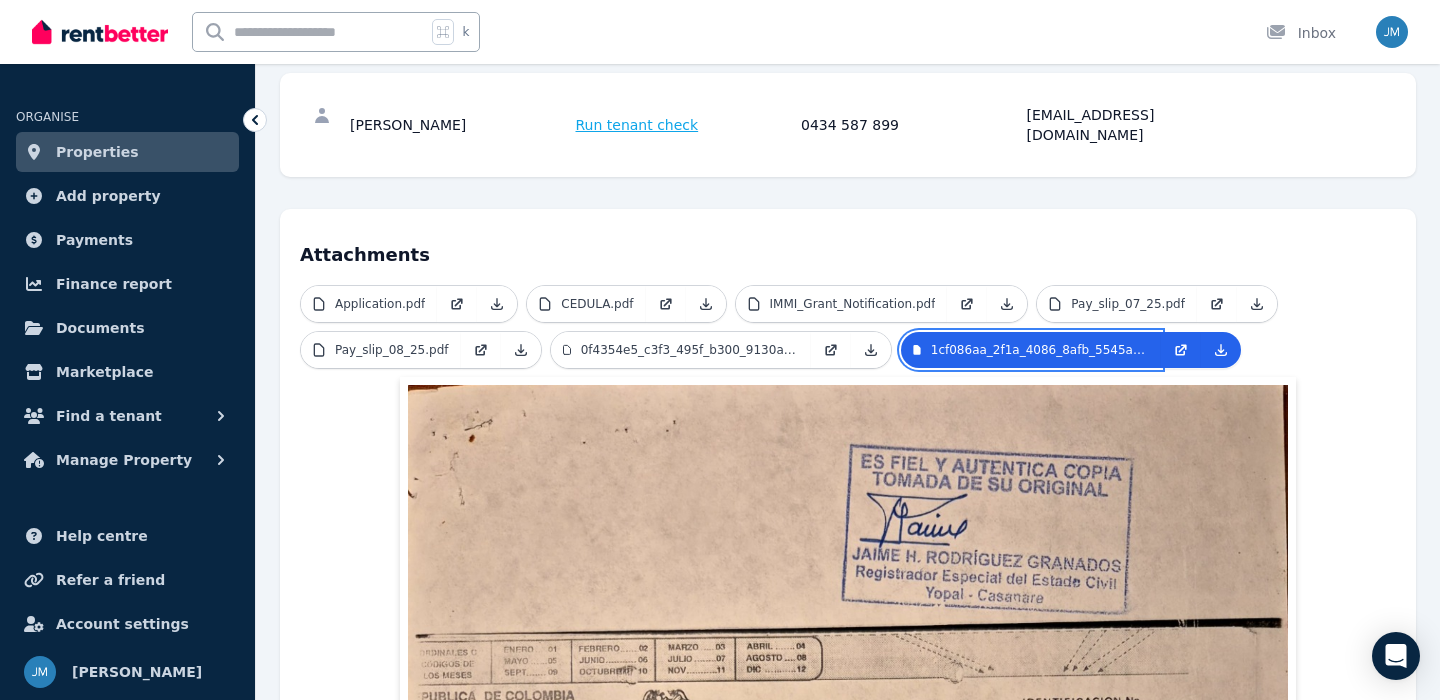
scroll to position [254, 0]
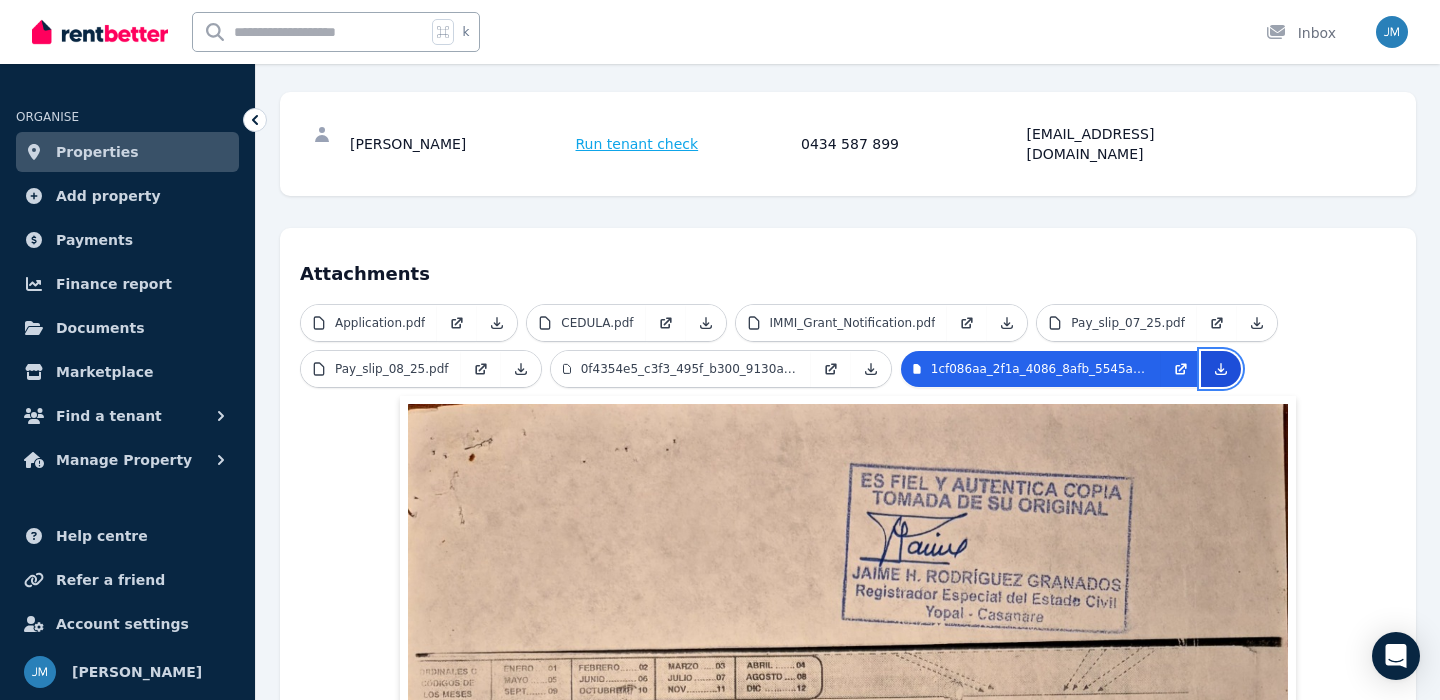
click at [1222, 351] on link at bounding box center [1221, 369] width 40 height 36
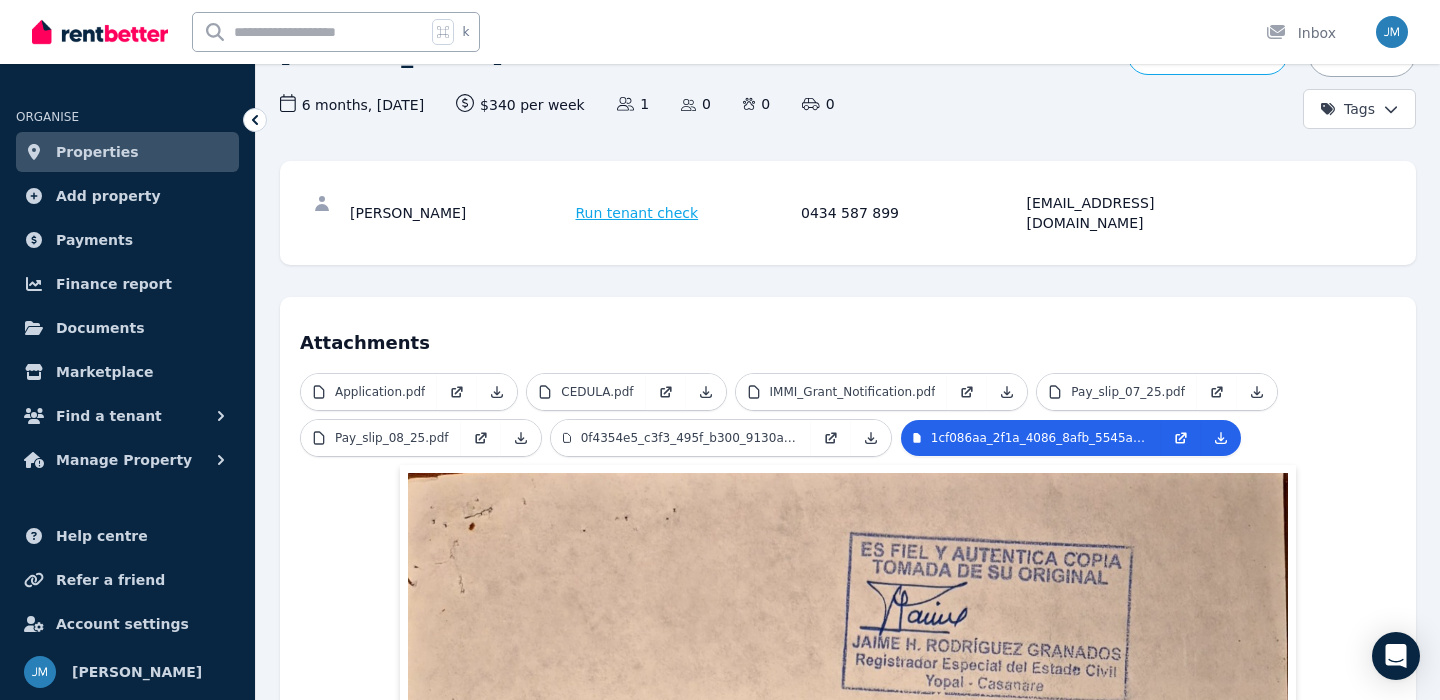
scroll to position [161, 0]
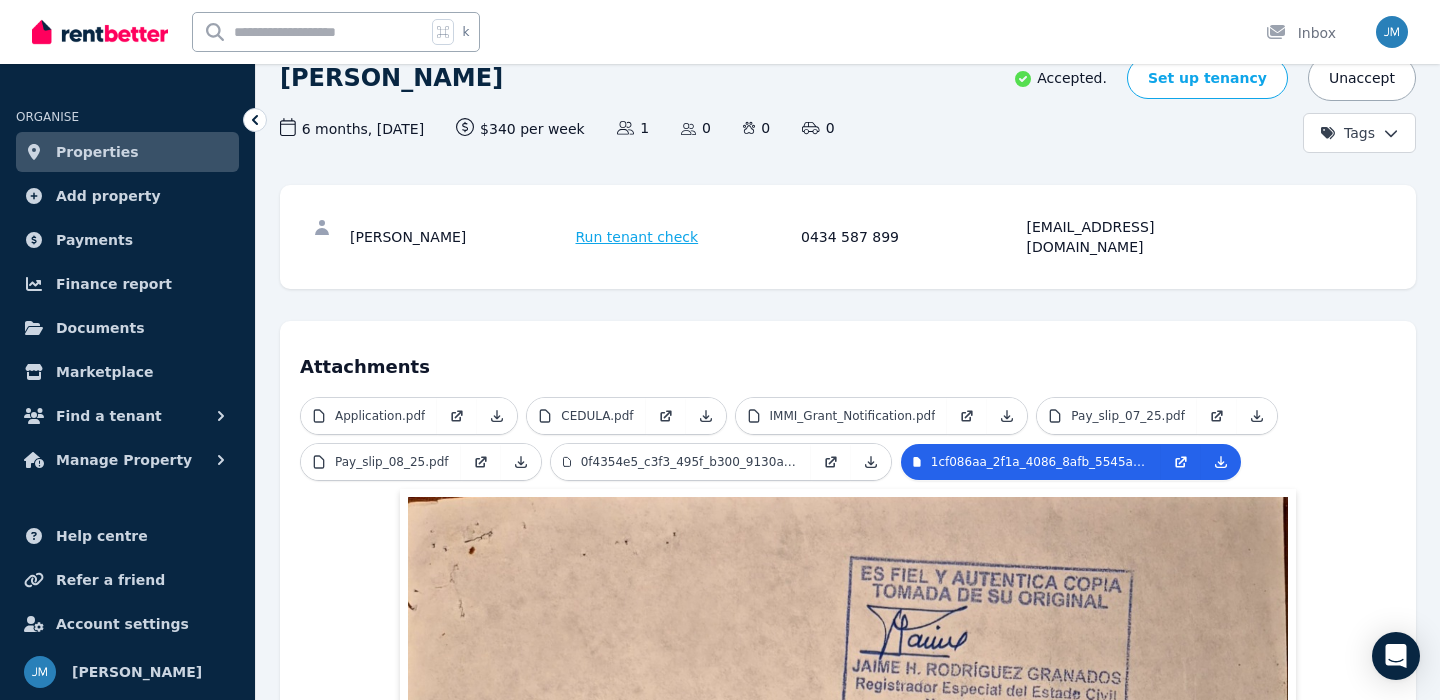
click at [168, 164] on link "Properties" at bounding box center [127, 152] width 223 height 40
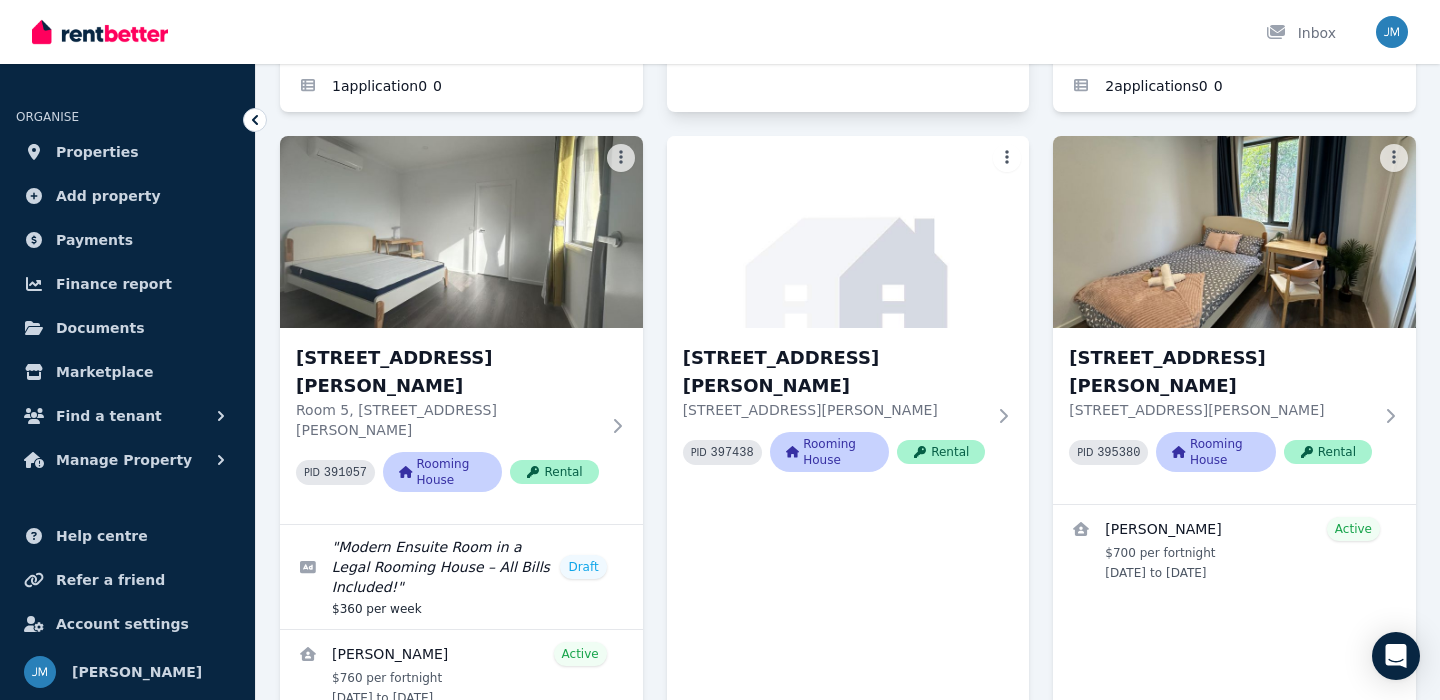
scroll to position [612, 0]
